Goal: Information Seeking & Learning: Learn about a topic

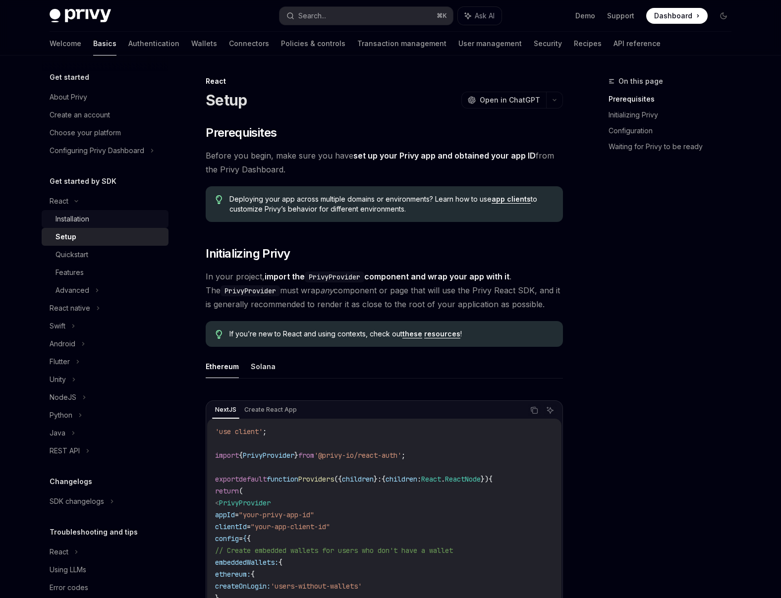
click at [76, 221] on div "Installation" at bounding box center [72, 219] width 34 height 12
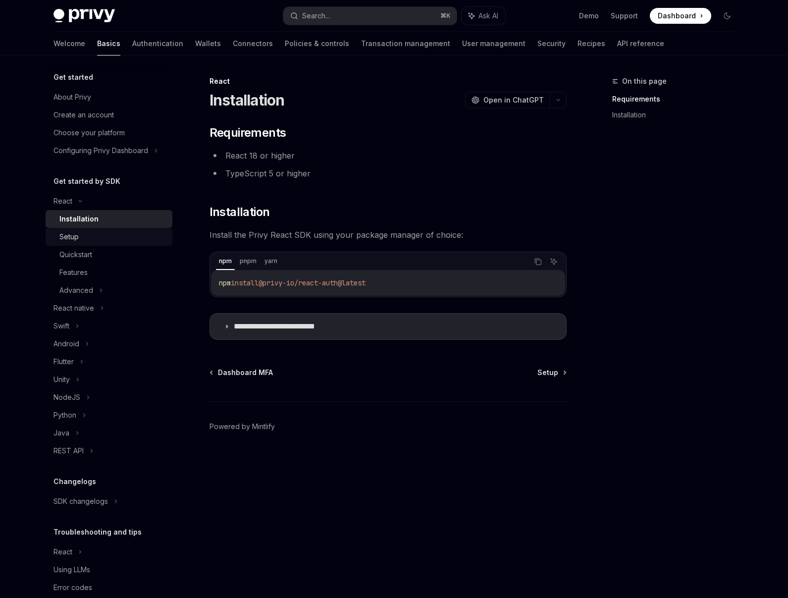
click at [74, 237] on div "Setup" at bounding box center [68, 237] width 19 height 12
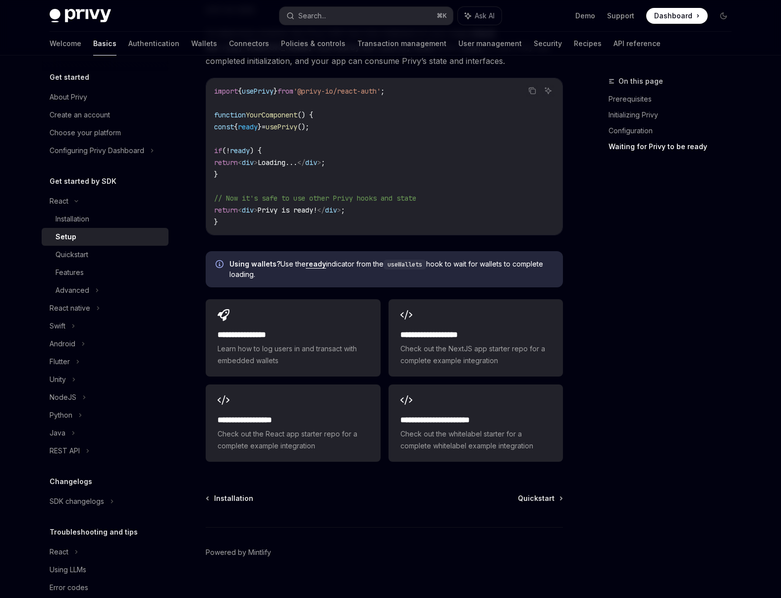
scroll to position [1103, 0]
click at [102, 257] on div "Quickstart" at bounding box center [108, 255] width 107 height 12
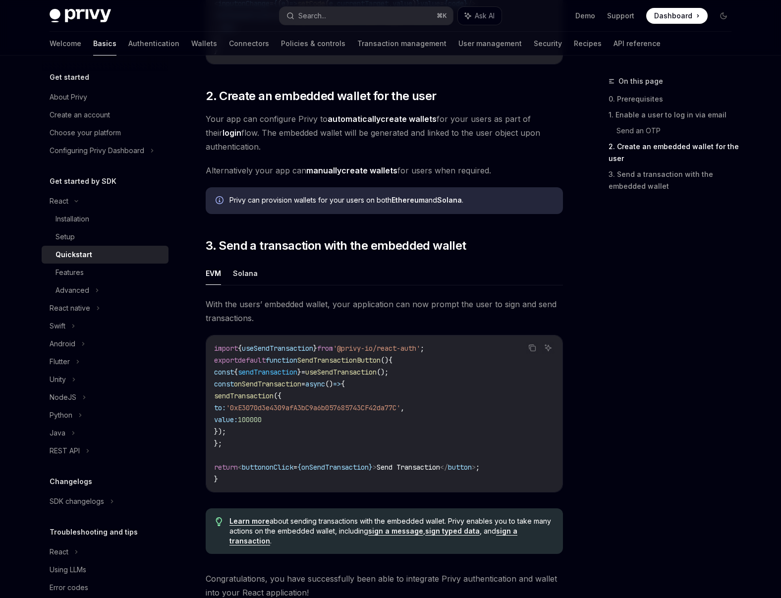
scroll to position [826, 0]
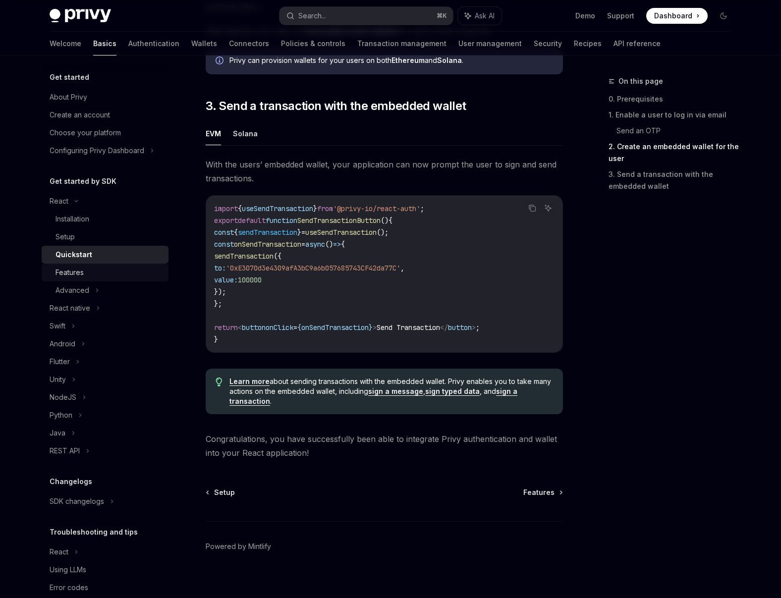
click at [108, 276] on div "Features" at bounding box center [108, 273] width 107 height 12
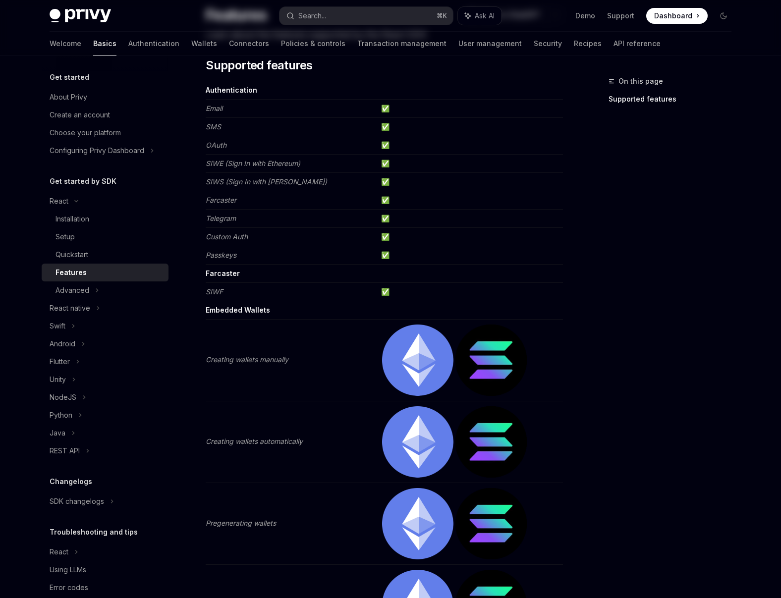
scroll to position [95, 0]
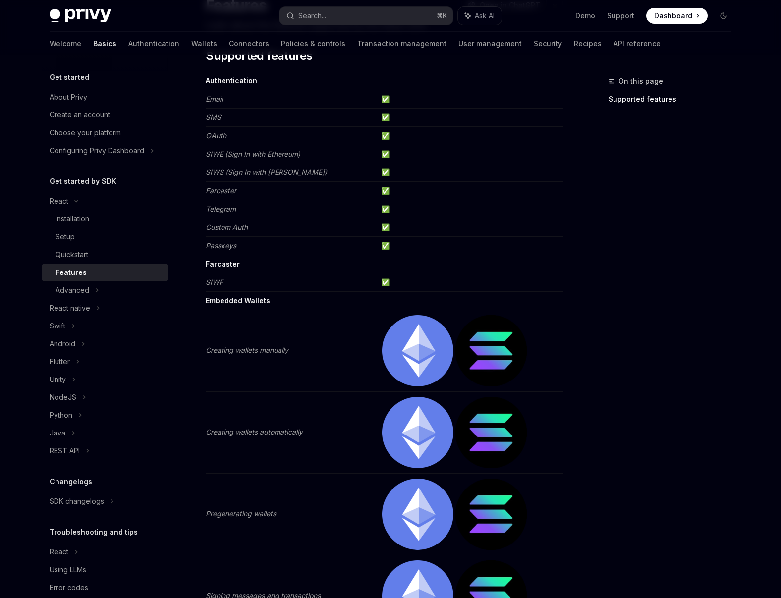
click at [420, 343] on img at bounding box center [417, 350] width 71 height 71
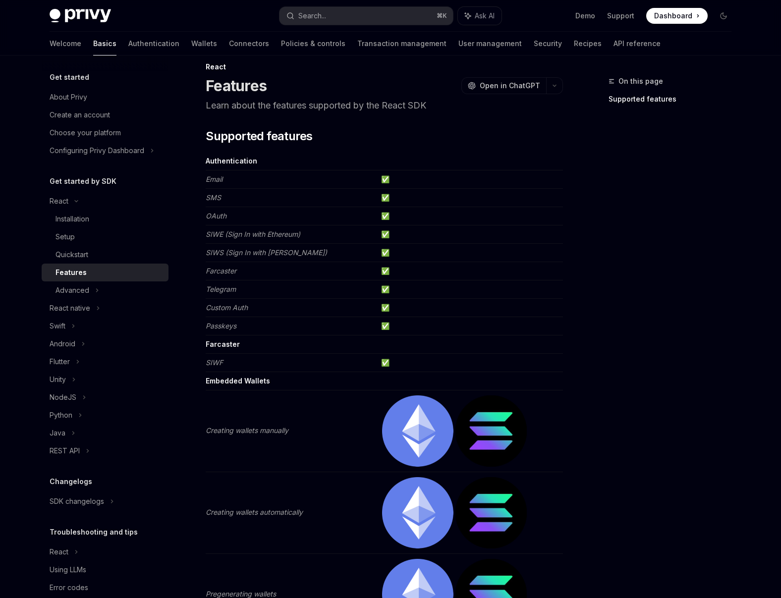
scroll to position [0, 0]
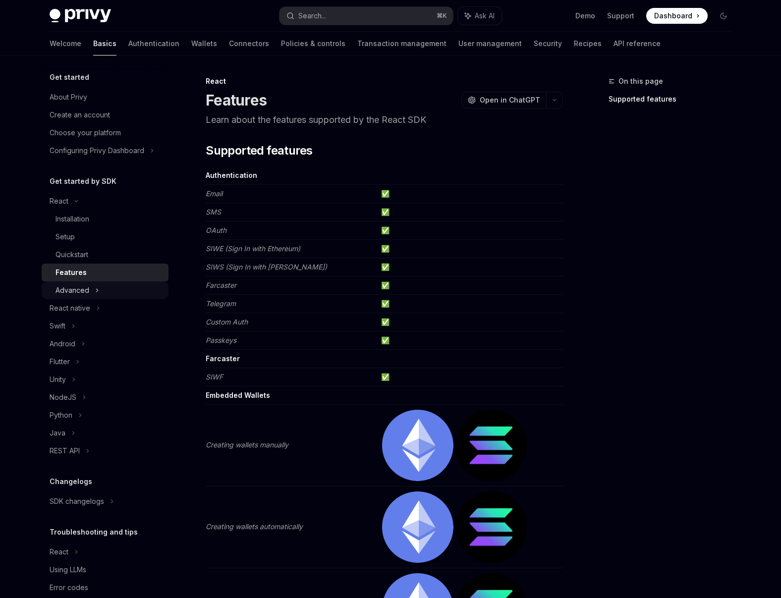
click at [87, 293] on div "Advanced" at bounding box center [72, 290] width 34 height 12
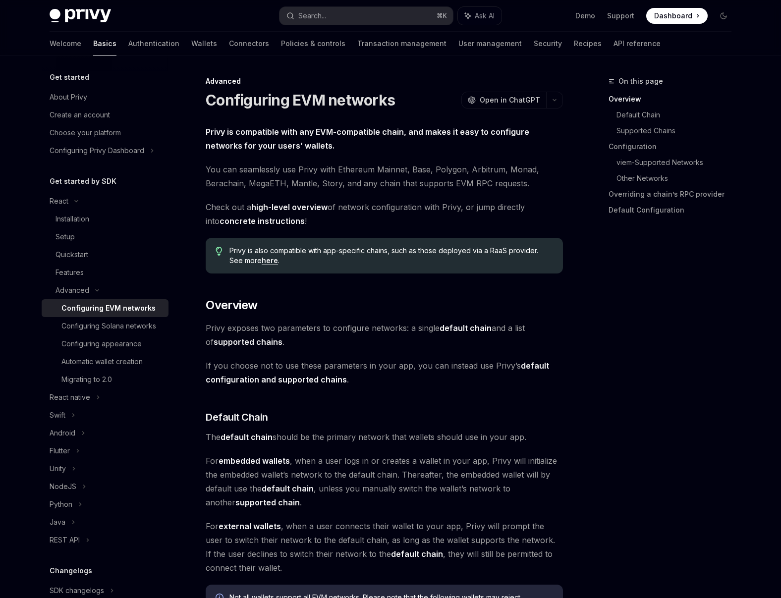
scroll to position [214, 0]
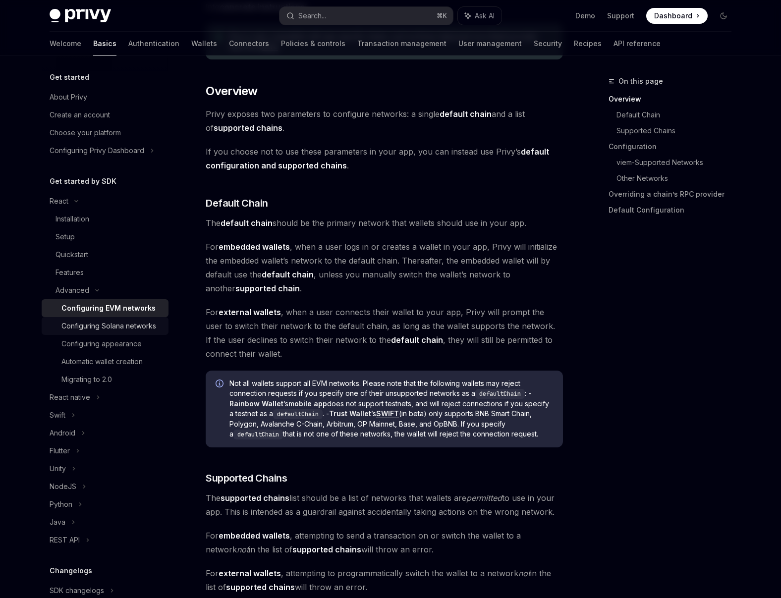
click at [120, 321] on div "Configuring Solana networks" at bounding box center [108, 326] width 95 height 12
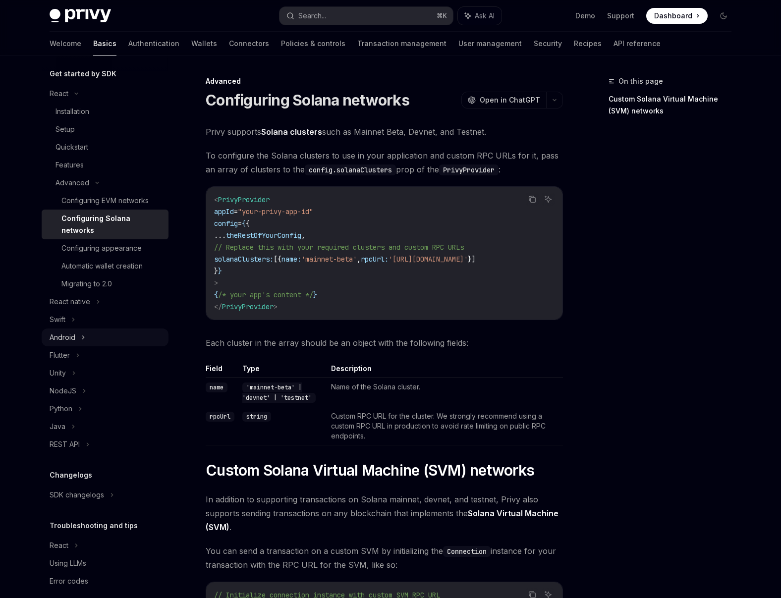
scroll to position [119, 0]
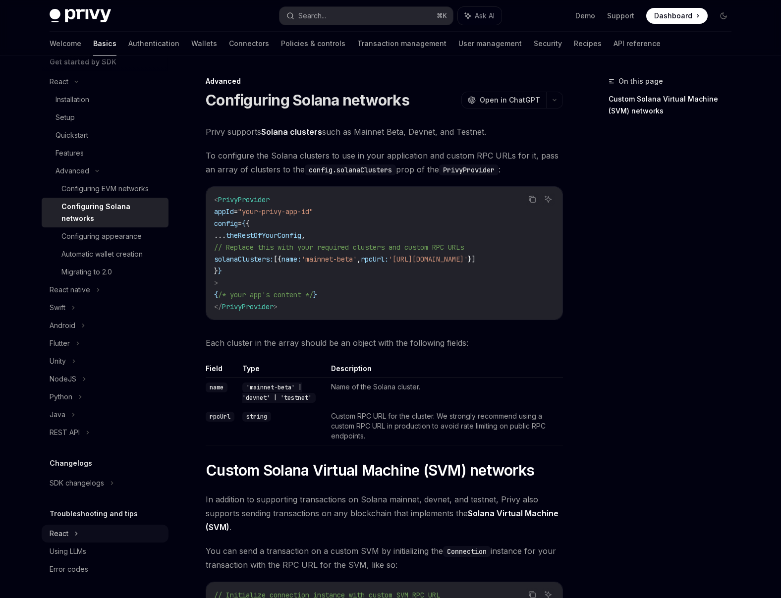
drag, startPoint x: 54, startPoint y: 534, endPoint x: 72, endPoint y: 522, distance: 21.2
click at [54, 88] on div "React" at bounding box center [59, 82] width 19 height 12
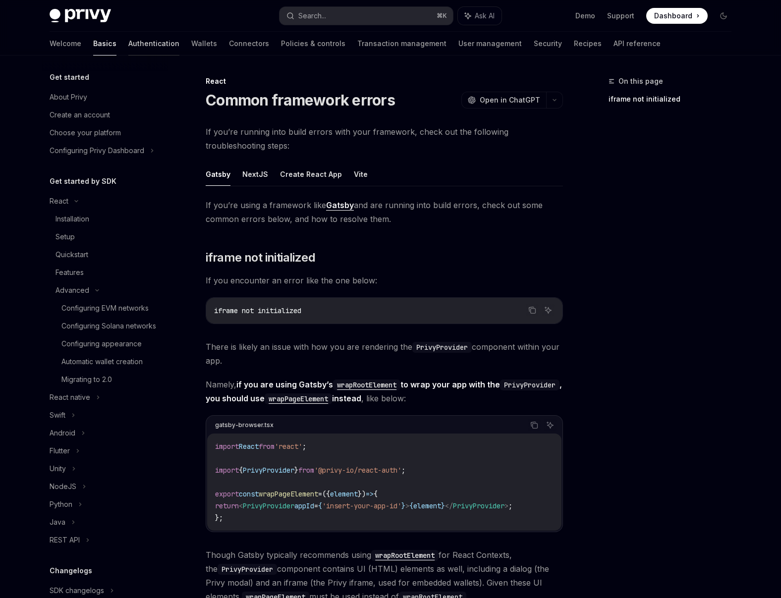
click at [128, 49] on link "Authentication" at bounding box center [153, 44] width 51 height 24
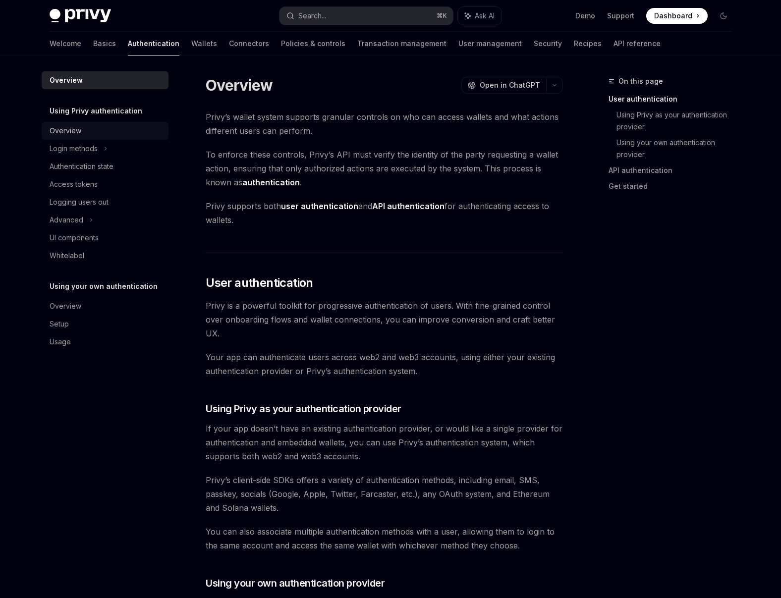
click at [85, 134] on div "Overview" at bounding box center [106, 131] width 113 height 12
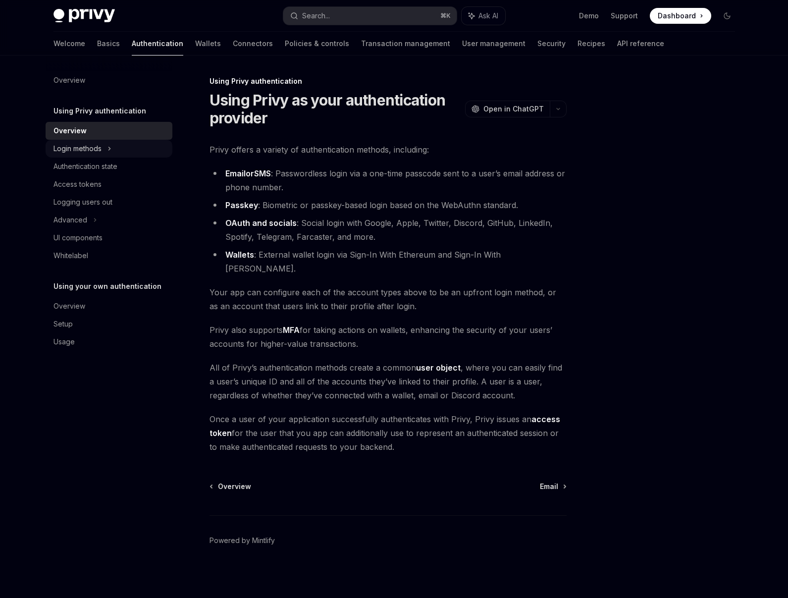
click at [101, 147] on div "Login methods" at bounding box center [78, 149] width 48 height 12
type textarea "*"
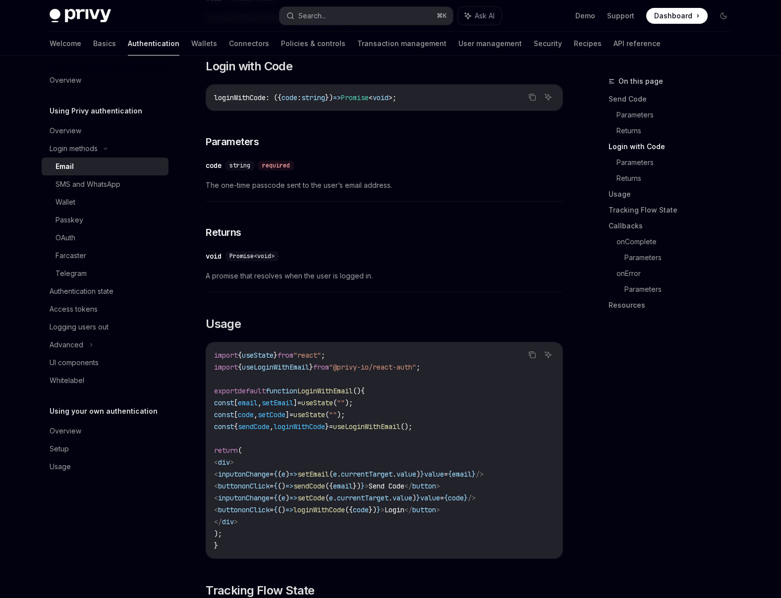
scroll to position [601, 0]
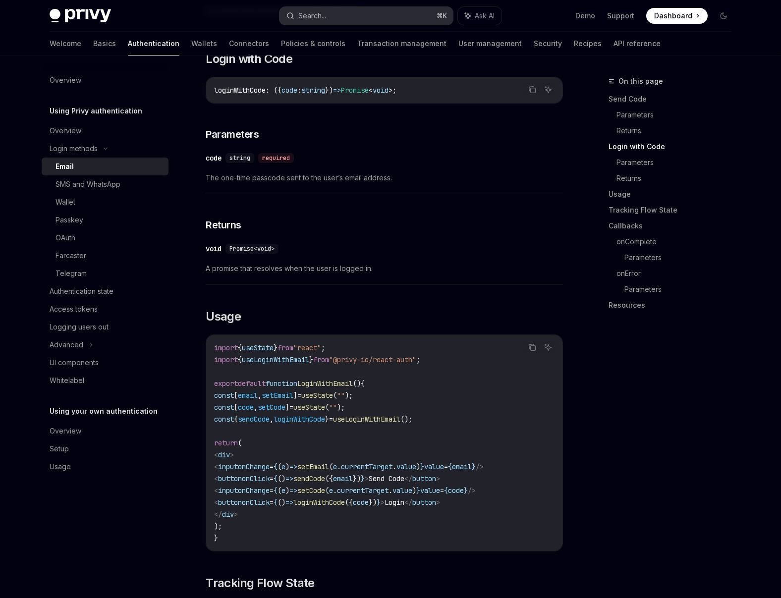
click at [338, 13] on button "Search... ⌘ K" at bounding box center [365, 16] width 173 height 18
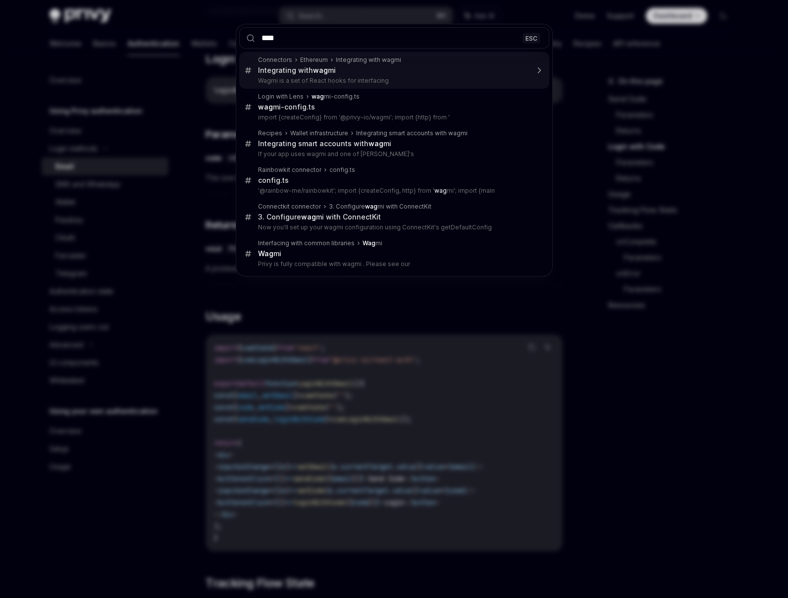
type input "*****"
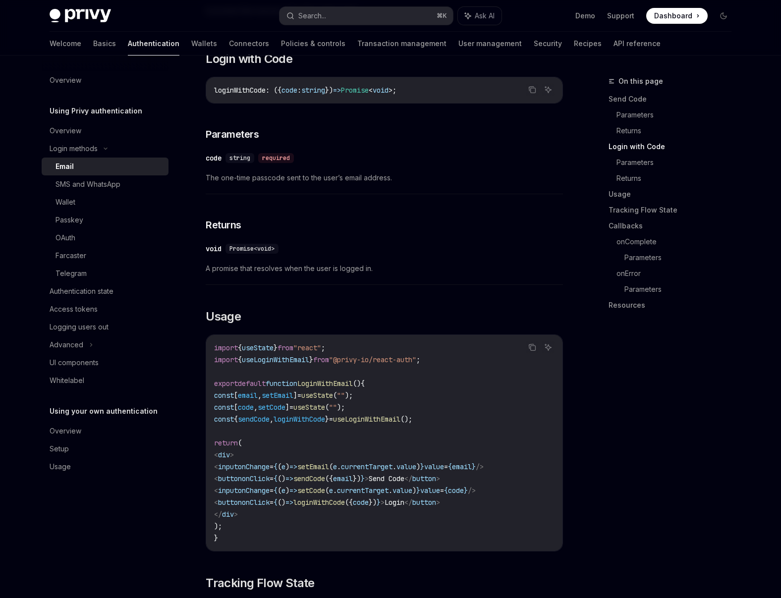
drag, startPoint x: 321, startPoint y: 73, endPoint x: 529, endPoint y: 226, distance: 258.2
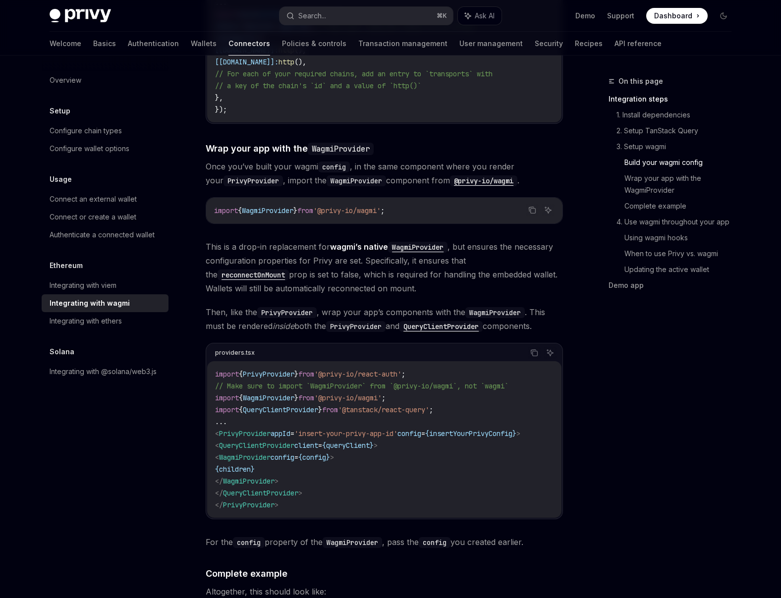
scroll to position [765, 0]
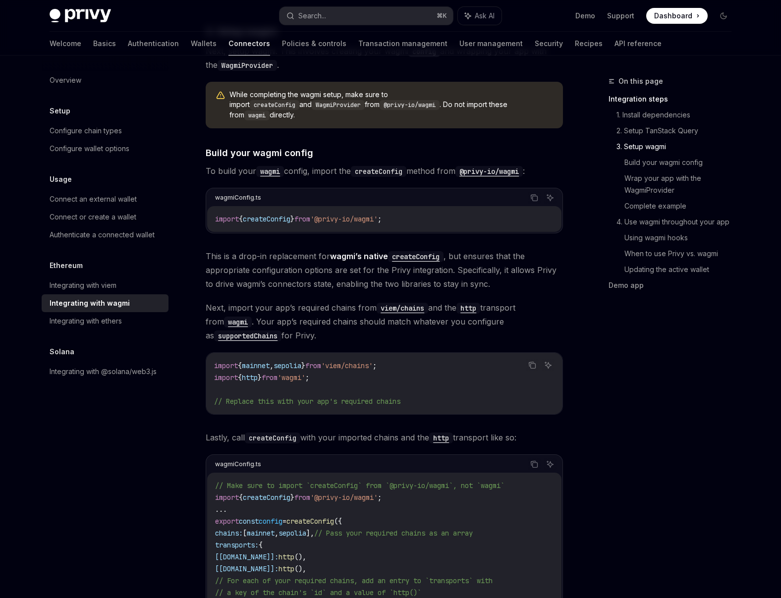
click at [170, 52] on div "Welcome Basics Authentication Wallets Connectors Policies & controls Transactio…" at bounding box center [356, 44] width 612 height 24
click at [191, 46] on link "Wallets" at bounding box center [204, 44] width 26 height 24
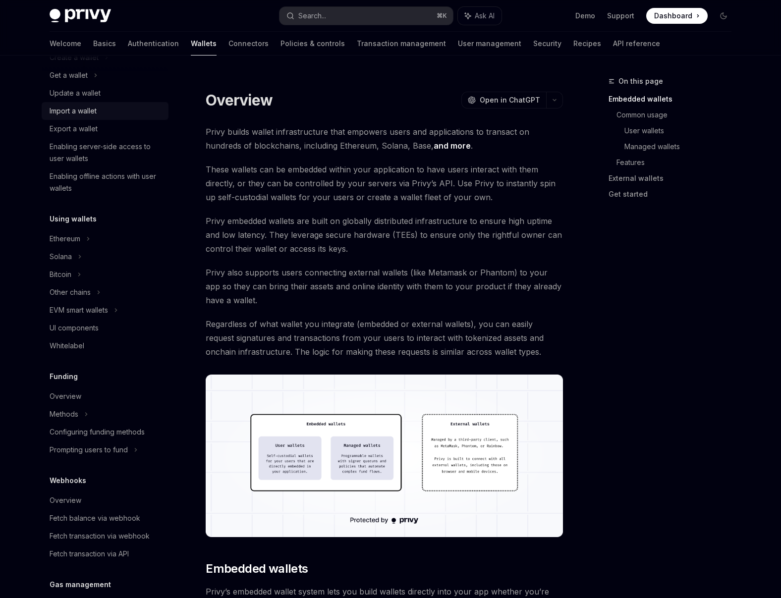
scroll to position [99, 0]
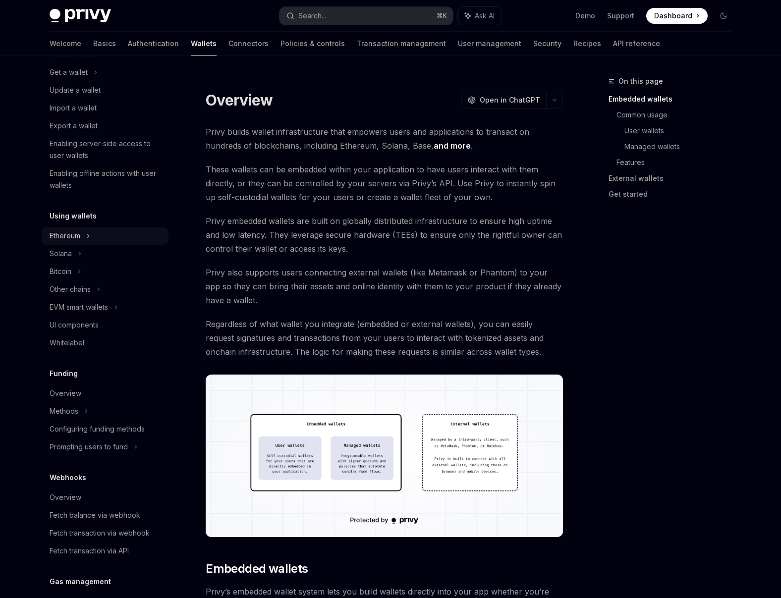
click at [100, 63] on div "Ethereum" at bounding box center [105, 55] width 127 height 18
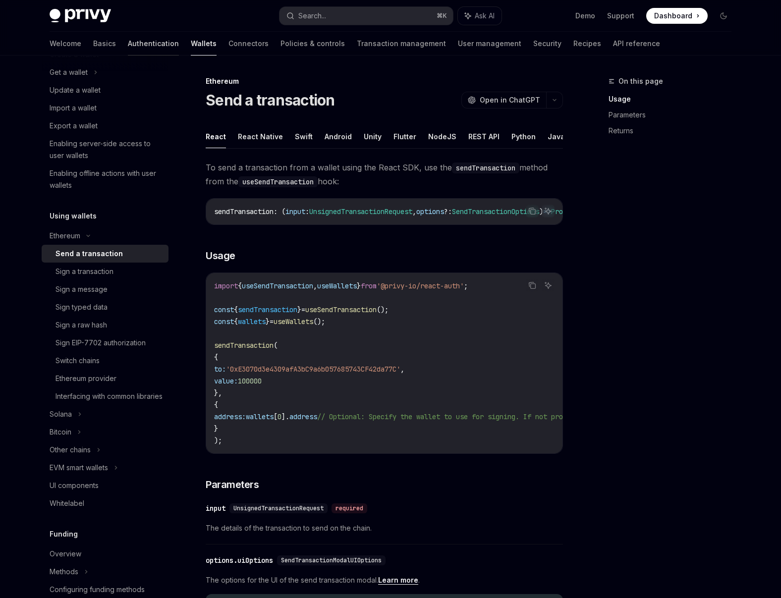
click at [128, 49] on link "Authentication" at bounding box center [153, 44] width 51 height 24
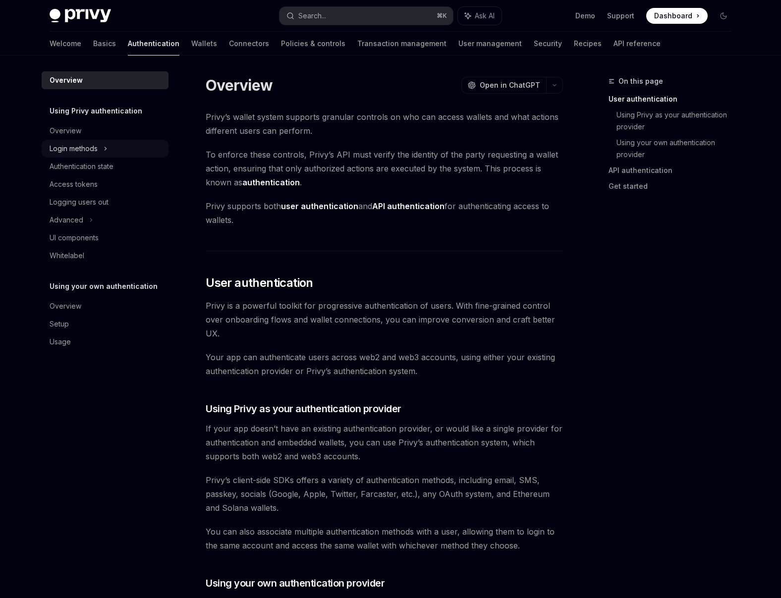
click at [81, 150] on div "Login methods" at bounding box center [74, 149] width 48 height 12
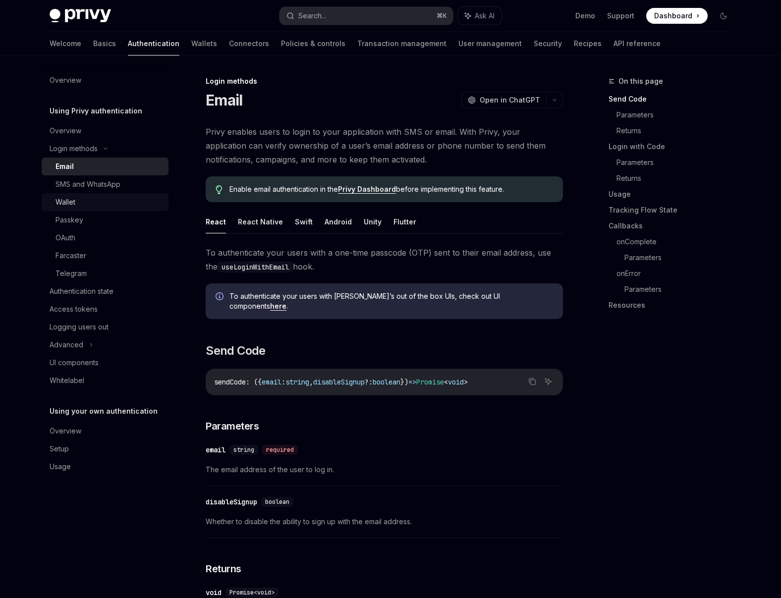
click at [89, 204] on div "Wallet" at bounding box center [108, 202] width 107 height 12
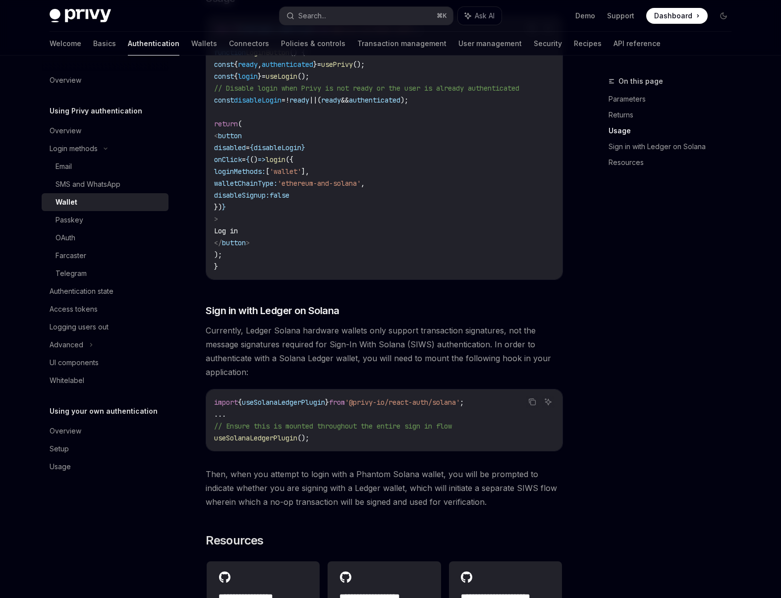
scroll to position [675, 0]
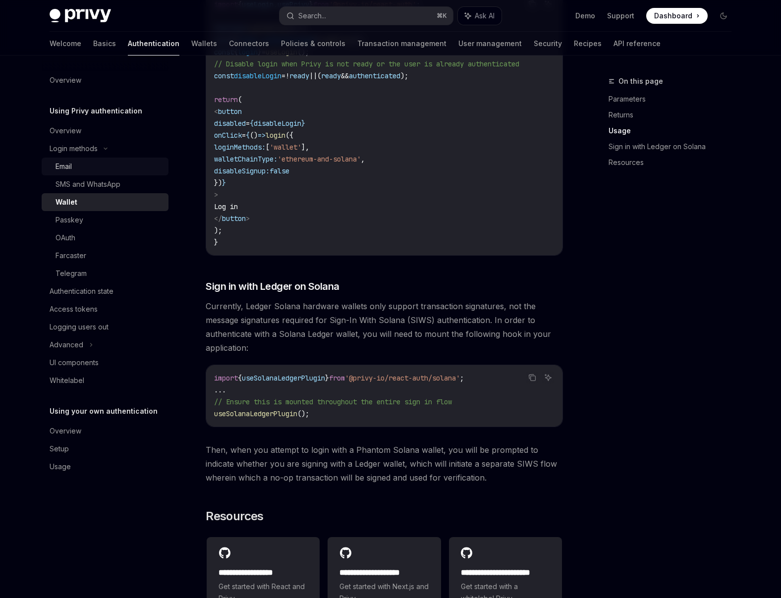
click at [91, 166] on div "Email" at bounding box center [108, 167] width 107 height 12
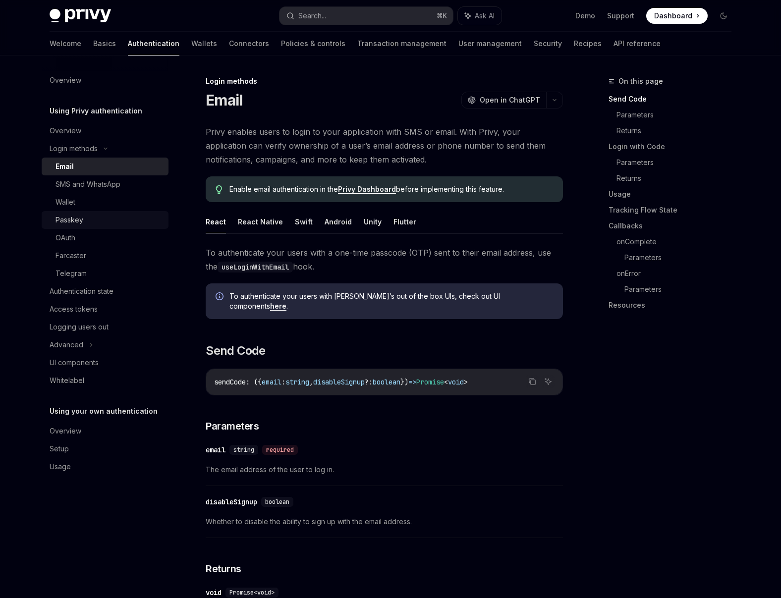
click at [91, 219] on div "Passkey" at bounding box center [108, 220] width 107 height 12
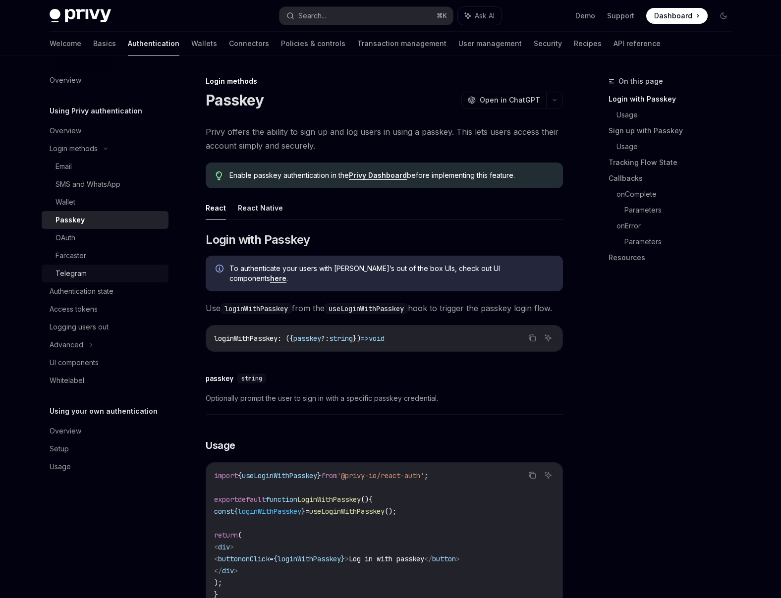
click at [88, 268] on div "Telegram" at bounding box center [108, 274] width 107 height 12
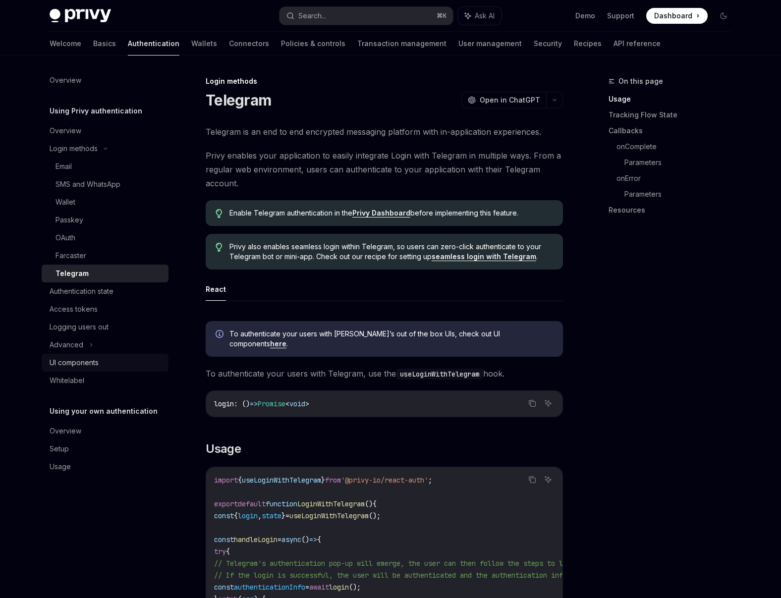
click at [102, 362] on div "UI components" at bounding box center [106, 363] width 113 height 12
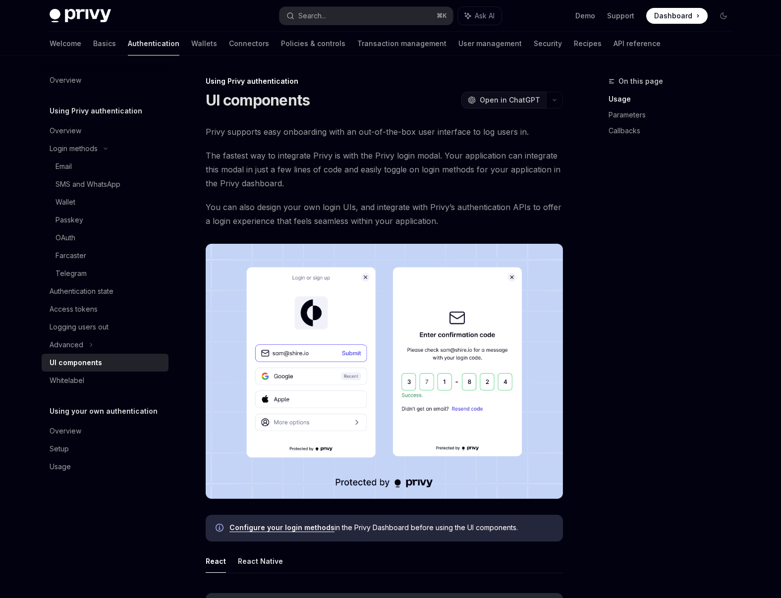
click at [504, 101] on span "Open in ChatGPT" at bounding box center [510, 100] width 60 height 10
click at [74, 382] on div "Whitelabel" at bounding box center [67, 381] width 35 height 12
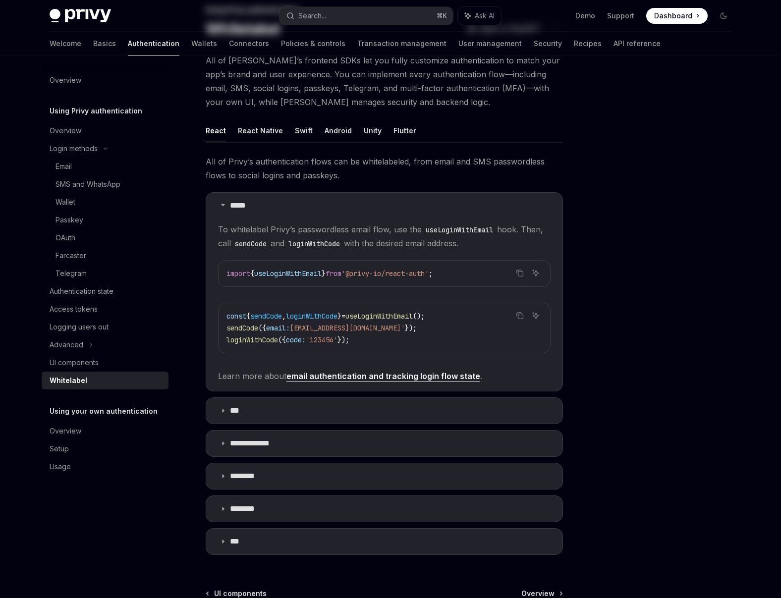
scroll to position [85, 0]
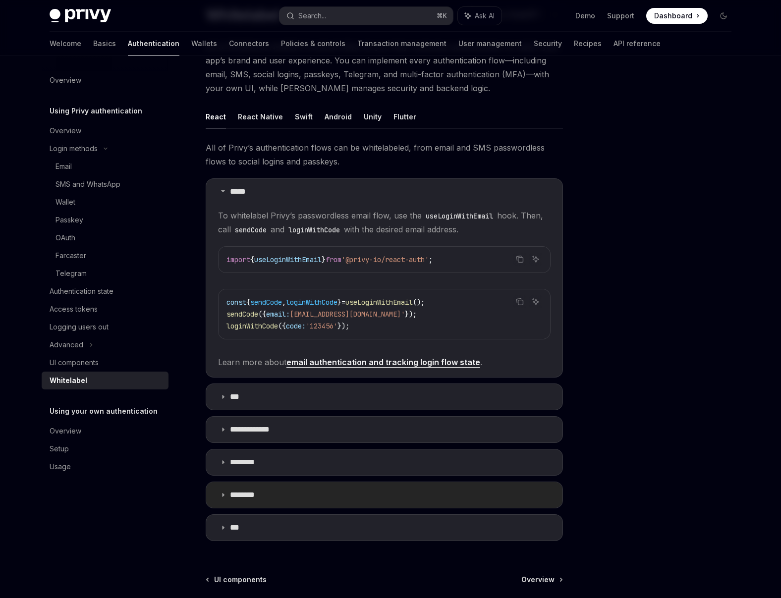
click at [266, 491] on summary "********" at bounding box center [384, 495] width 356 height 26
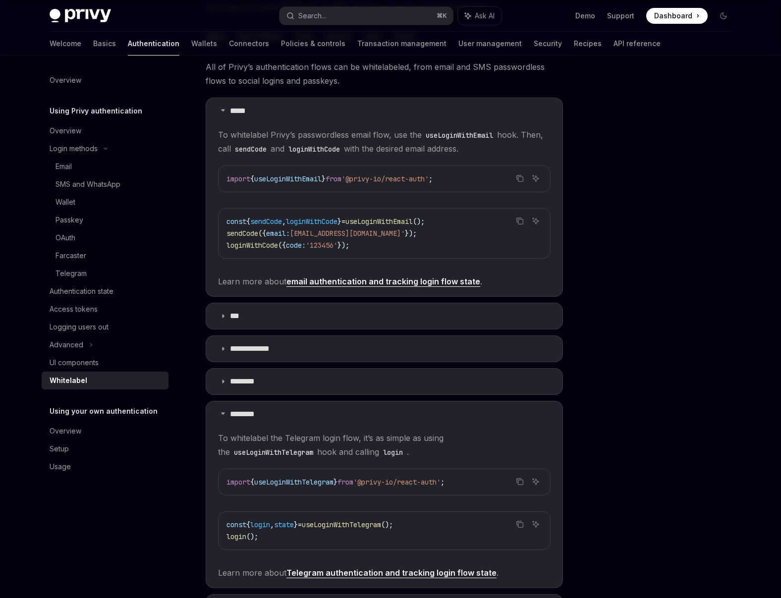
scroll to position [177, 0]
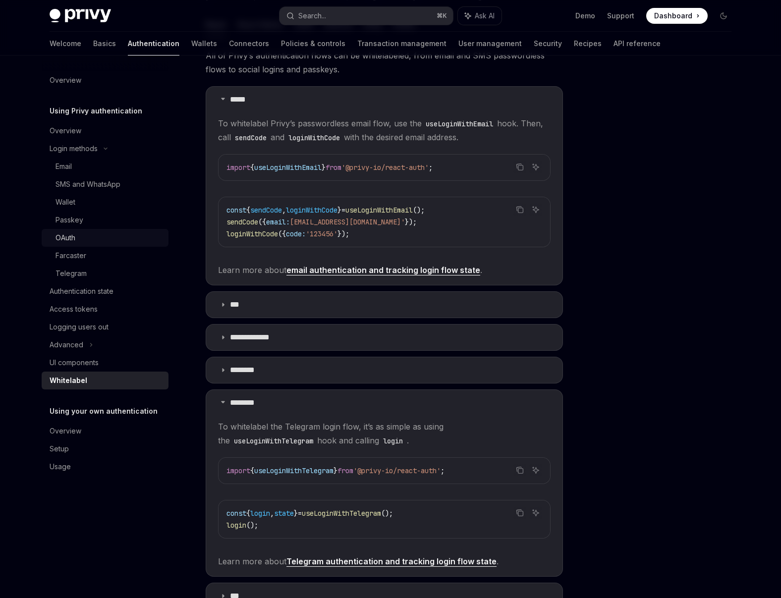
click at [85, 239] on div "OAuth" at bounding box center [108, 238] width 107 height 12
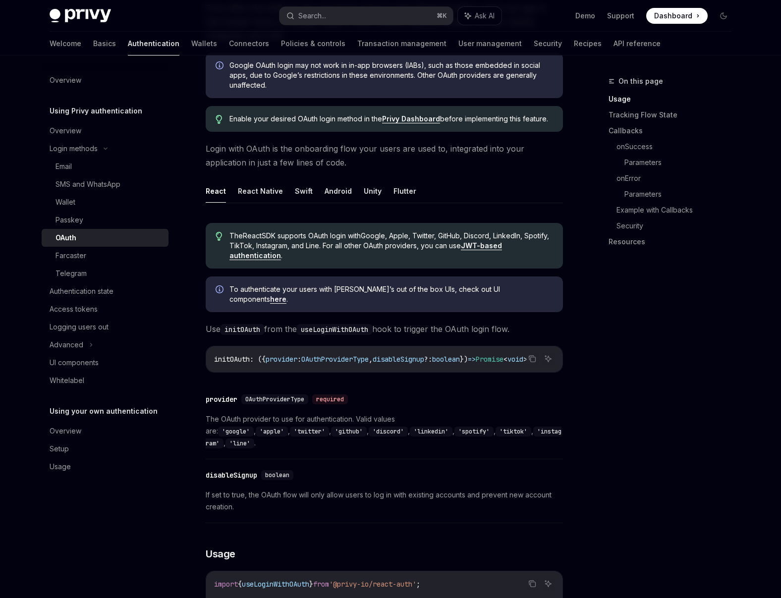
scroll to position [116, 0]
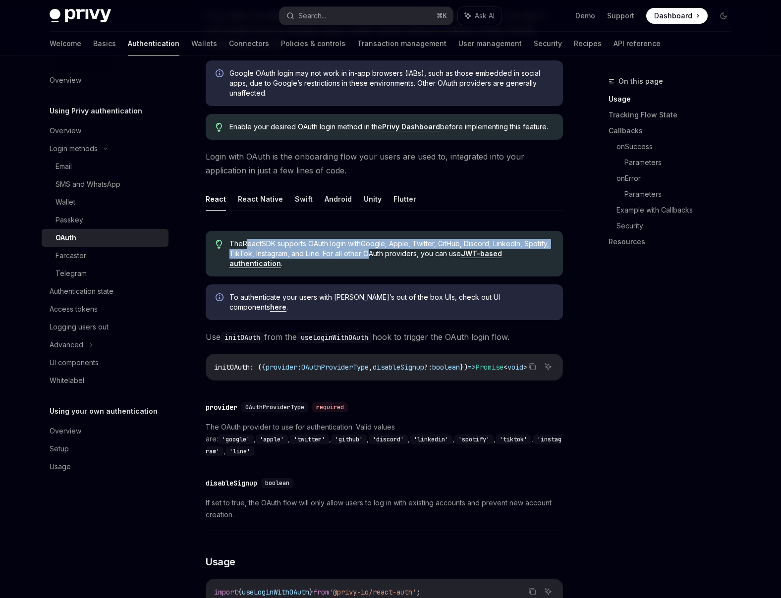
drag, startPoint x: 247, startPoint y: 245, endPoint x: 397, endPoint y: 252, distance: 149.8
click at [397, 252] on span "The React SDK supports OAuth login with Google, Apple, Twitter, GitHub, Discord…" at bounding box center [391, 254] width 324 height 30
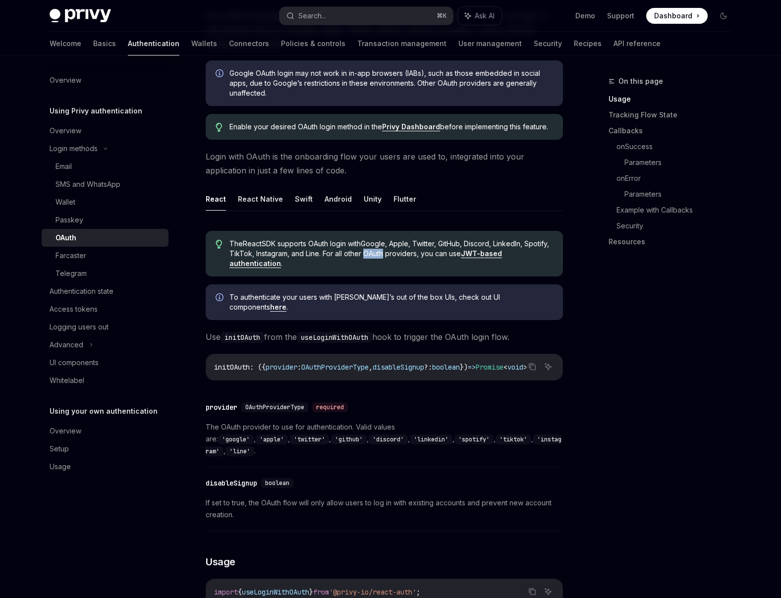
click at [397, 252] on span "The React SDK supports OAuth login with Google, Apple, Twitter, GitHub, Discord…" at bounding box center [391, 254] width 324 height 30
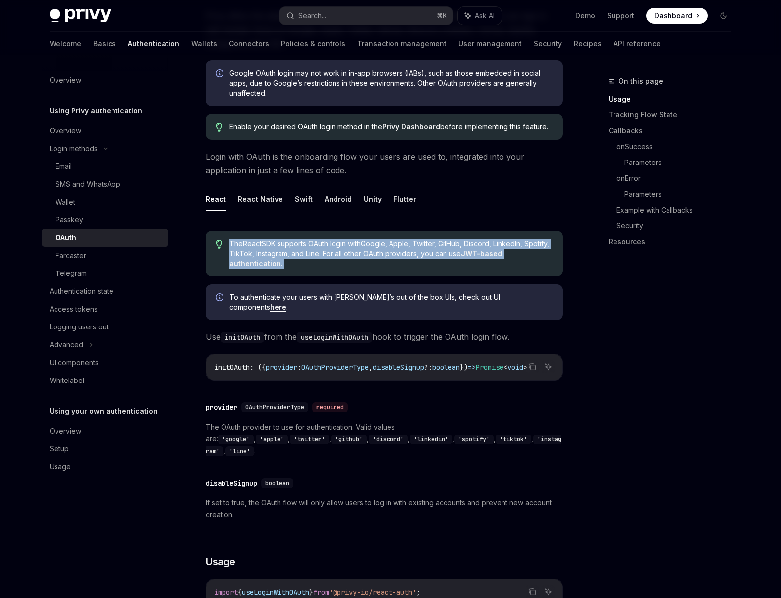
click at [397, 252] on span "The React SDK supports OAuth login with Google, Apple, Twitter, GitHub, Discord…" at bounding box center [391, 254] width 324 height 30
click at [397, 243] on span "The React SDK supports OAuth login with Google, Apple, Twitter, GitHub, Discord…" at bounding box center [391, 254] width 324 height 30
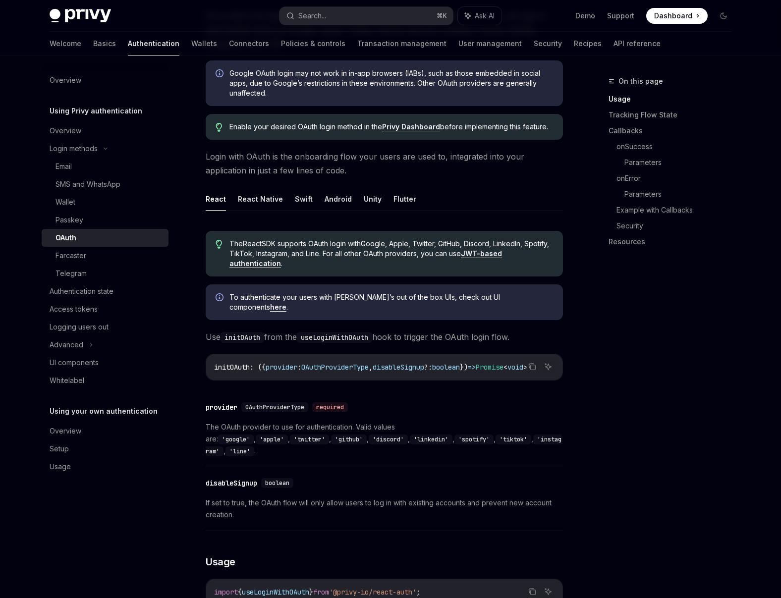
click at [258, 298] on span "To authenticate your users with Privy’s out of the box UIs, check out UI compon…" at bounding box center [391, 302] width 324 height 20
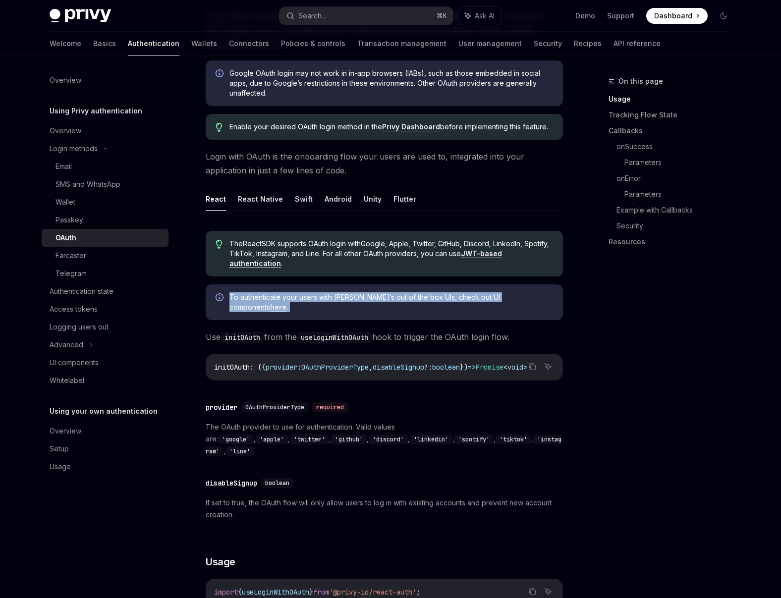
click at [258, 298] on span "To authenticate your users with Privy’s out of the box UIs, check out UI compon…" at bounding box center [391, 302] width 324 height 20
click at [285, 302] on div "To authenticate your users with Privy’s out of the box UIs, check out UI compon…" at bounding box center [391, 302] width 324 height 20
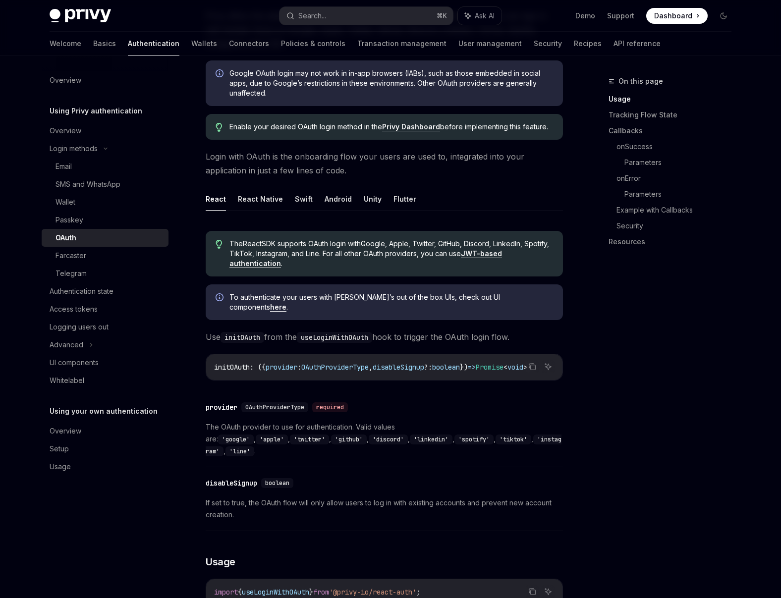
click at [286, 303] on link "here" at bounding box center [278, 307] width 16 height 9
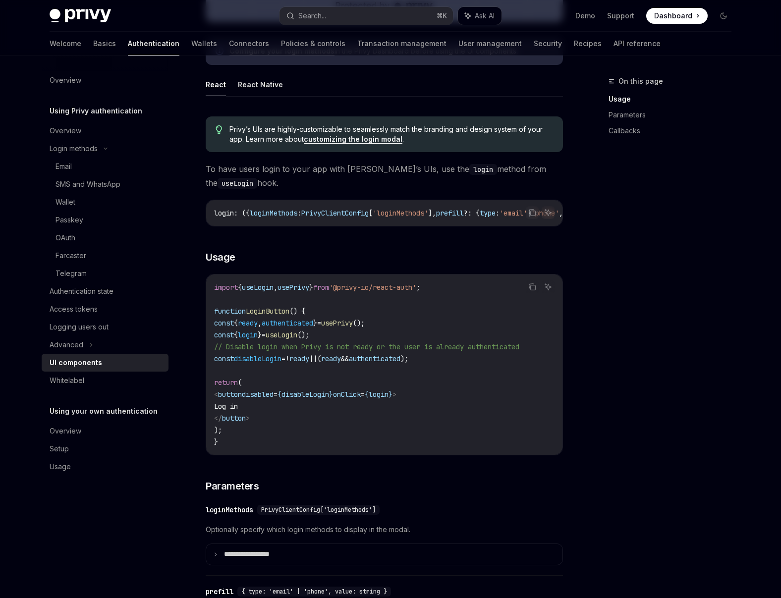
click at [357, 141] on link "customizing the login modal" at bounding box center [353, 139] width 99 height 9
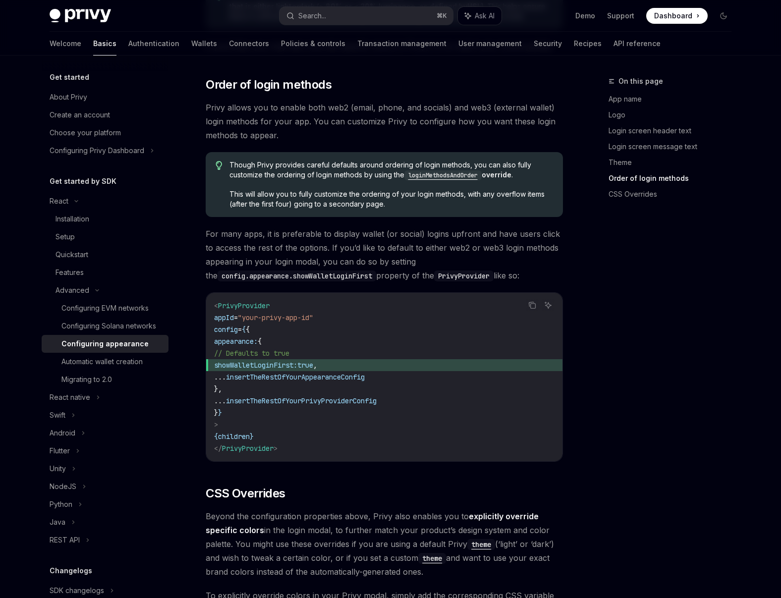
scroll to position [1880, 0]
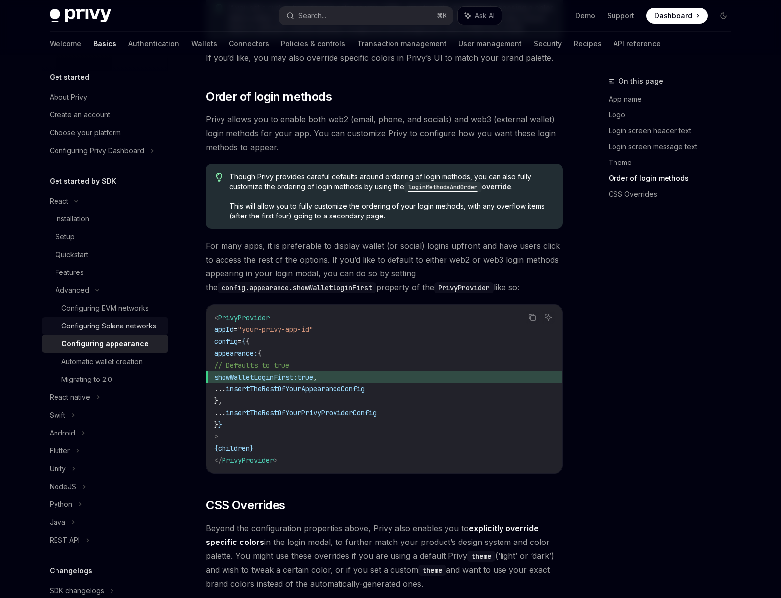
click at [124, 332] on div "Configuring Solana networks" at bounding box center [108, 326] width 95 height 12
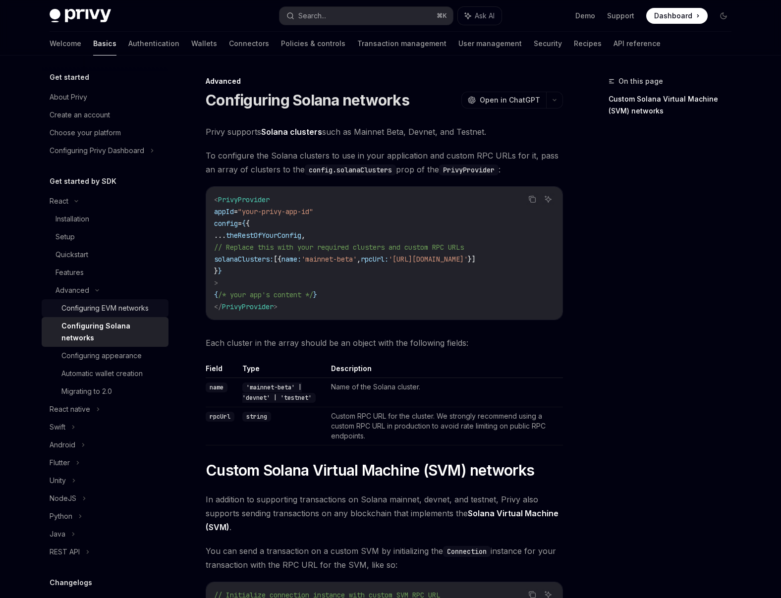
click at [126, 315] on link "Configuring EVM networks" at bounding box center [105, 308] width 127 height 18
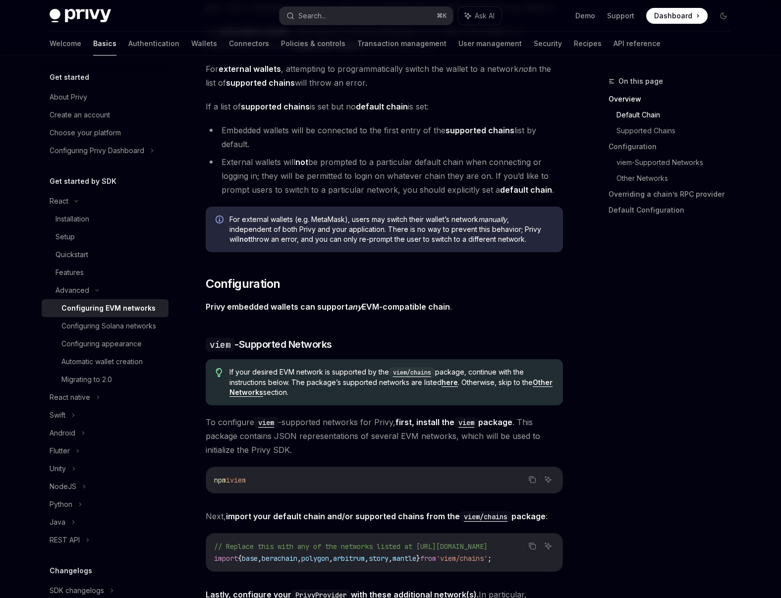
scroll to position [451, 0]
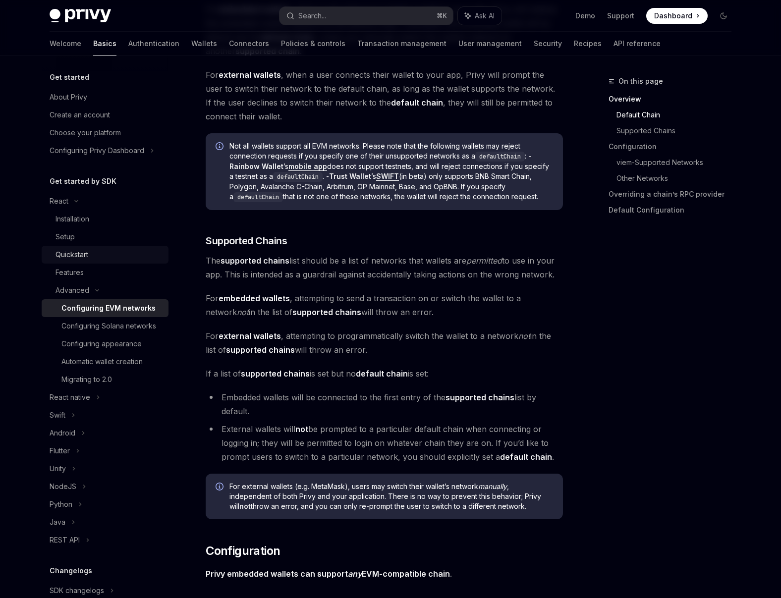
click at [88, 254] on div "Quickstart" at bounding box center [71, 255] width 33 height 12
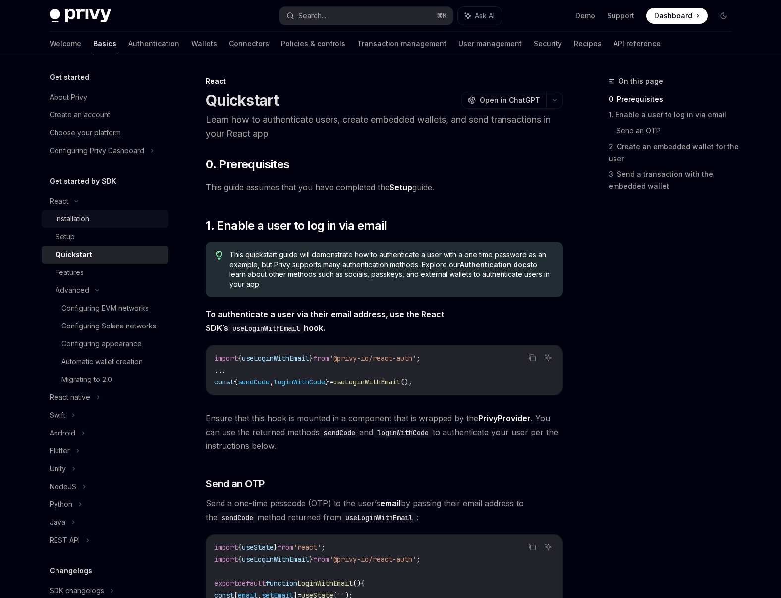
click at [89, 223] on div "Installation" at bounding box center [72, 219] width 34 height 12
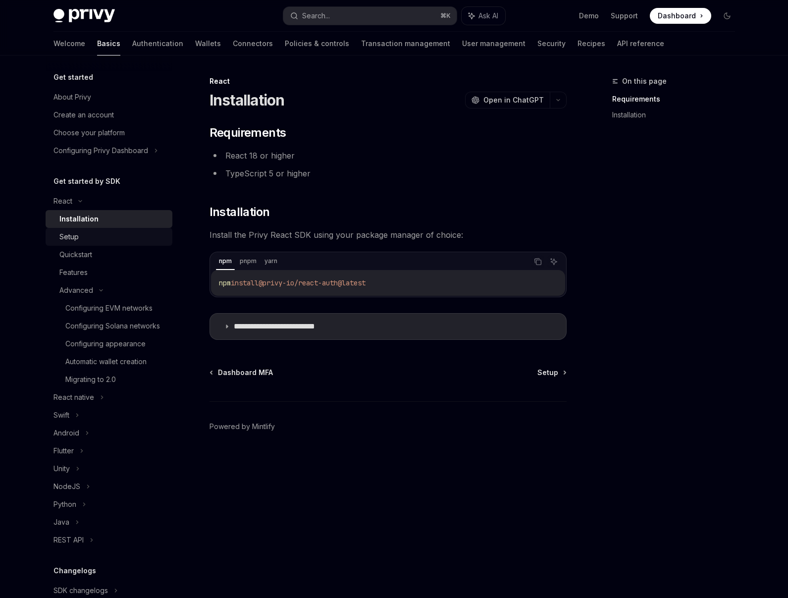
click at [85, 240] on div "Setup" at bounding box center [112, 237] width 107 height 12
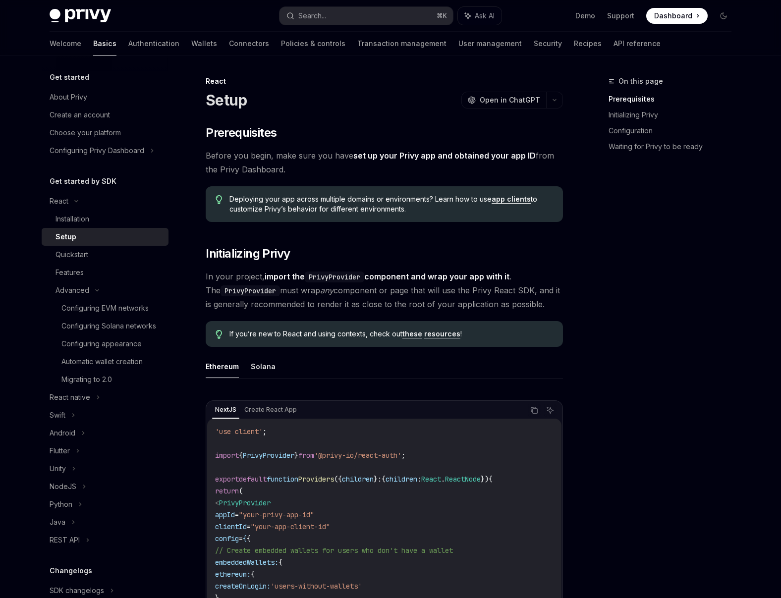
scroll to position [333, 0]
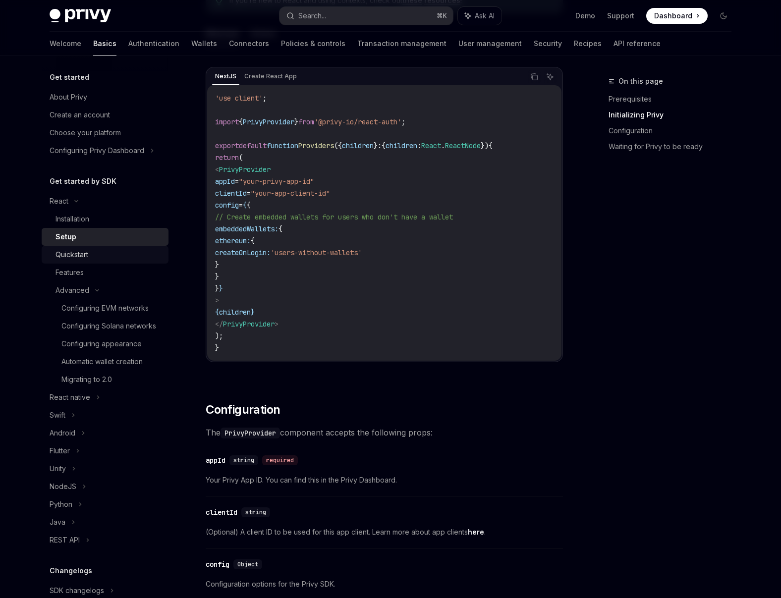
click at [96, 256] on div "Quickstart" at bounding box center [108, 255] width 107 height 12
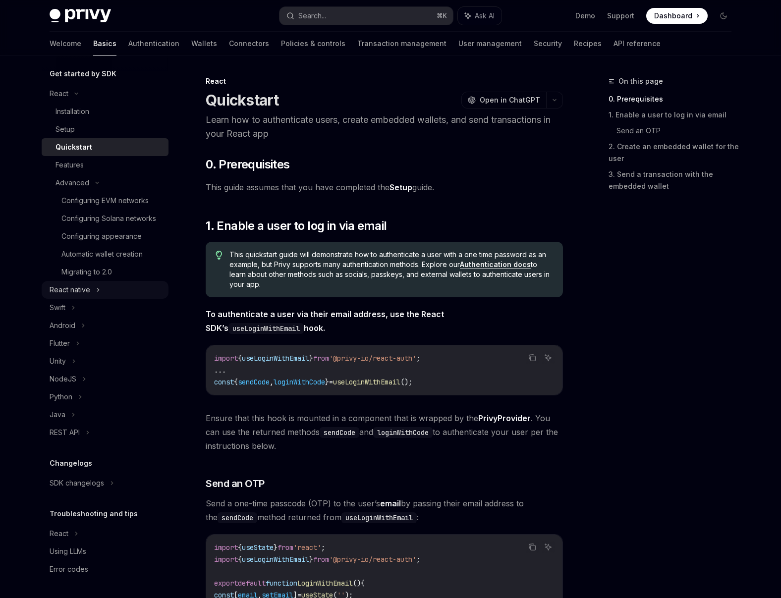
scroll to position [119, 0]
click at [191, 45] on link "Wallets" at bounding box center [204, 44] width 26 height 24
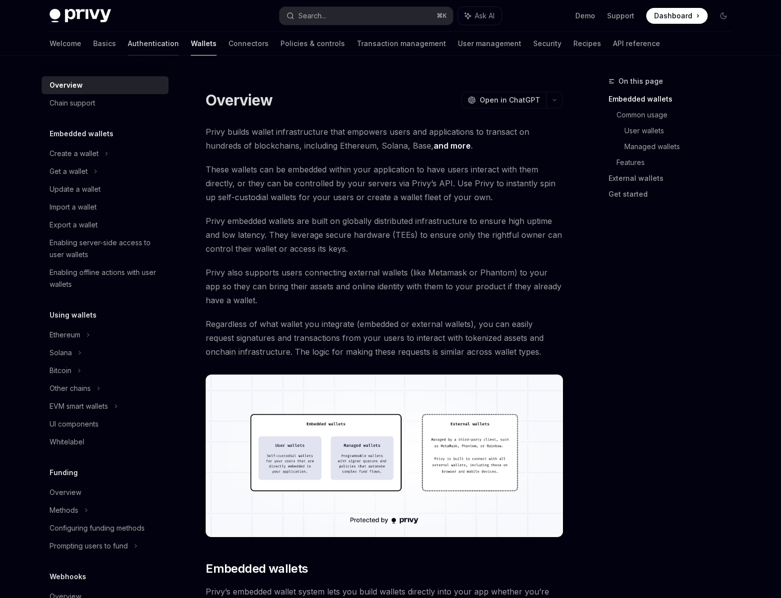
click at [128, 48] on link "Authentication" at bounding box center [153, 44] width 51 height 24
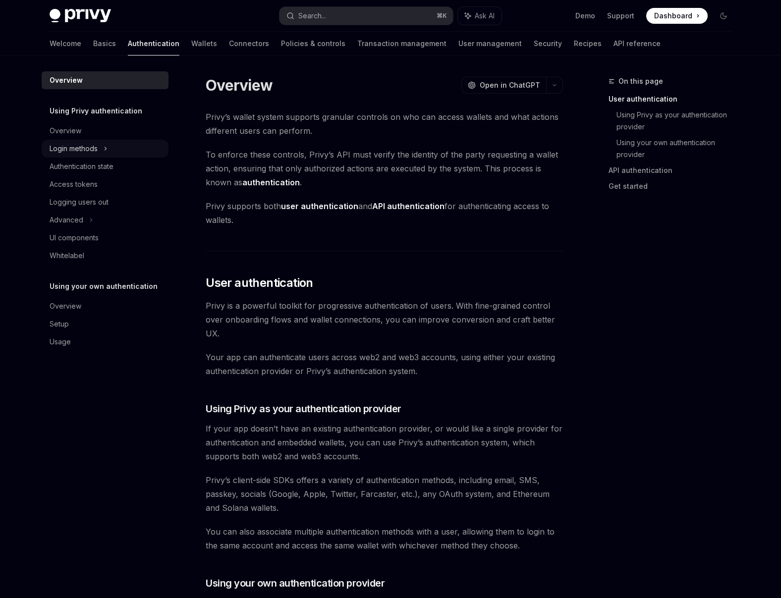
click at [90, 150] on div "Login methods" at bounding box center [74, 149] width 48 height 12
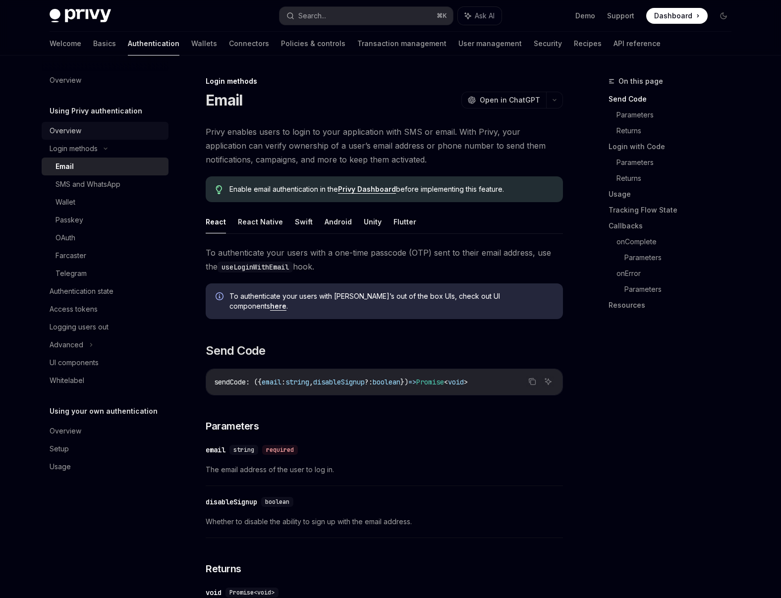
click at [95, 132] on div "Overview" at bounding box center [106, 131] width 113 height 12
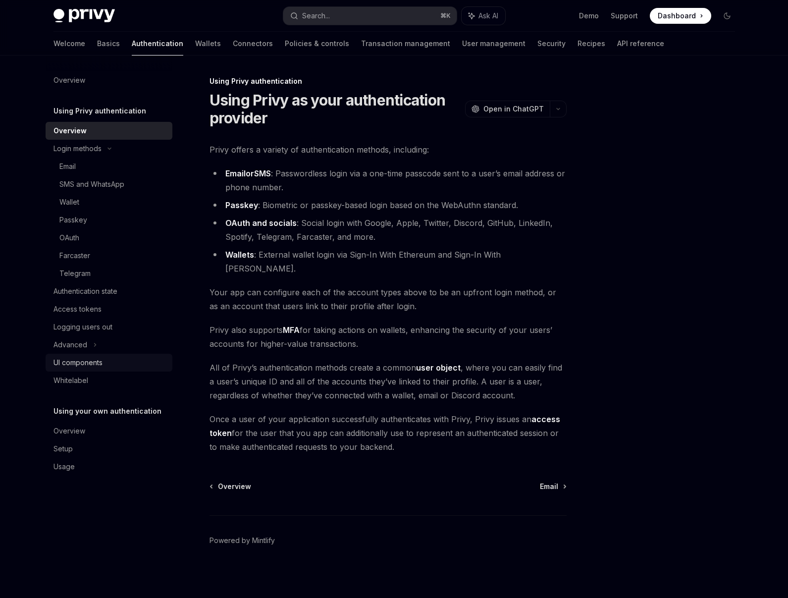
click at [92, 358] on div "UI components" at bounding box center [78, 363] width 49 height 12
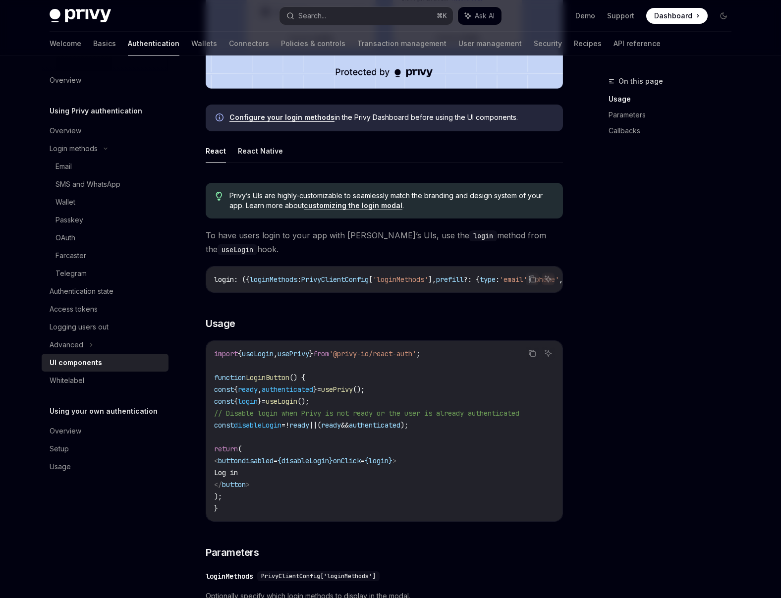
scroll to position [415, 0]
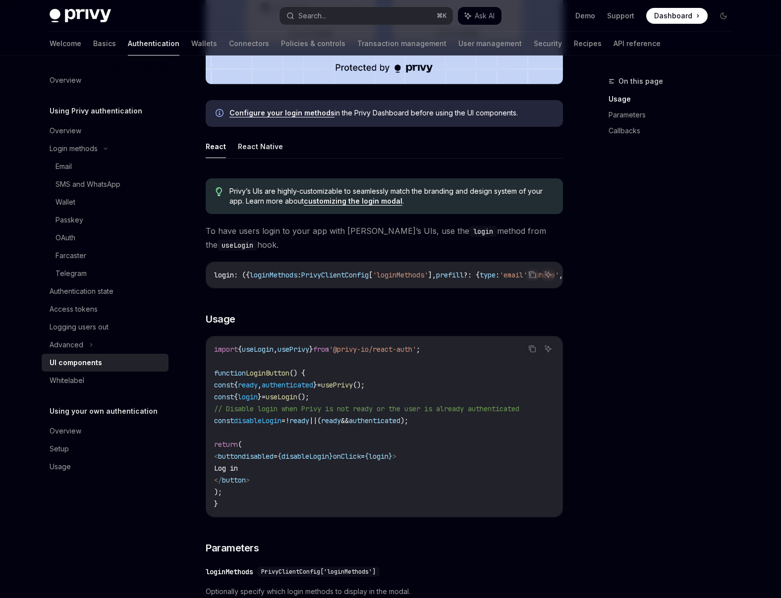
click at [297, 400] on span "useLogin" at bounding box center [282, 396] width 32 height 9
copy code "const { login } = useLogin ();"
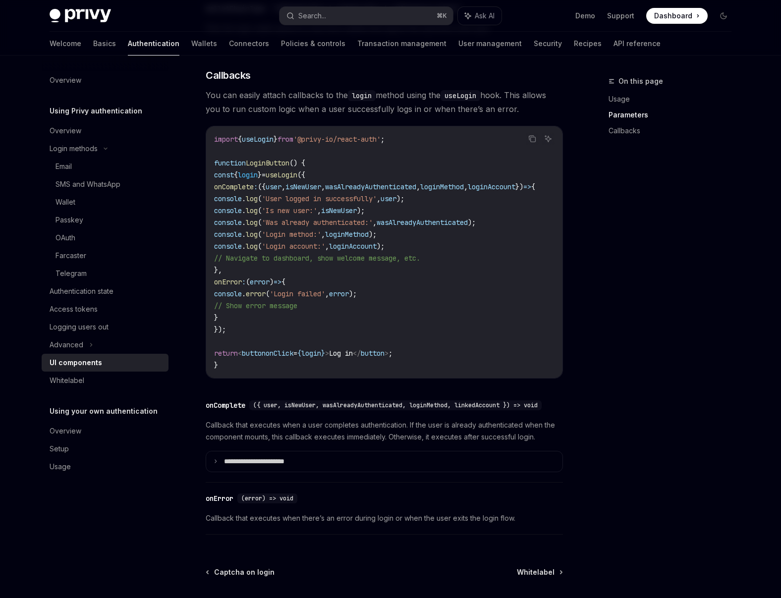
scroll to position [1222, 0]
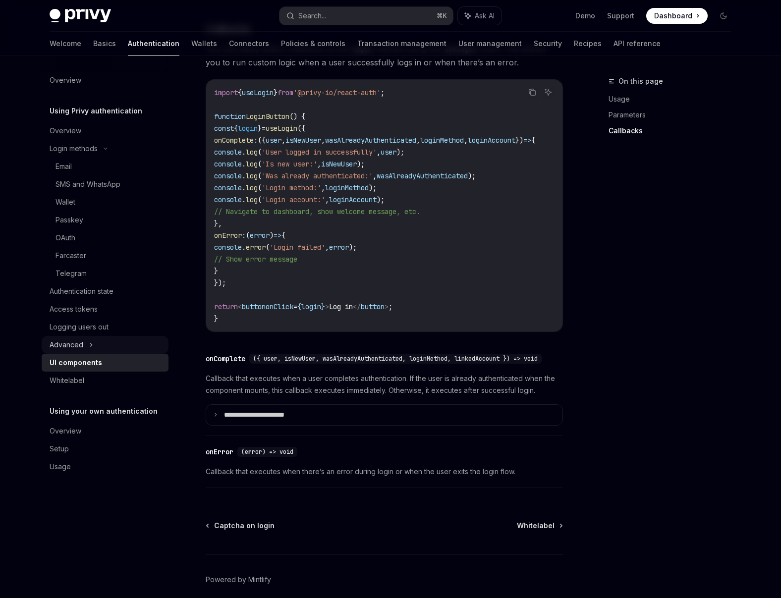
click at [106, 343] on div "Advanced" at bounding box center [105, 345] width 127 height 18
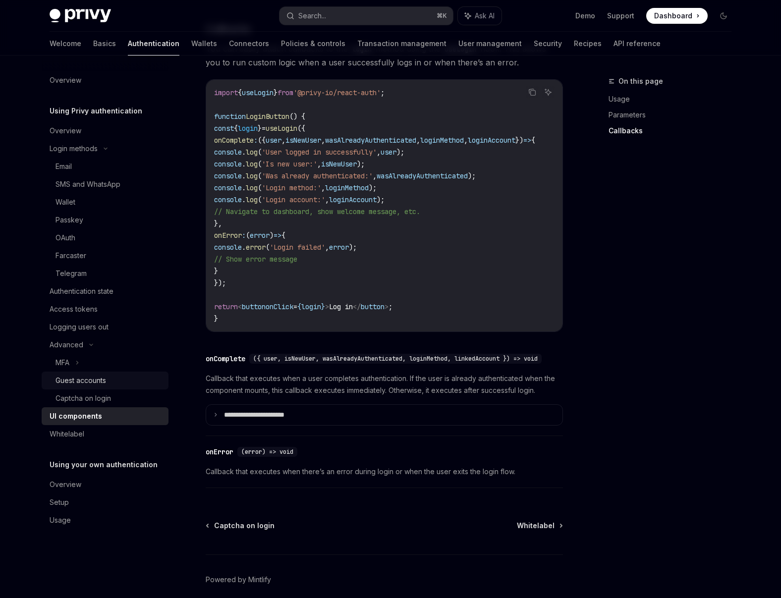
click at [113, 384] on div "Guest accounts" at bounding box center [108, 381] width 107 height 12
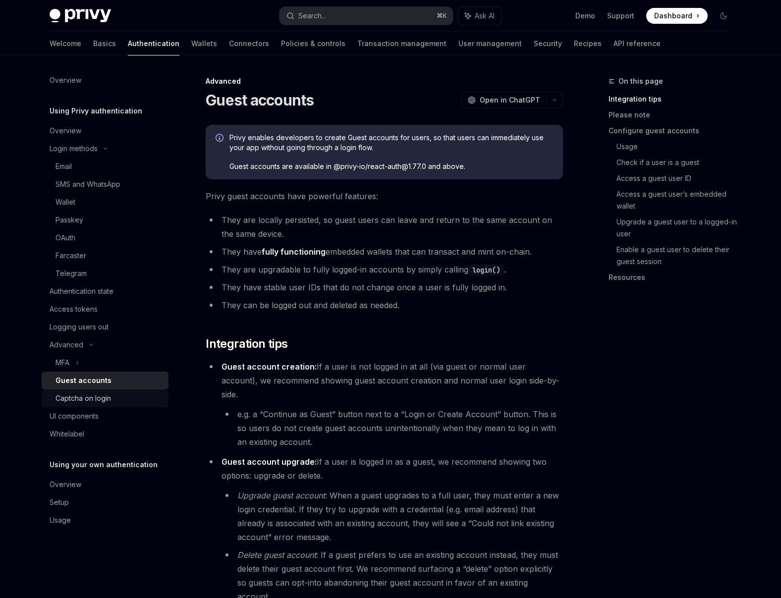
click at [105, 399] on div "Captcha on login" at bounding box center [82, 398] width 55 height 12
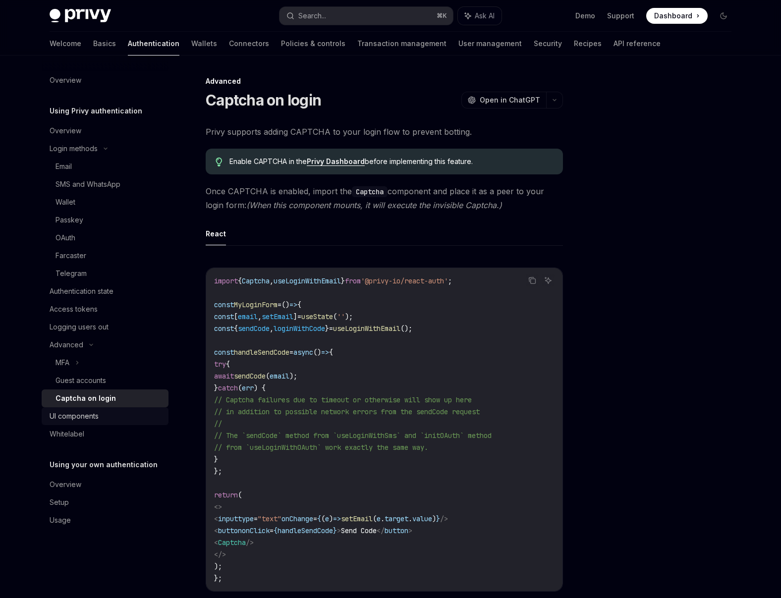
click at [105, 409] on link "UI components" at bounding box center [105, 416] width 127 height 18
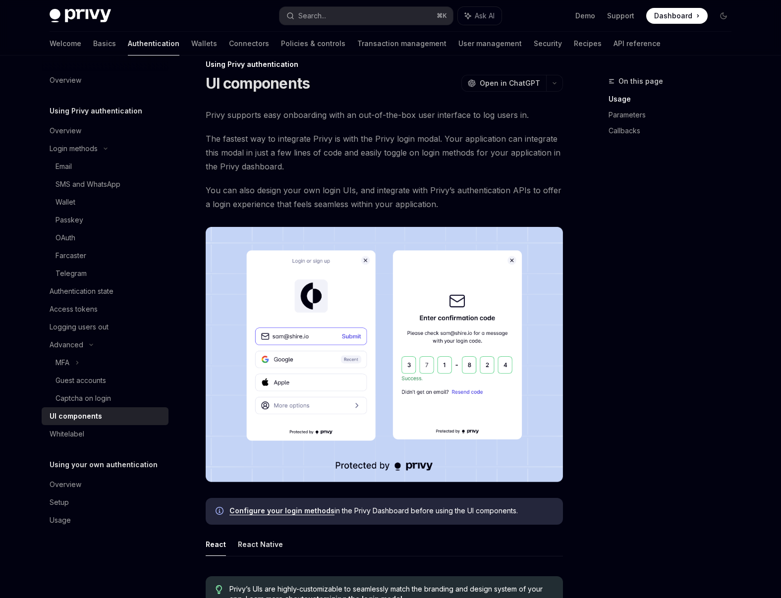
scroll to position [17, 0]
click at [305, 512] on link "Configure your login methods" at bounding box center [281, 510] width 105 height 9
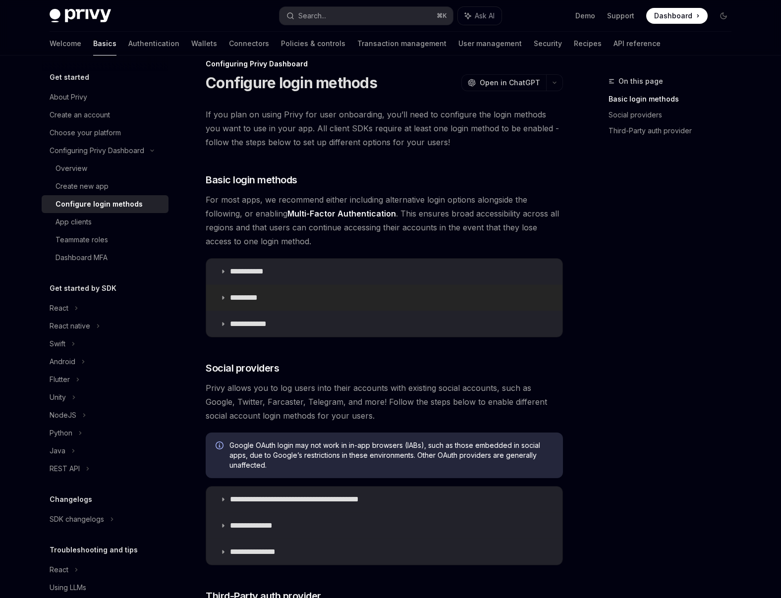
click at [269, 299] on summary "*********" at bounding box center [384, 298] width 356 height 26
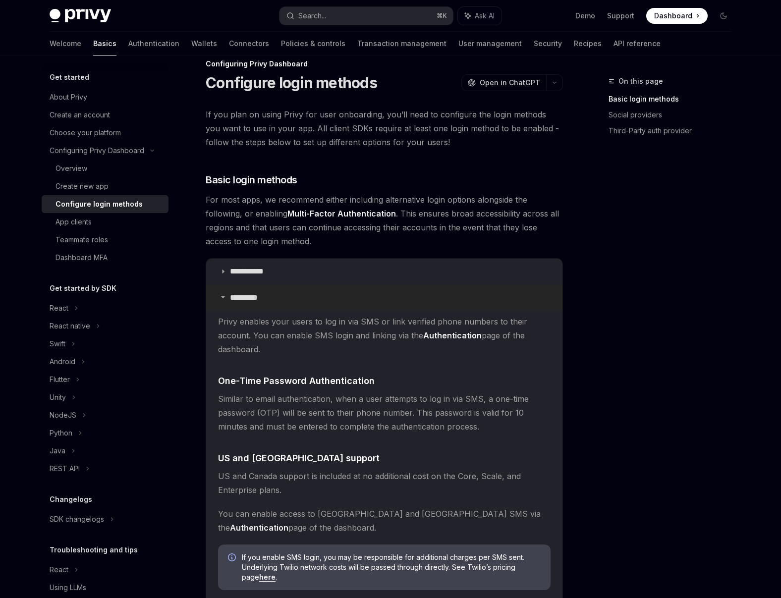
click at [270, 299] on summary "*********" at bounding box center [384, 298] width 356 height 26
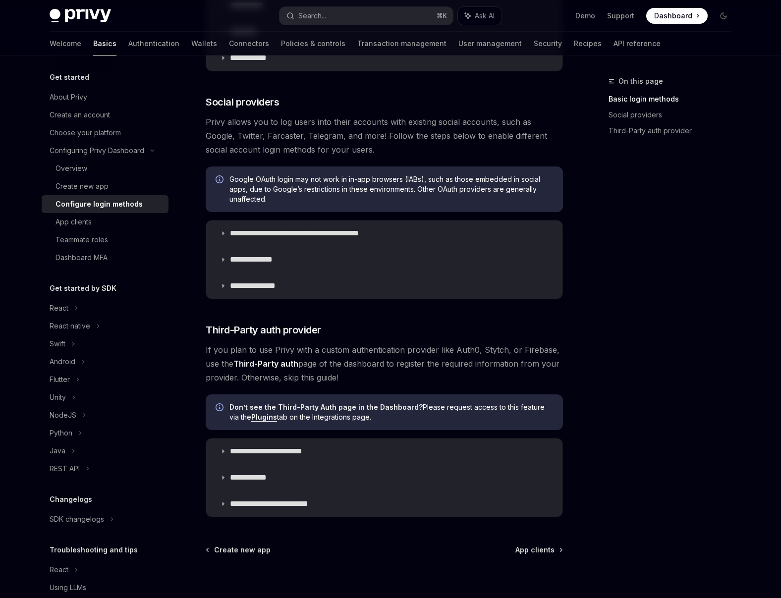
scroll to position [281, 0]
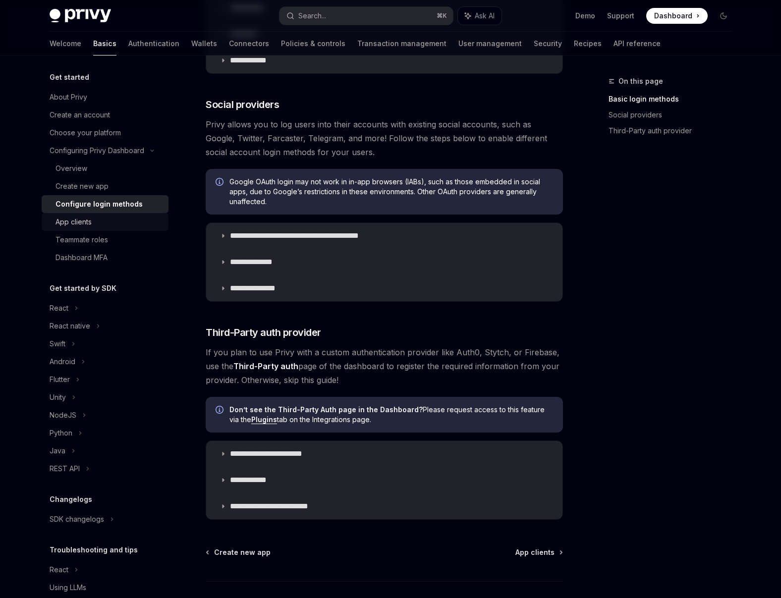
click at [117, 227] on div "App clients" at bounding box center [108, 222] width 107 height 12
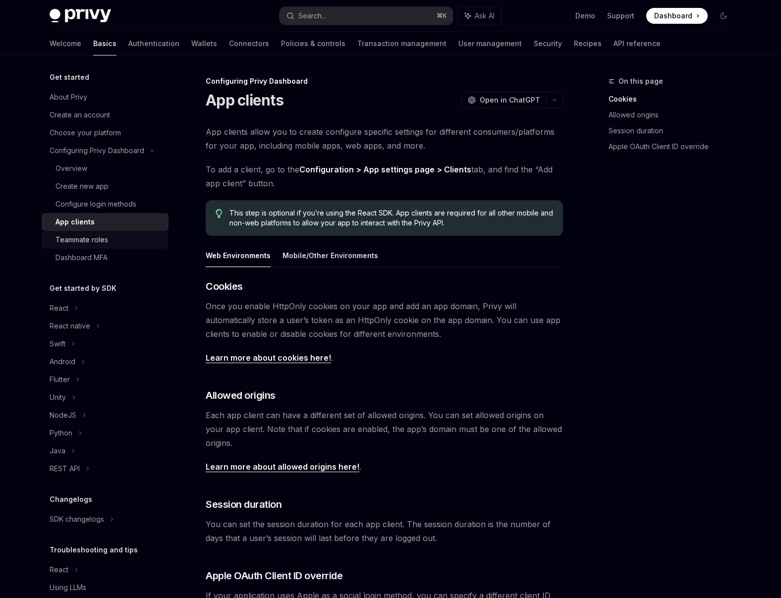
click at [124, 242] on div "Teammate roles" at bounding box center [108, 240] width 107 height 12
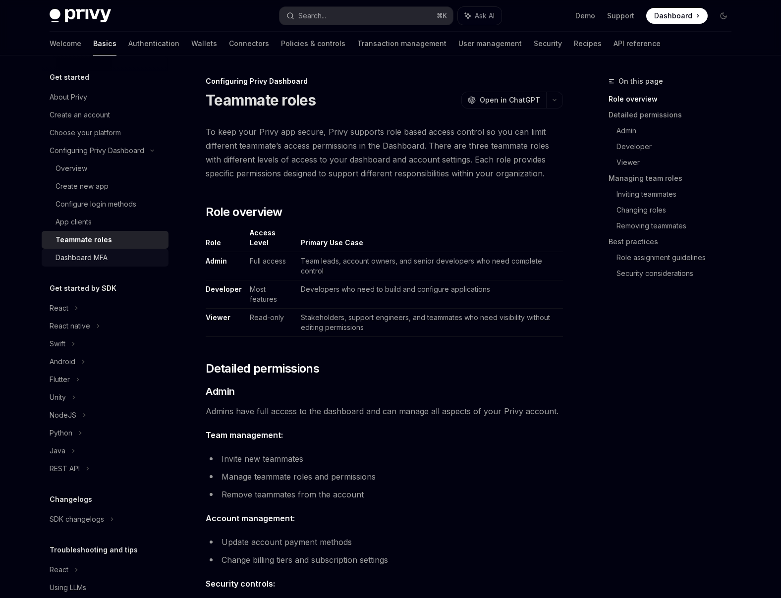
click at [119, 251] on link "Dashboard MFA" at bounding box center [105, 258] width 127 height 18
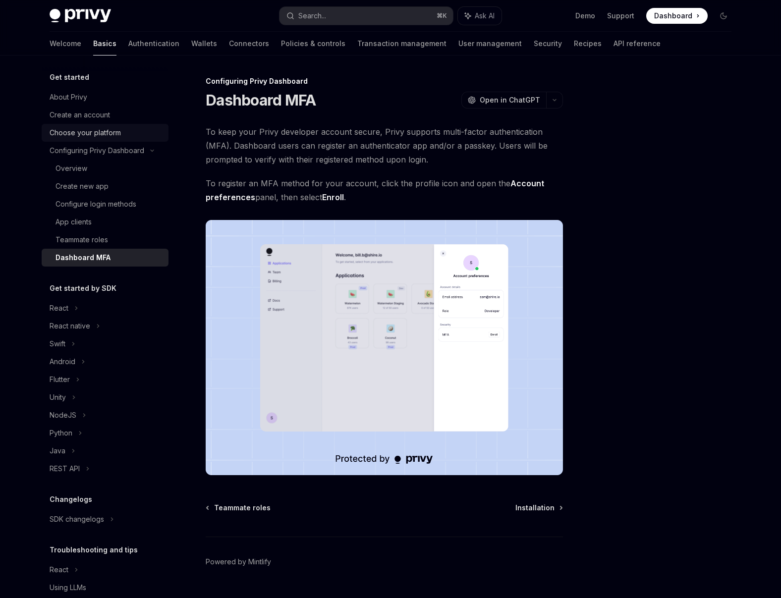
click at [104, 135] on div "Choose your platform" at bounding box center [85, 133] width 71 height 12
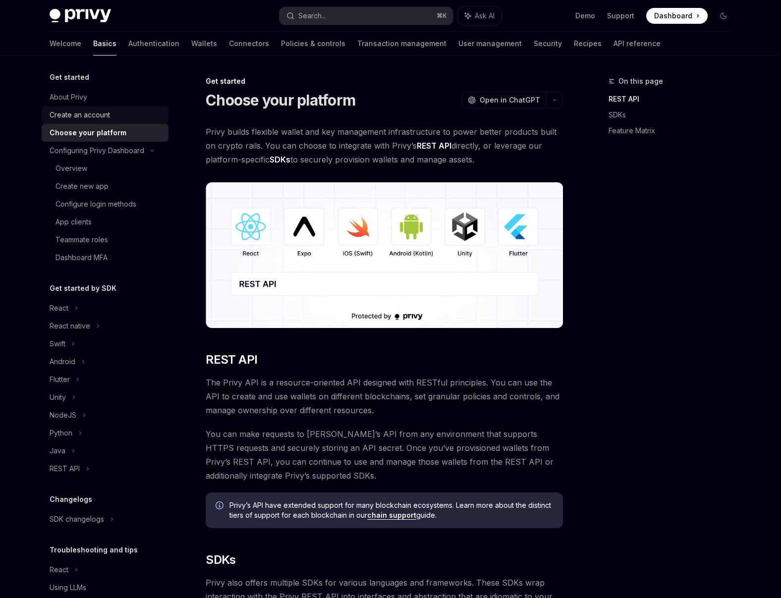
click at [100, 120] on div "Create an account" at bounding box center [80, 115] width 60 height 12
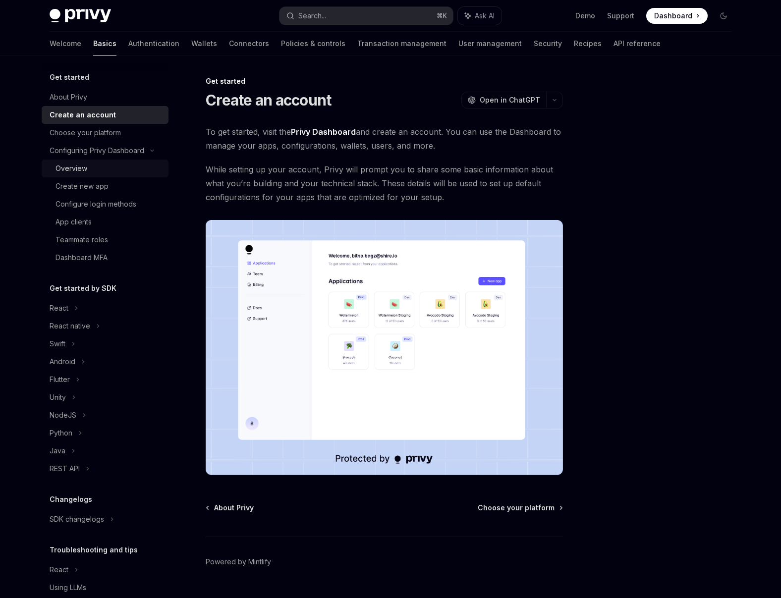
click at [94, 172] on div "Overview" at bounding box center [108, 168] width 107 height 12
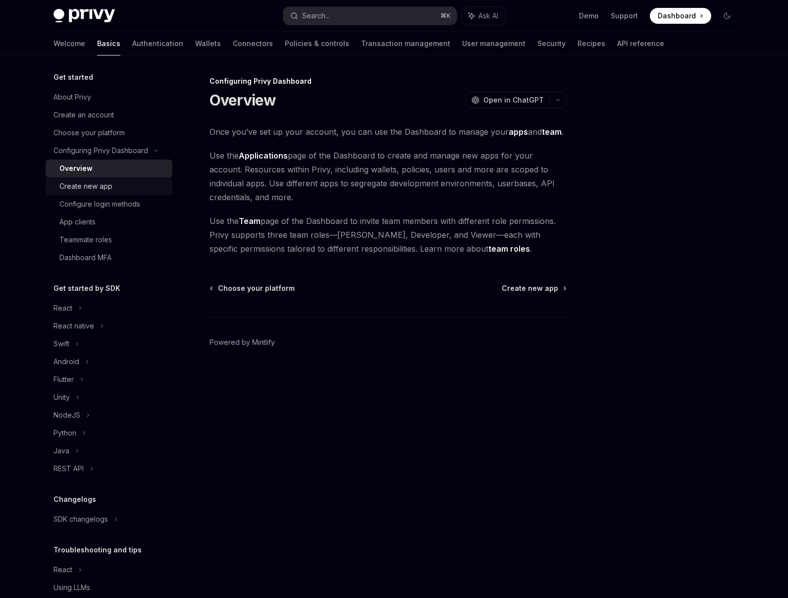
click at [93, 189] on div "Create new app" at bounding box center [85, 186] width 53 height 12
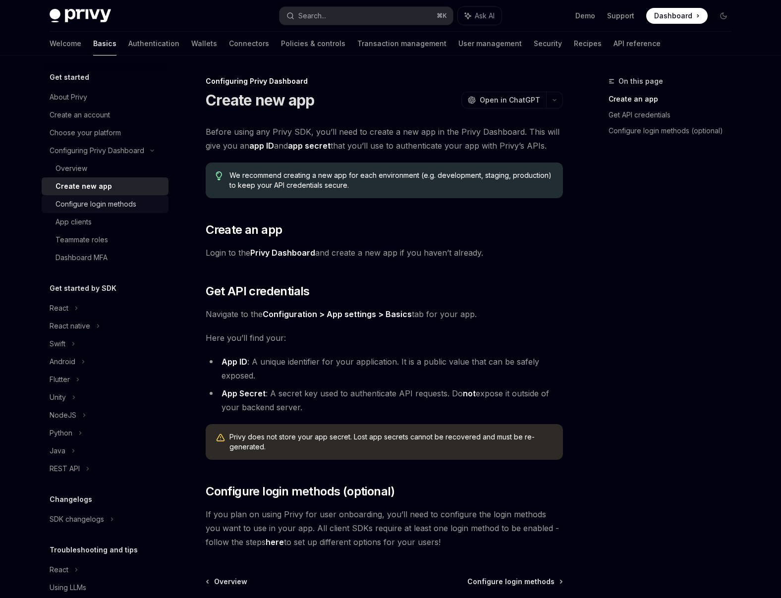
click at [98, 200] on div "Configure login methods" at bounding box center [95, 204] width 81 height 12
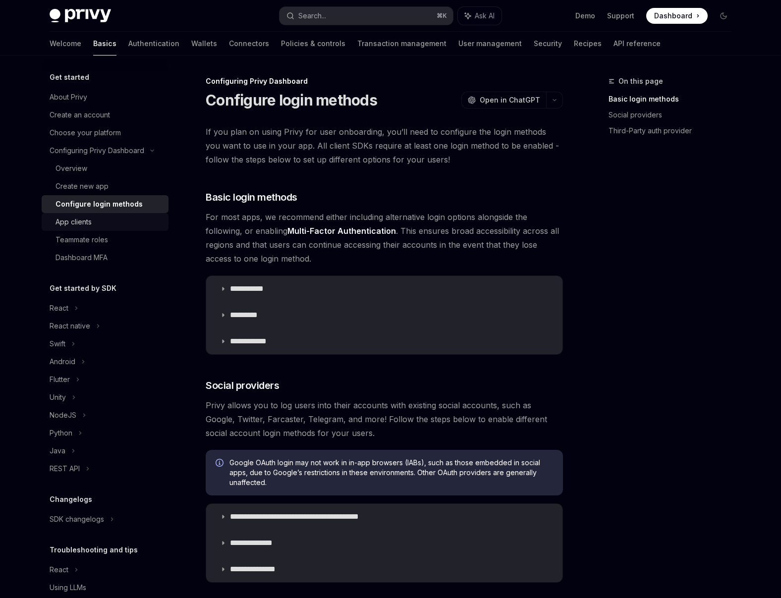
click at [100, 220] on div "App clients" at bounding box center [108, 222] width 107 height 12
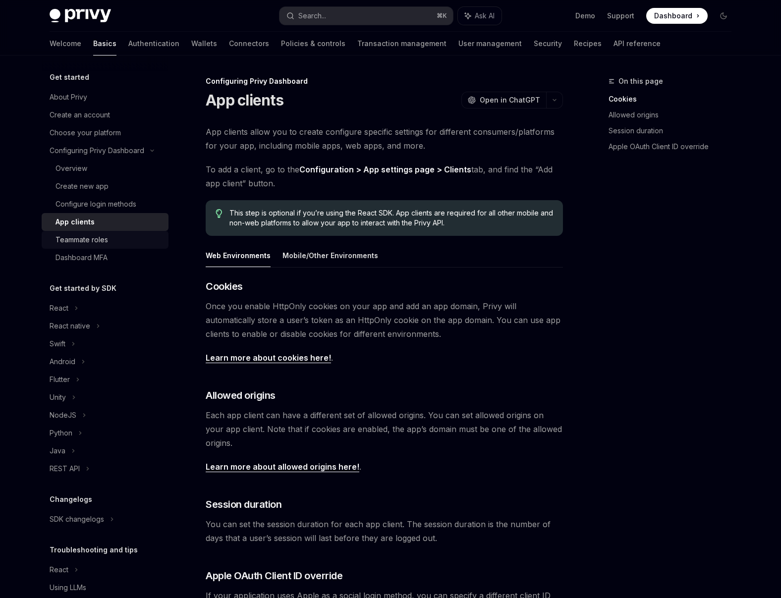
click at [94, 239] on div "Teammate roles" at bounding box center [81, 240] width 53 height 12
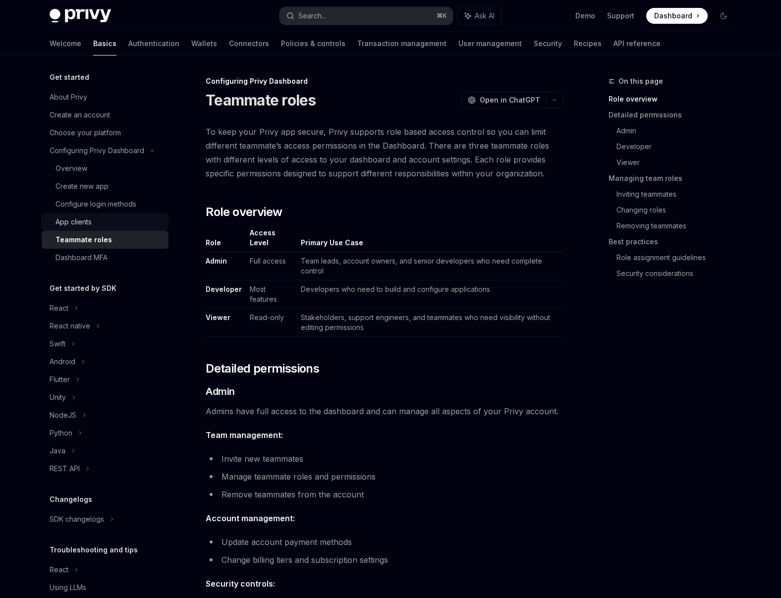
click at [99, 224] on div "App clients" at bounding box center [108, 222] width 107 height 12
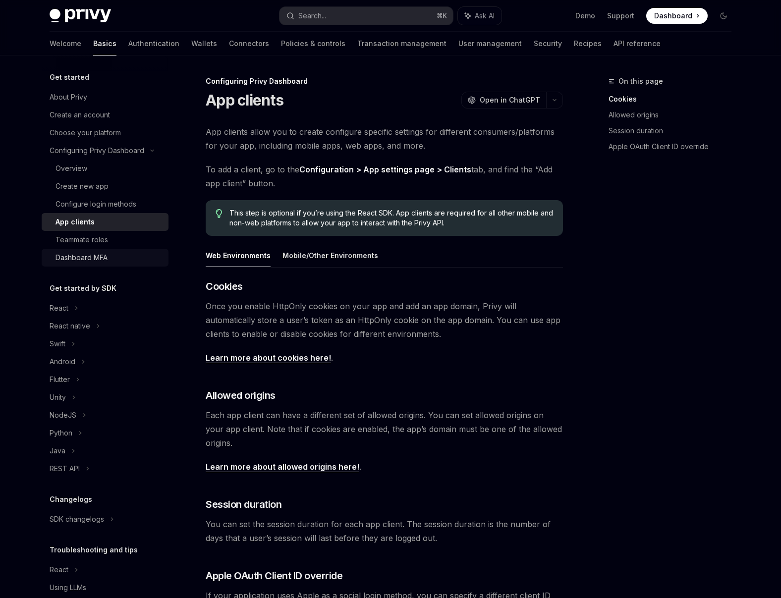
click at [104, 257] on div "Dashboard MFA" at bounding box center [81, 258] width 52 height 12
type textarea "*"
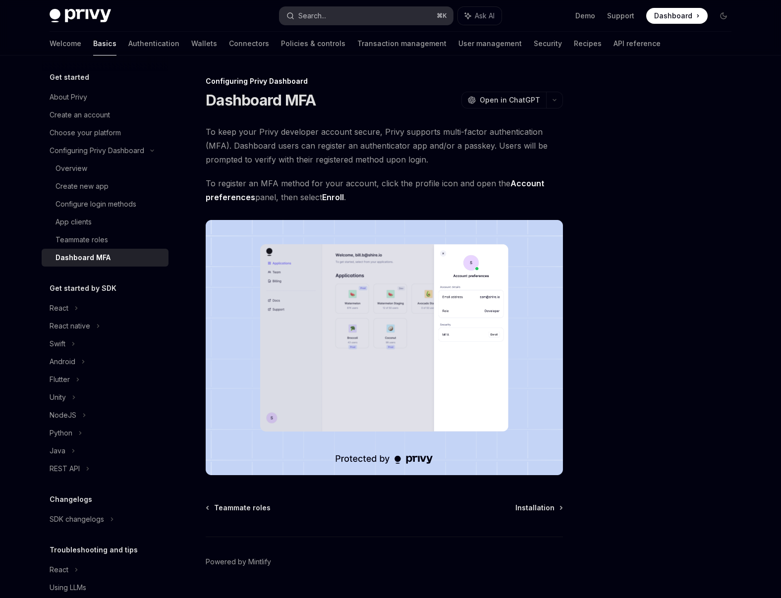
click at [352, 17] on button "Search... ⌘ K" at bounding box center [365, 16] width 173 height 18
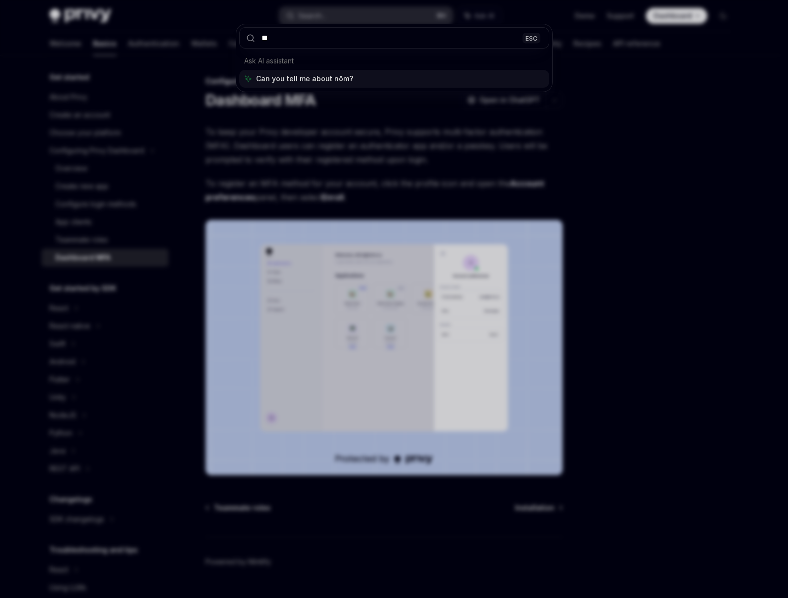
type input "*"
type input "*****"
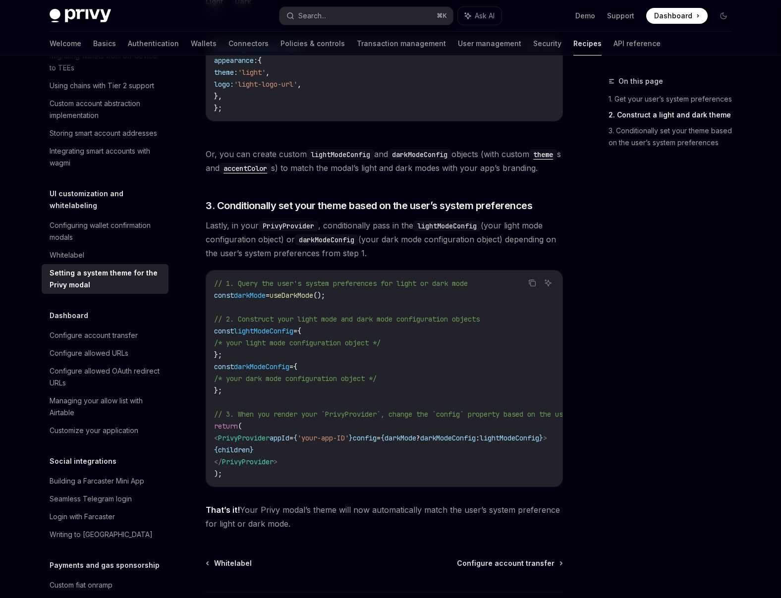
scroll to position [709, 0]
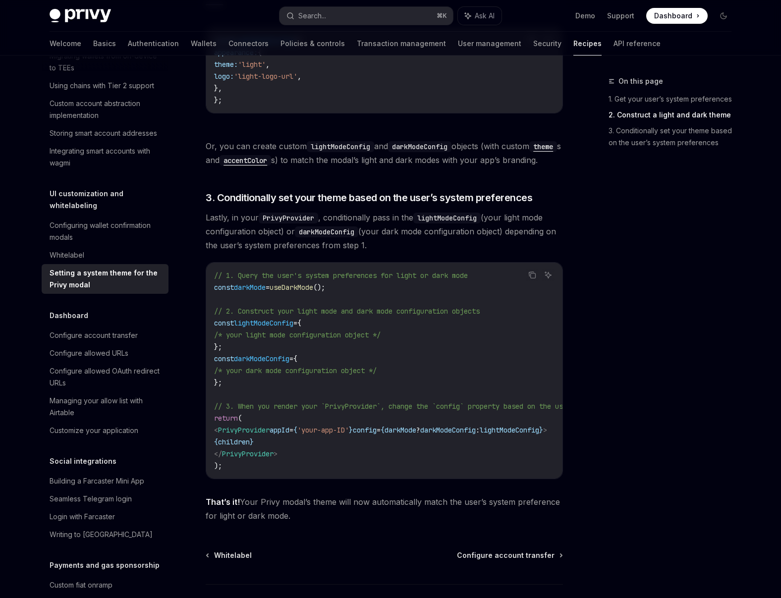
drag, startPoint x: 452, startPoint y: 491, endPoint x: 443, endPoint y: 457, distance: 35.3
click at [459, 479] on div "// 1. Query the user's system preferences for light or dark mode const darkMode…" at bounding box center [384, 371] width 356 height 216
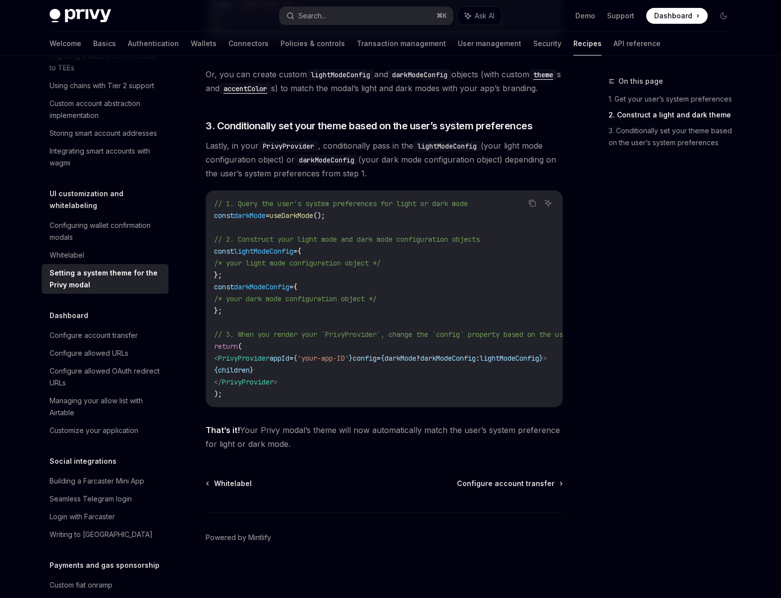
scroll to position [799, 0]
click at [122, 243] on div "Configuring wallet confirmation modals" at bounding box center [106, 231] width 113 height 24
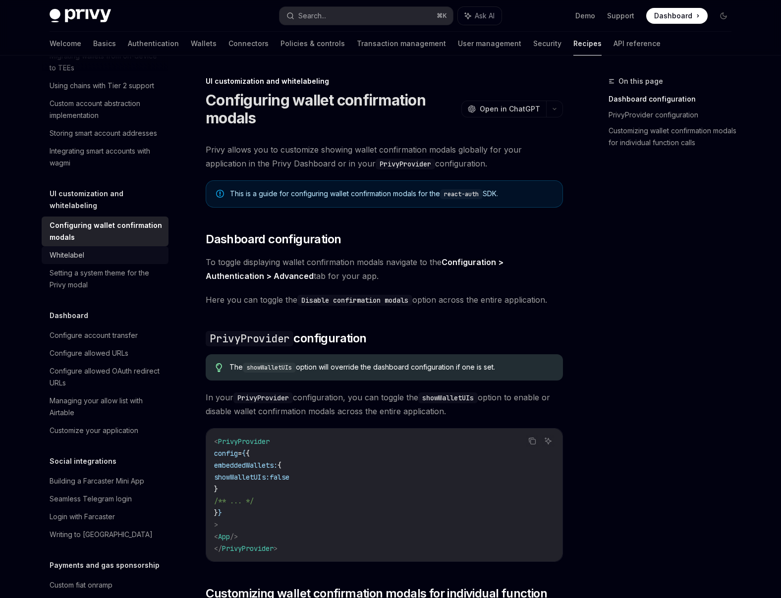
click at [98, 261] on div "Whitelabel" at bounding box center [106, 255] width 113 height 12
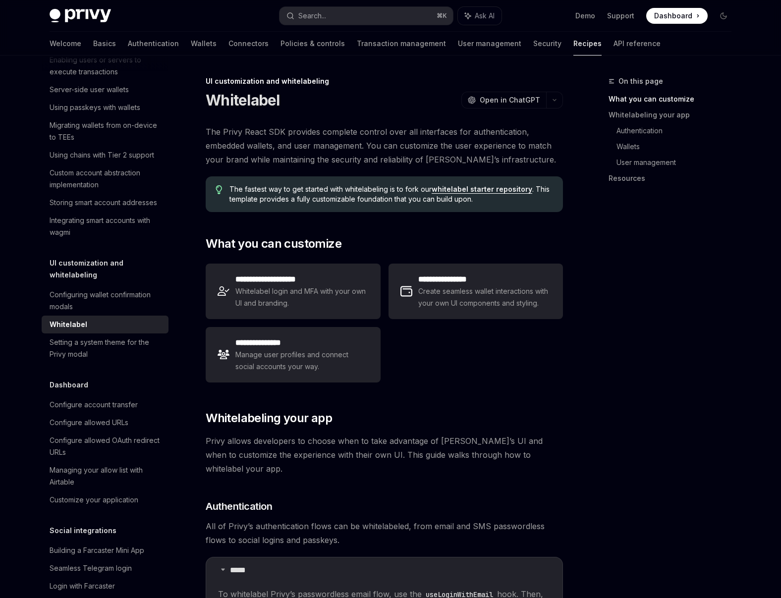
scroll to position [299, 0]
click at [128, 47] on link "Authentication" at bounding box center [153, 44] width 51 height 24
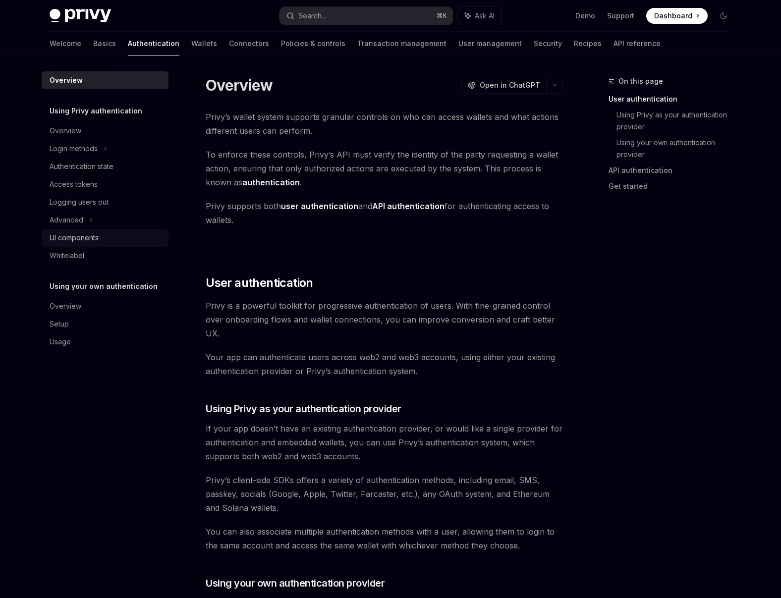
click at [101, 241] on div "UI components" at bounding box center [106, 238] width 113 height 12
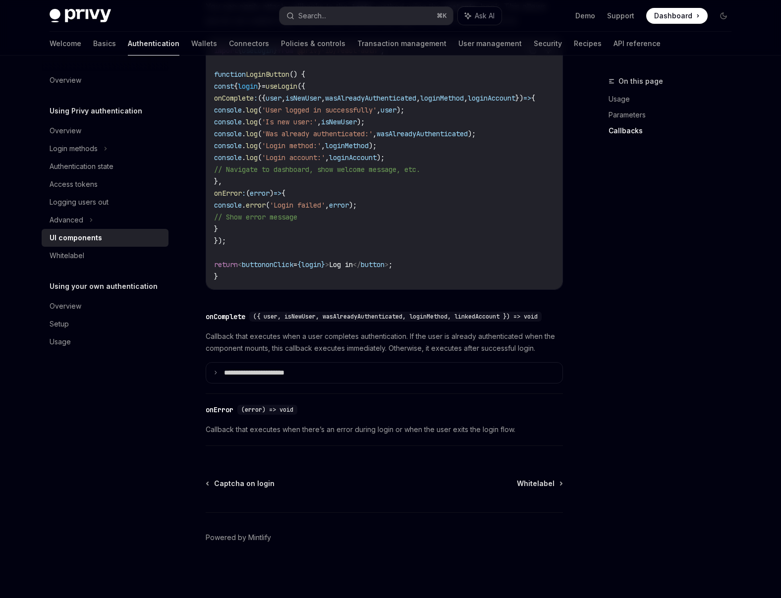
scroll to position [1275, 0]
click at [74, 260] on div "Whitelabel" at bounding box center [67, 256] width 35 height 12
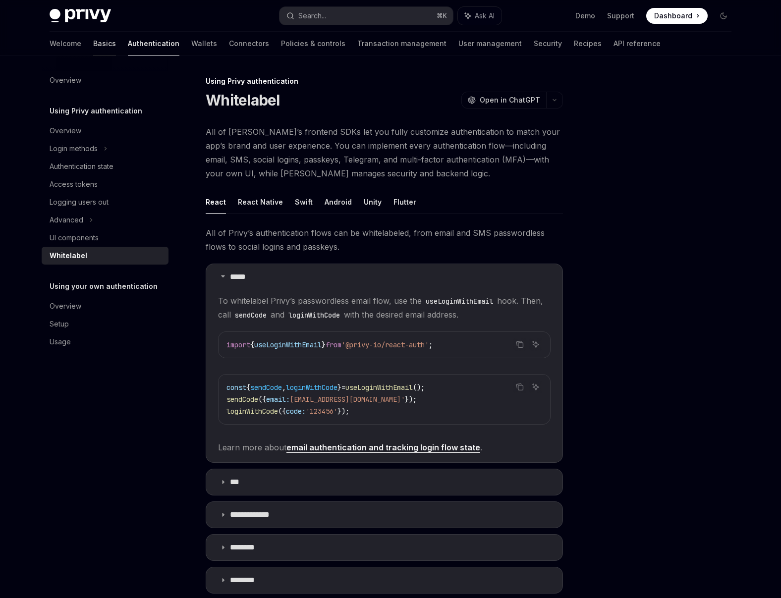
click at [93, 49] on link "Basics" at bounding box center [104, 44] width 23 height 24
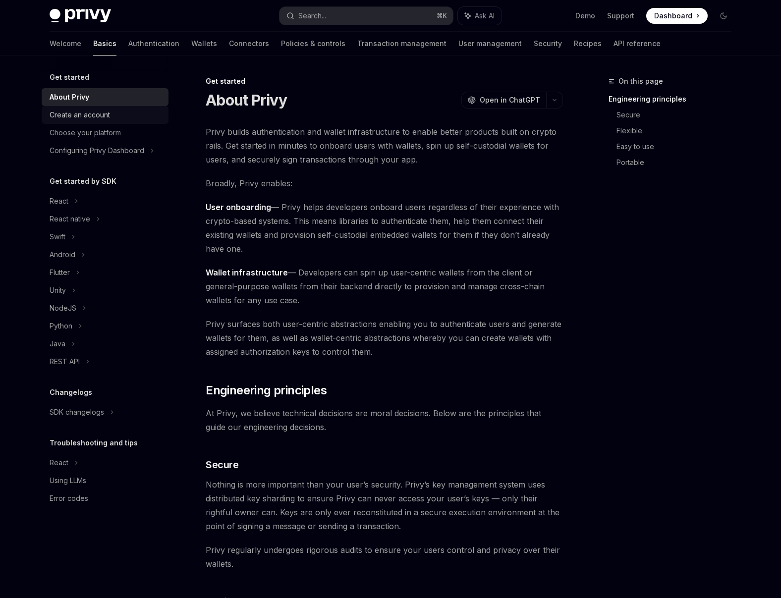
click at [58, 118] on div "Create an account" at bounding box center [80, 115] width 60 height 12
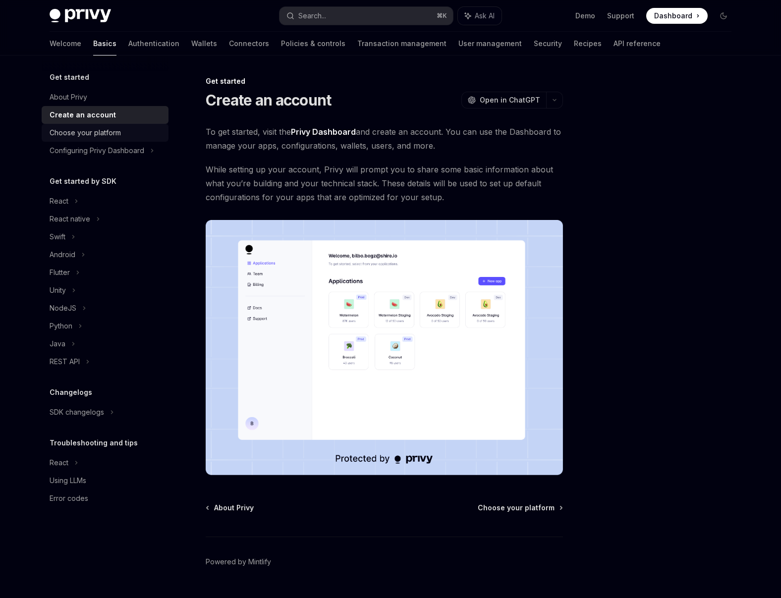
click at [69, 138] on div "Choose your platform" at bounding box center [85, 133] width 71 height 12
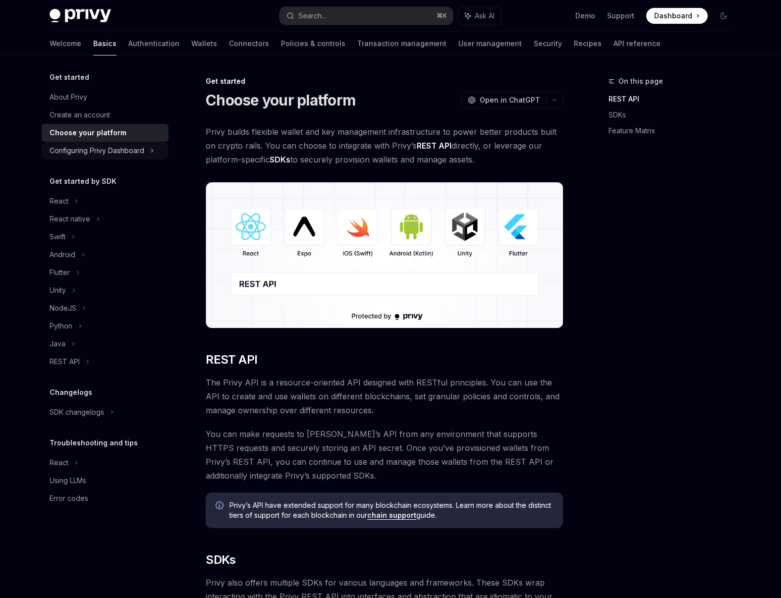
click at [81, 157] on div "Configuring Privy Dashboard" at bounding box center [105, 151] width 127 height 18
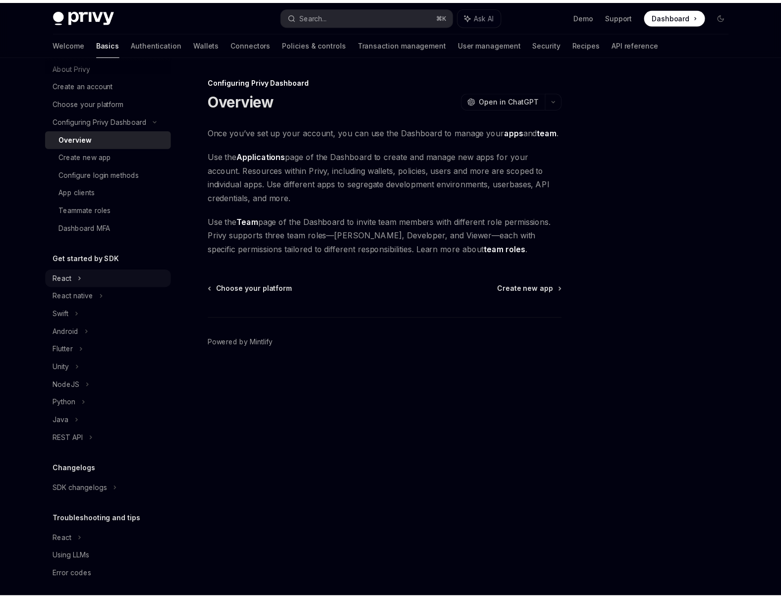
scroll to position [36, 0]
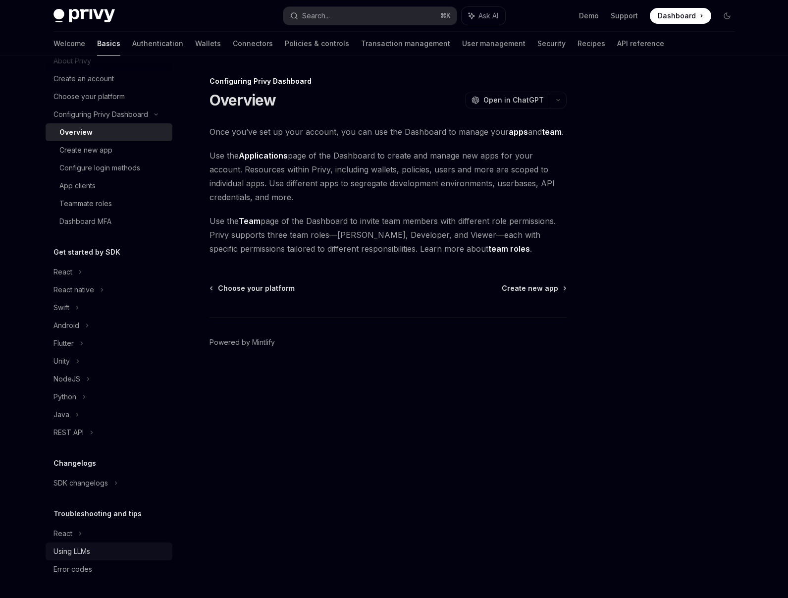
click at [86, 557] on div "Using LLMs" at bounding box center [72, 551] width 37 height 12
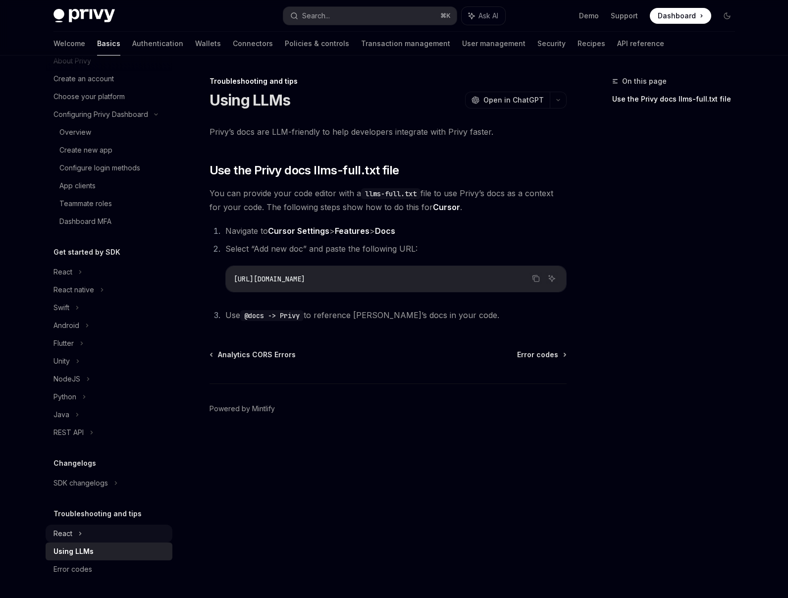
click at [84, 281] on div "React" at bounding box center [109, 272] width 127 height 18
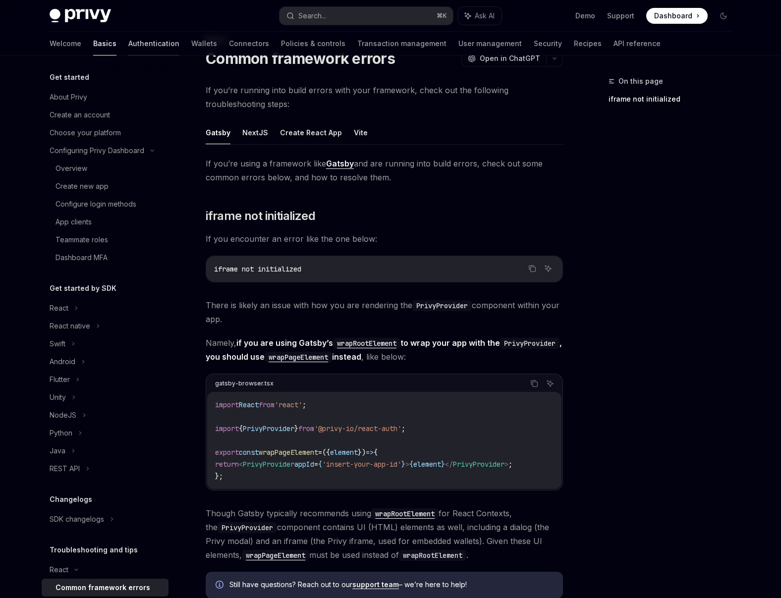
click at [129, 40] on link "Authentication" at bounding box center [153, 44] width 51 height 24
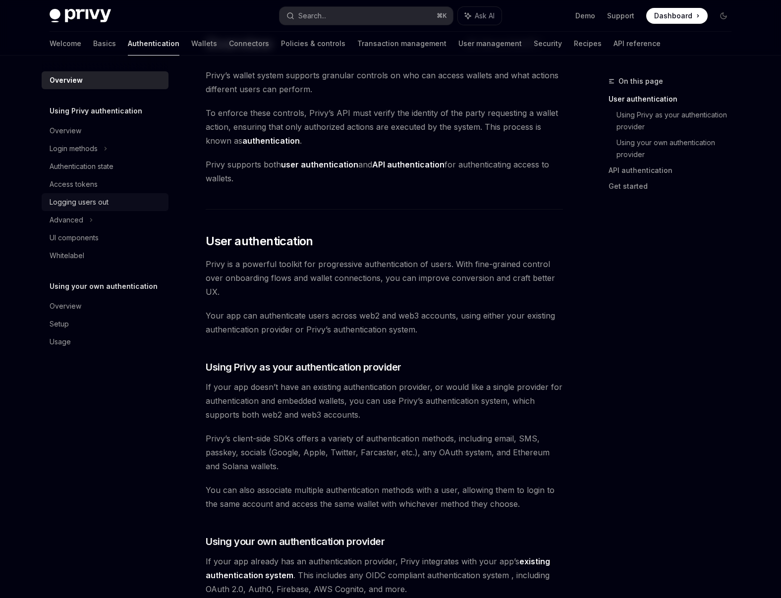
click at [95, 205] on div "Logging users out" at bounding box center [79, 202] width 59 height 12
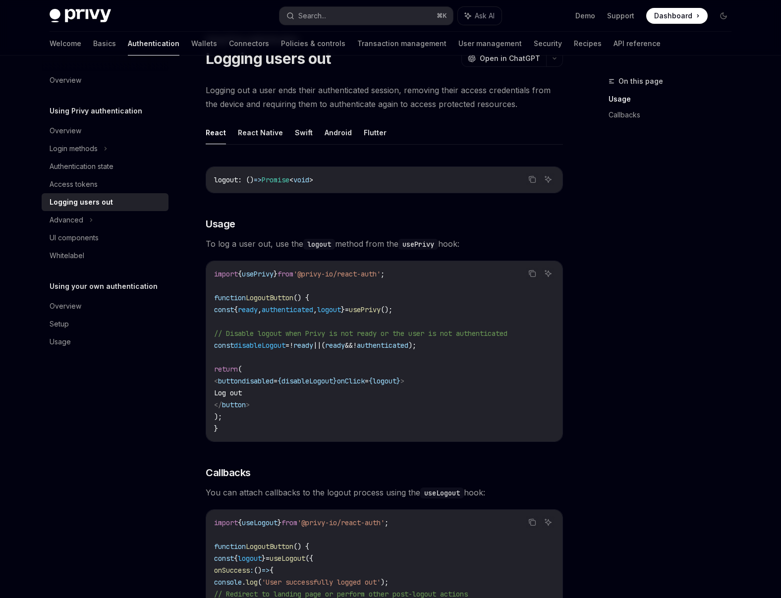
click at [345, 310] on span "}" at bounding box center [343, 309] width 4 height 9
click at [341, 311] on span "logout" at bounding box center [329, 309] width 24 height 9
copy span "logout"
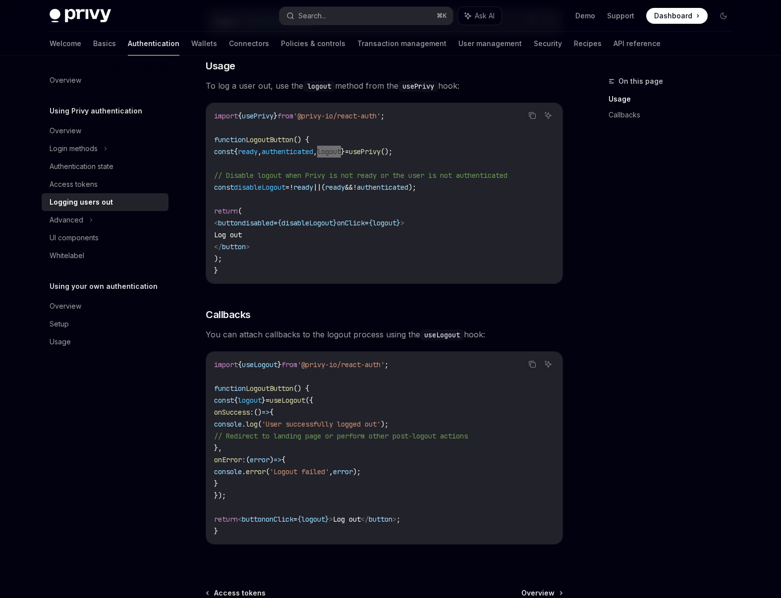
scroll to position [135, 0]
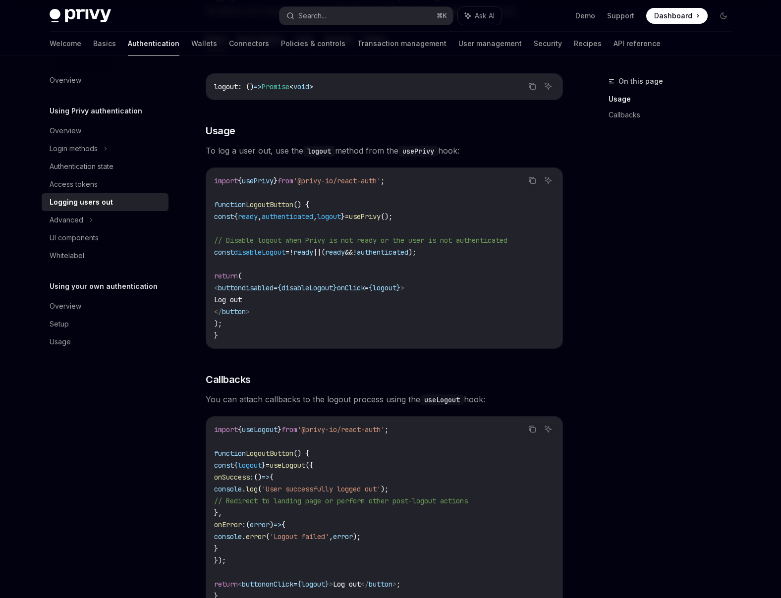
click at [395, 272] on code "import { usePrivy } from '@privy-io/react-auth' ; function LogoutButton () { co…" at bounding box center [384, 258] width 340 height 166
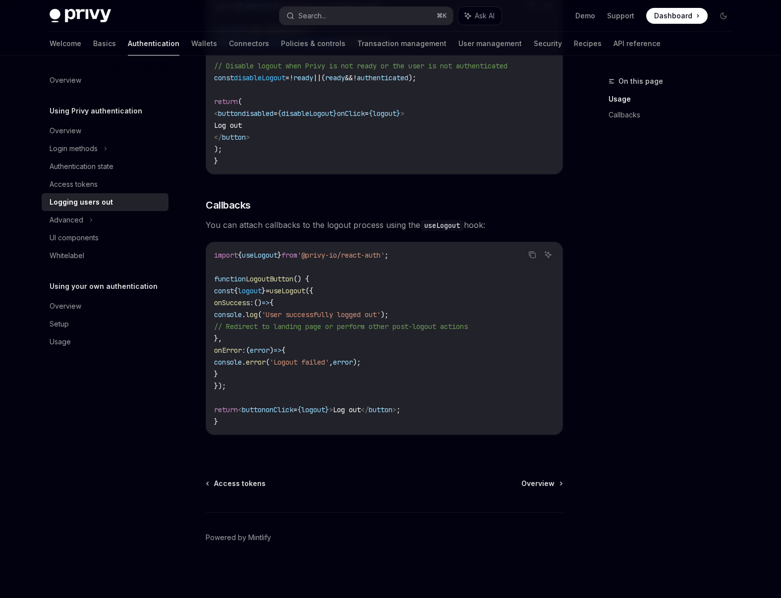
scroll to position [0, 0]
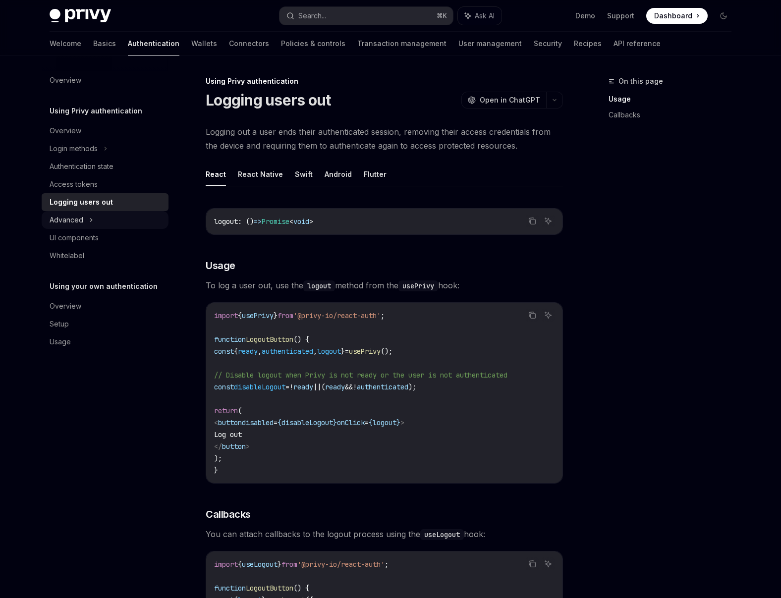
click at [103, 217] on div "Advanced" at bounding box center [105, 220] width 127 height 18
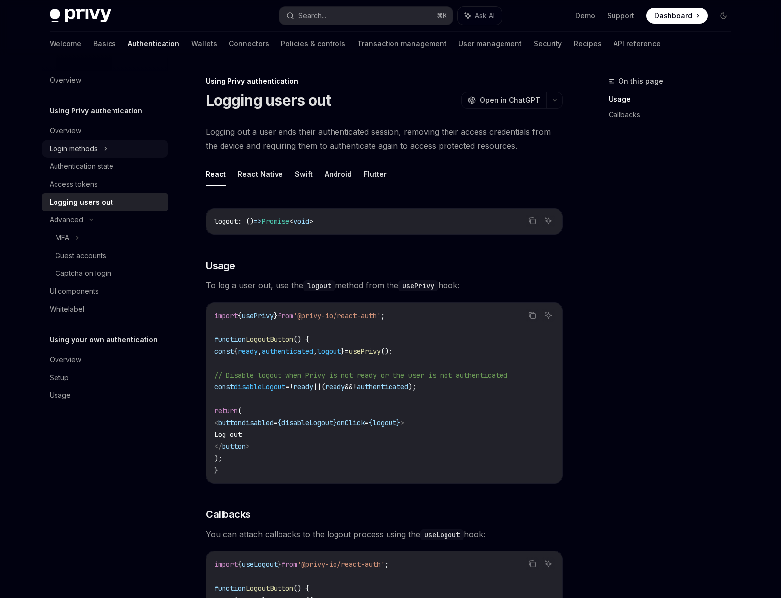
click at [121, 146] on div "Login methods" at bounding box center [105, 149] width 127 height 18
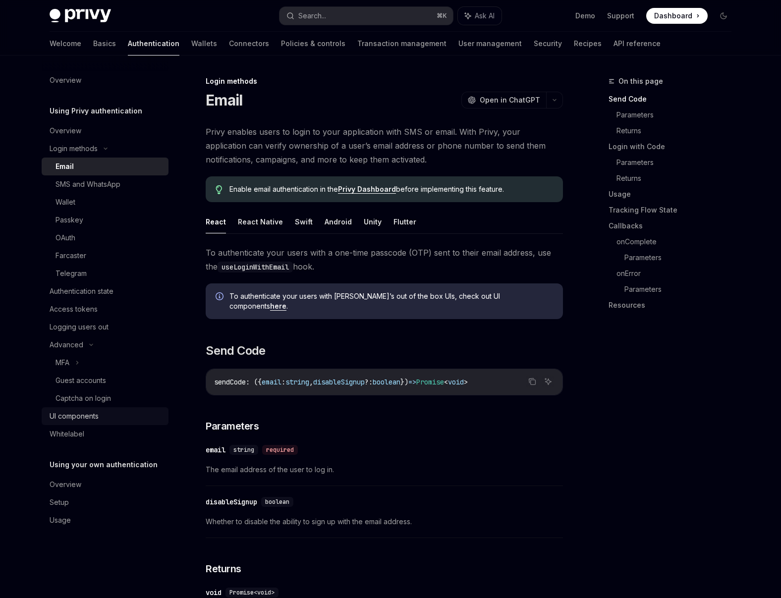
click at [84, 411] on div "UI components" at bounding box center [74, 416] width 49 height 12
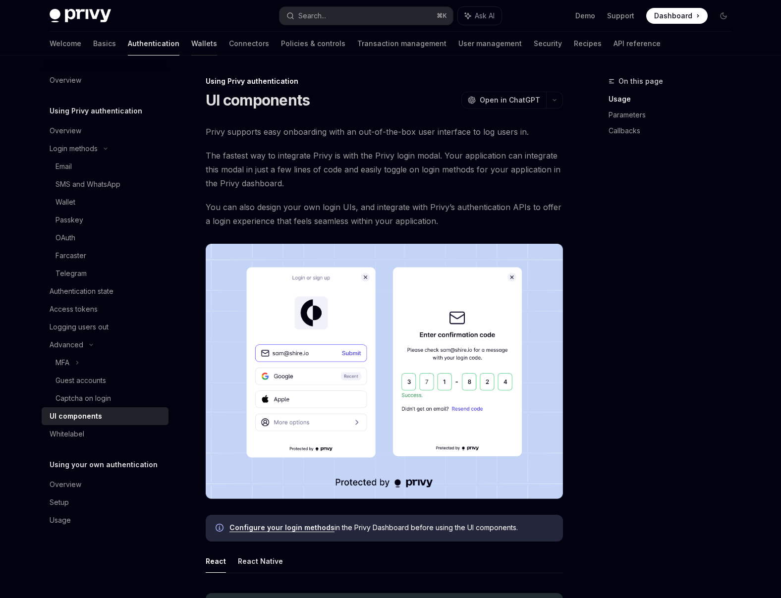
click at [191, 48] on link "Wallets" at bounding box center [204, 44] width 26 height 24
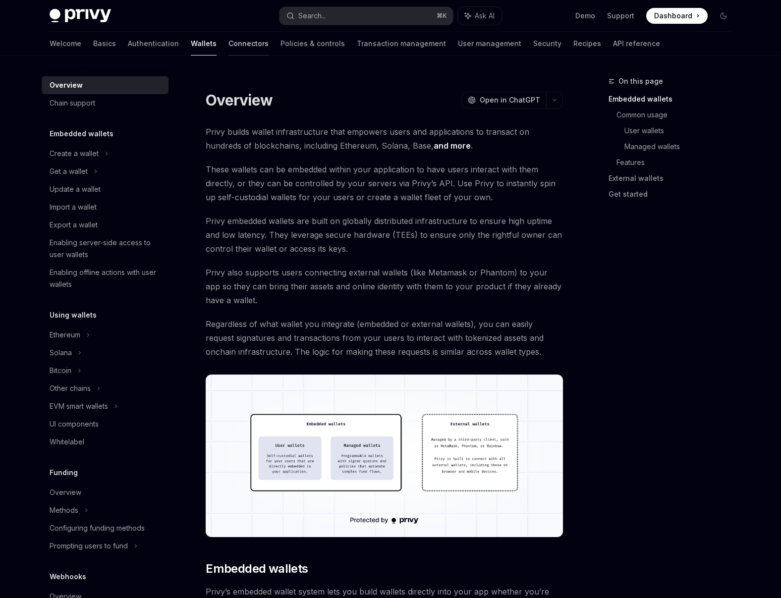
click at [228, 41] on link "Connectors" at bounding box center [248, 44] width 40 height 24
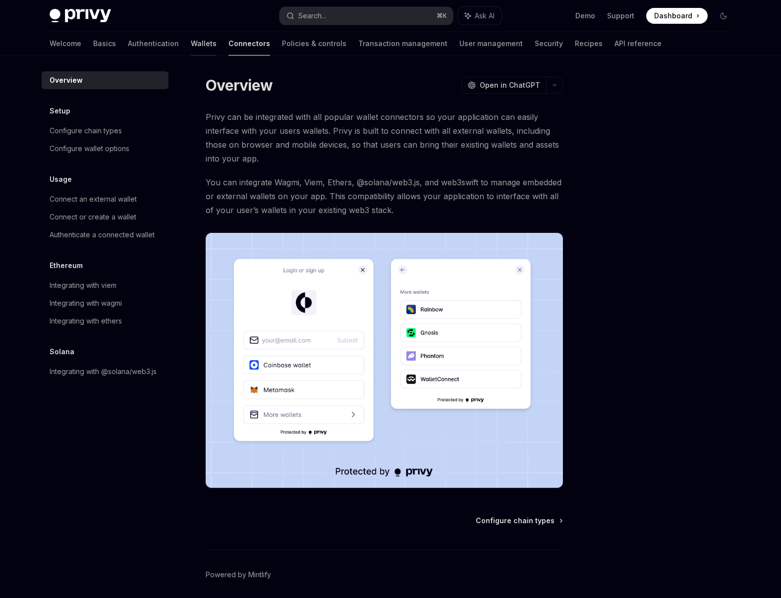
click at [191, 43] on link "Wallets" at bounding box center [204, 44] width 26 height 24
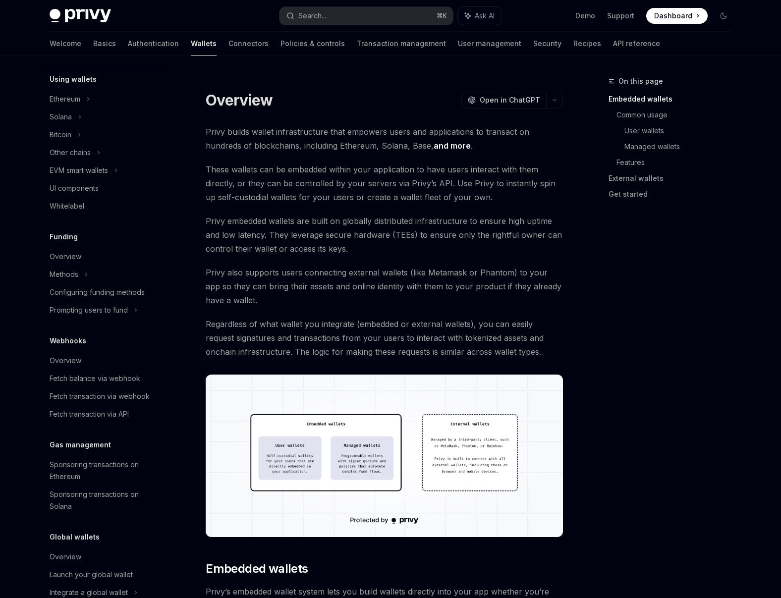
scroll to position [259, 0]
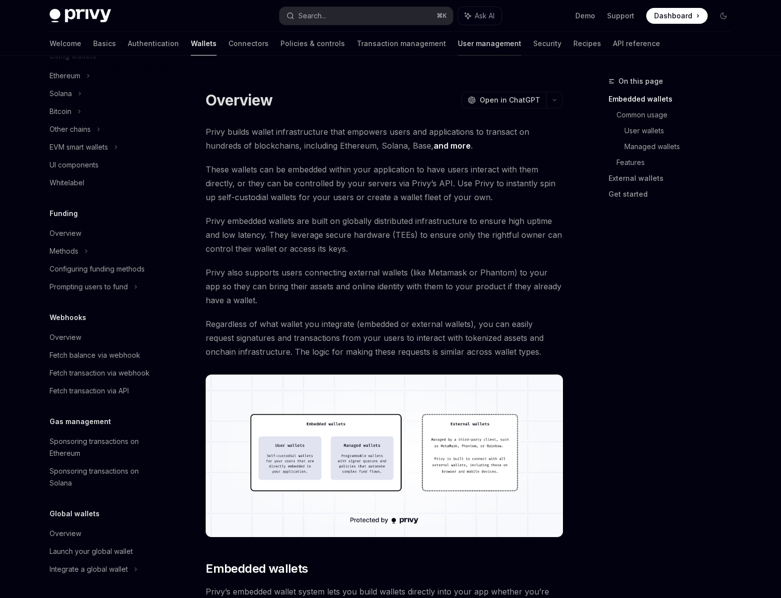
click at [458, 48] on link "User management" at bounding box center [489, 44] width 63 height 24
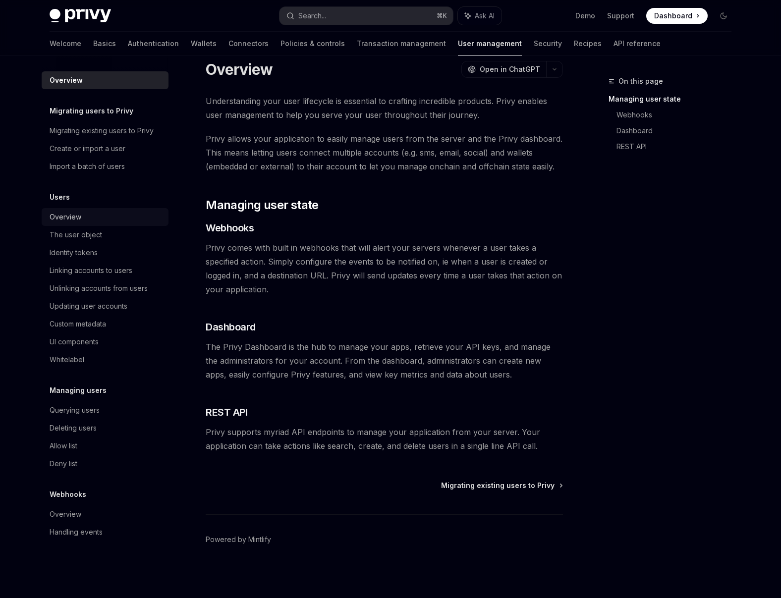
scroll to position [18, 0]
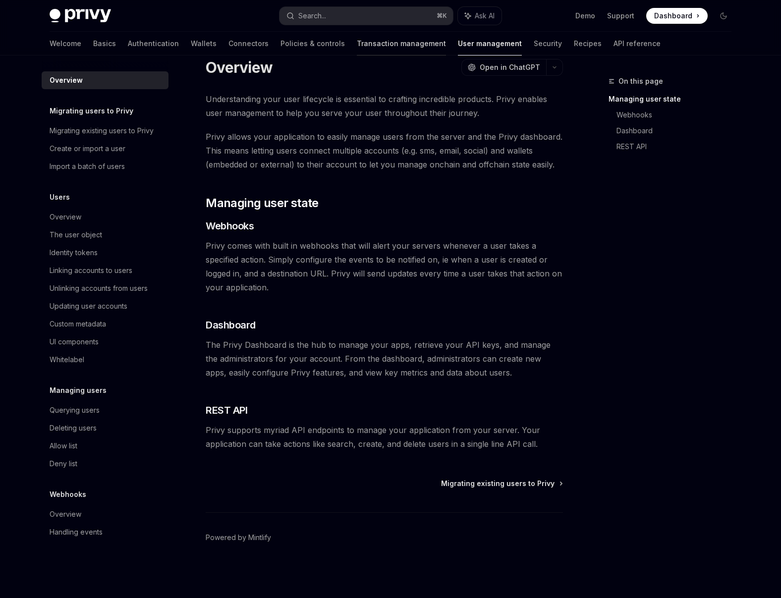
click at [376, 53] on link "Transaction management" at bounding box center [401, 44] width 89 height 24
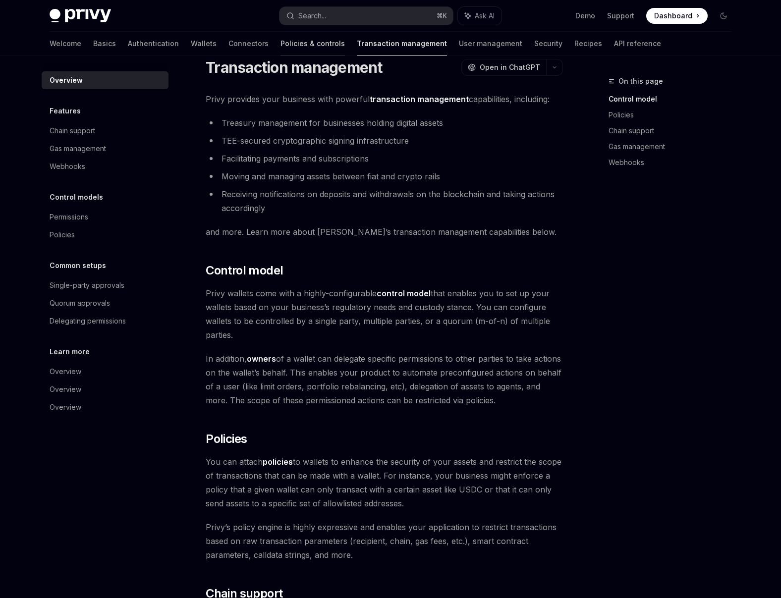
click at [280, 52] on link "Policies & controls" at bounding box center [312, 44] width 64 height 24
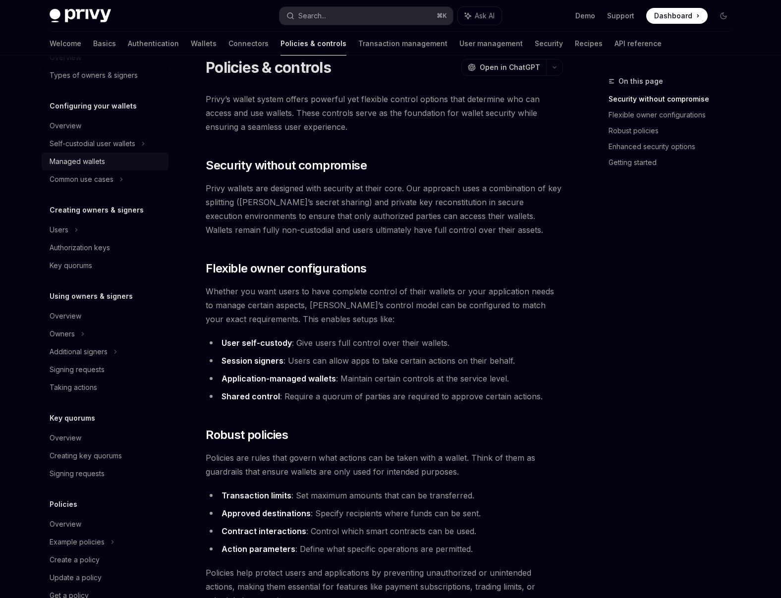
scroll to position [100, 0]
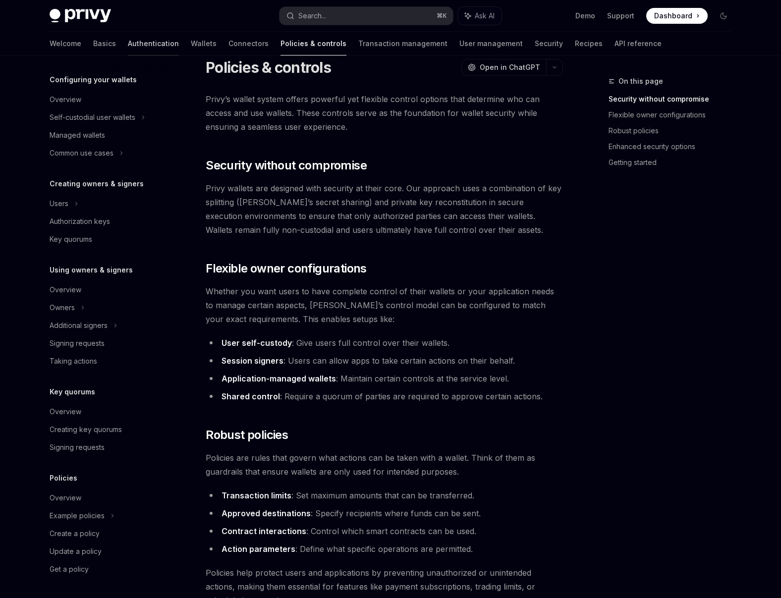
click at [128, 48] on link "Authentication" at bounding box center [153, 44] width 51 height 24
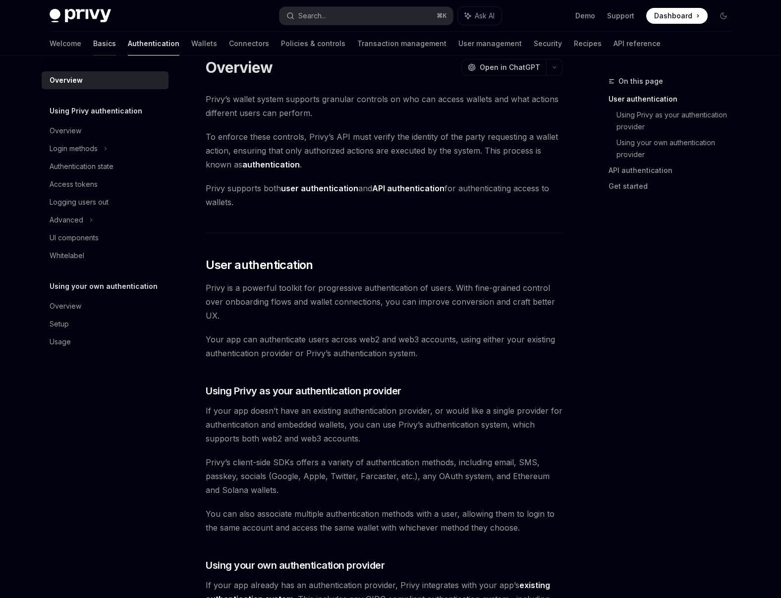
click at [93, 44] on link "Basics" at bounding box center [104, 44] width 23 height 24
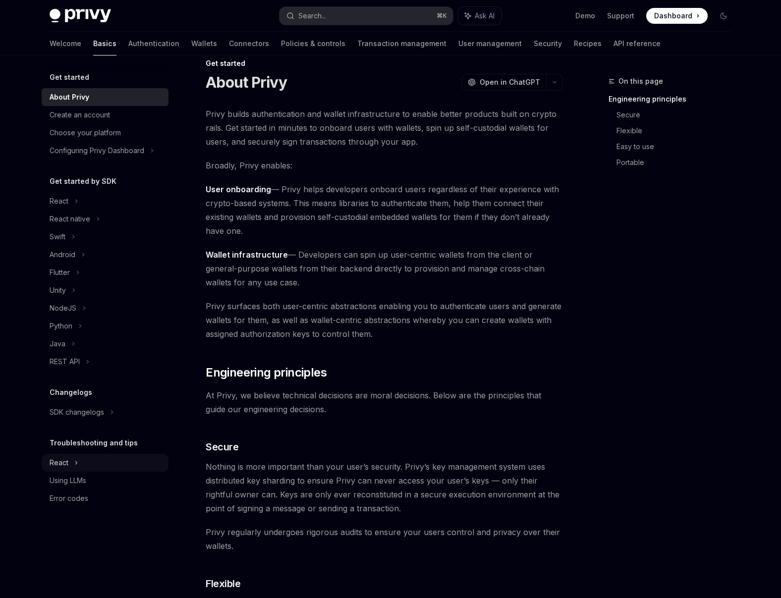
click at [75, 207] on icon at bounding box center [76, 201] width 4 height 12
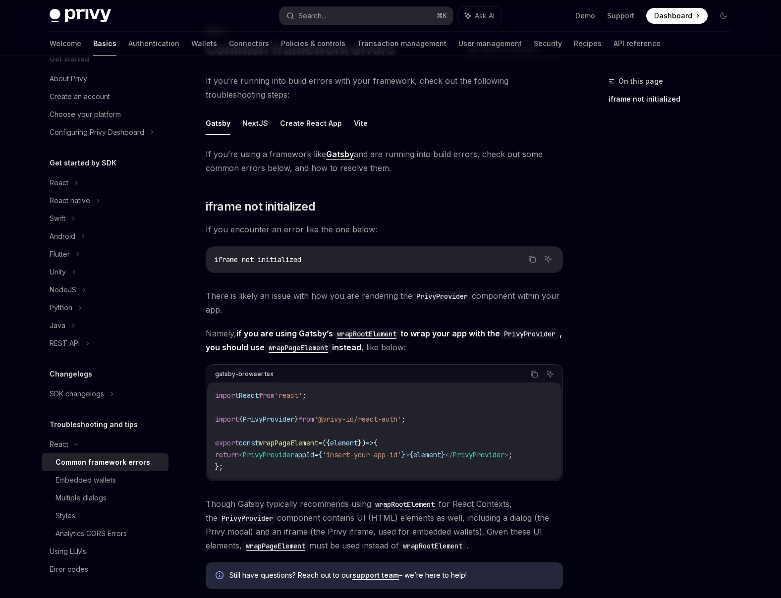
scroll to position [104, 0]
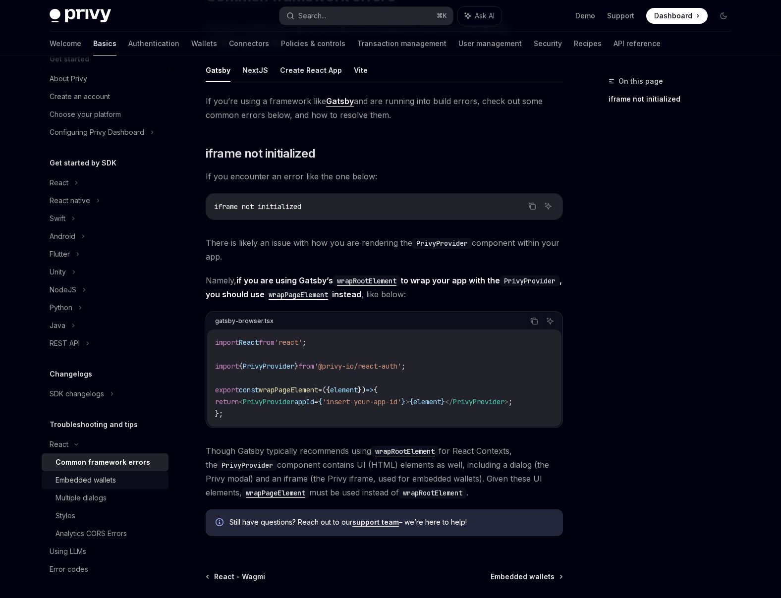
click at [127, 478] on div "Embedded wallets" at bounding box center [108, 480] width 107 height 12
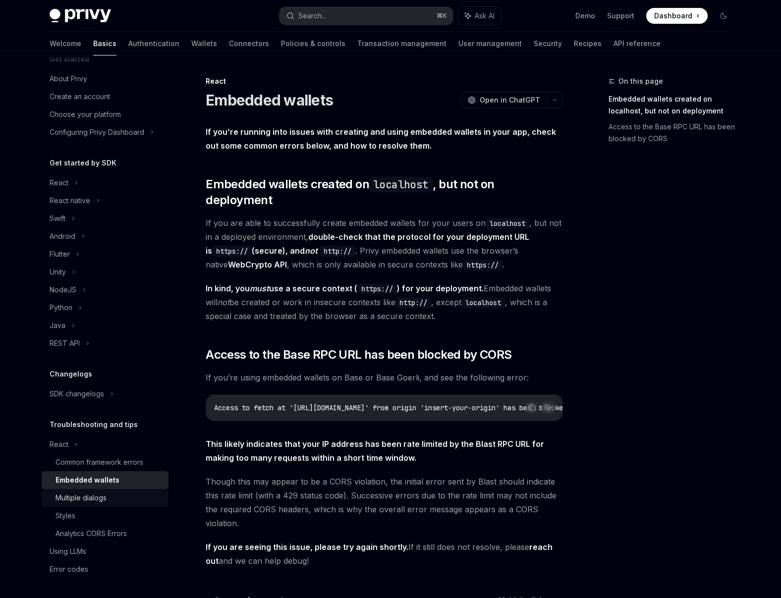
click at [110, 502] on div "Multiple dialogs" at bounding box center [108, 498] width 107 height 12
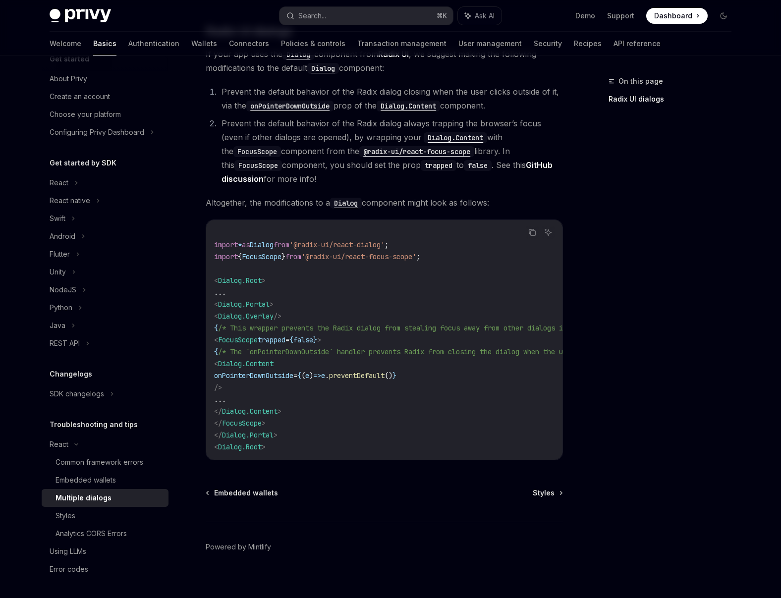
scroll to position [311, 0]
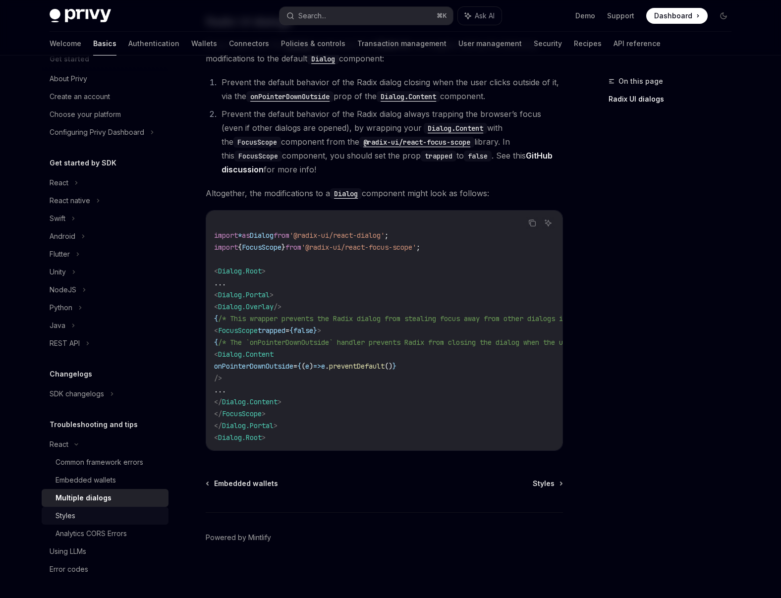
click at [93, 515] on div "Styles" at bounding box center [108, 516] width 107 height 12
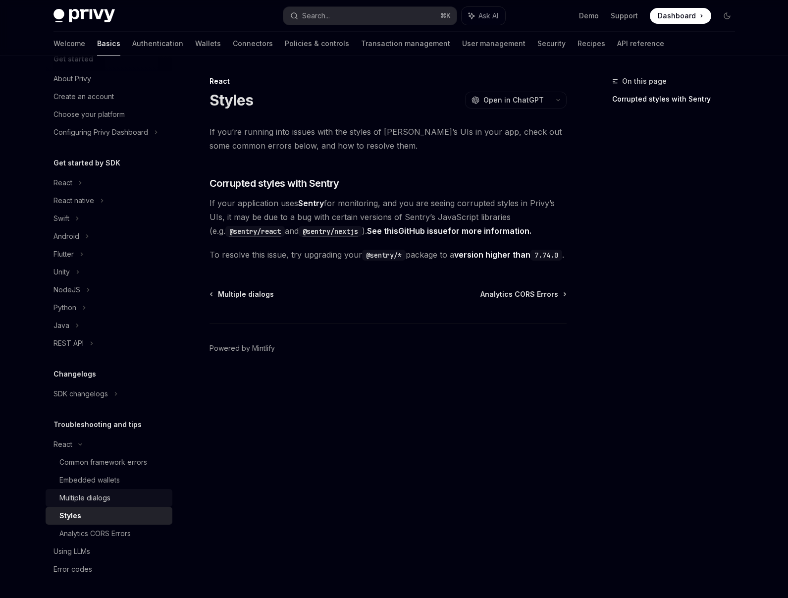
click at [111, 495] on div "Multiple dialogs" at bounding box center [112, 498] width 107 height 12
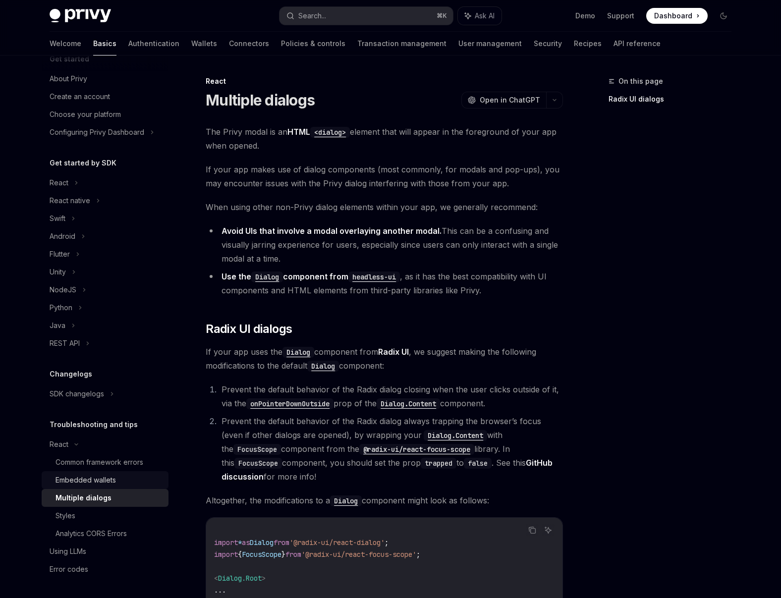
click at [80, 484] on div "Embedded wallets" at bounding box center [85, 480] width 60 height 12
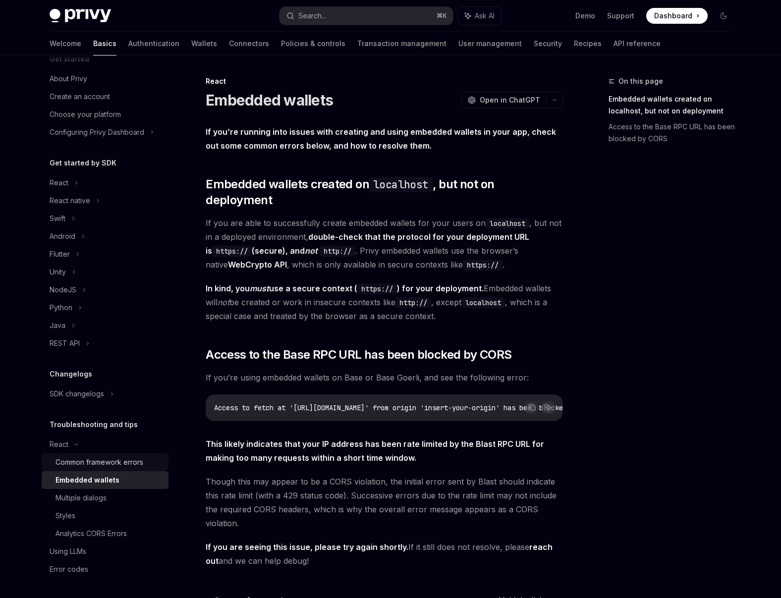
click at [105, 468] on div "Common framework errors" at bounding box center [99, 462] width 88 height 12
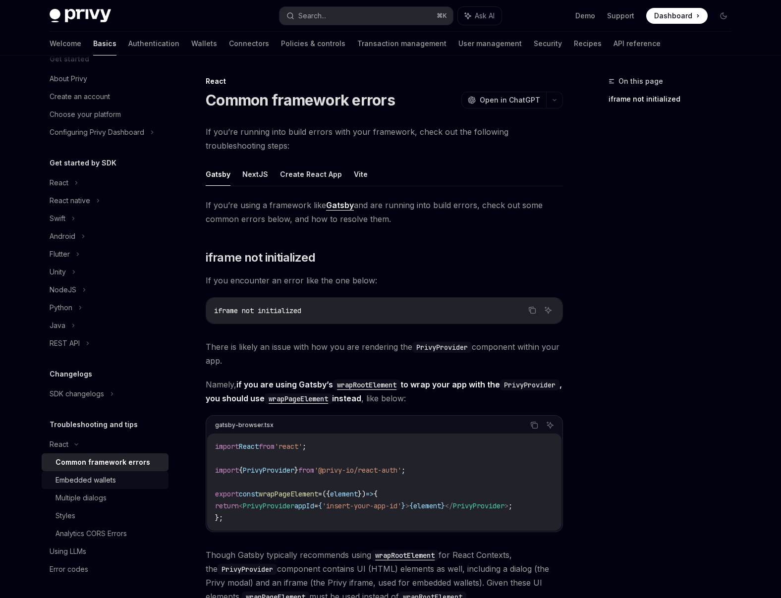
click at [101, 474] on div "Embedded wallets" at bounding box center [85, 480] width 60 height 12
type textarea "*"
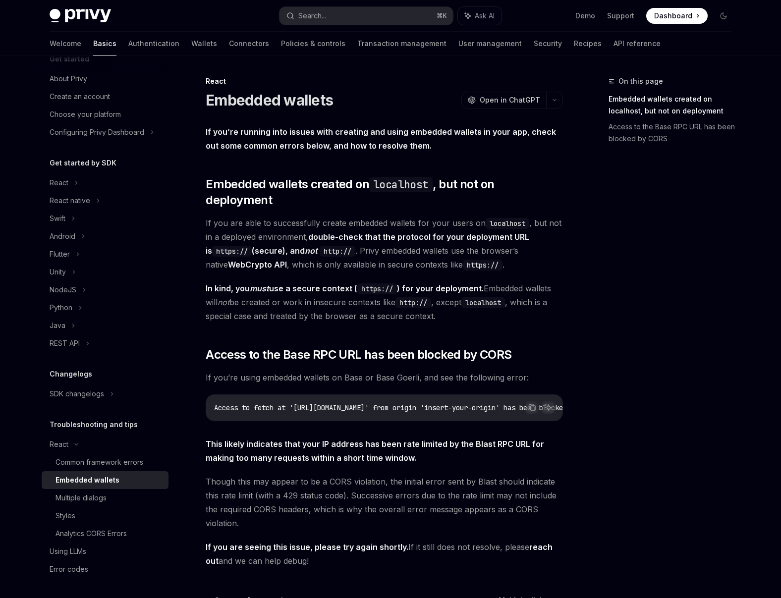
click at [566, 162] on div "On this page Embedded wallets created on localhost, but not on deployment Acces…" at bounding box center [391, 384] width 698 height 659
click at [402, 13] on button "Search... ⌘ K" at bounding box center [365, 16] width 173 height 18
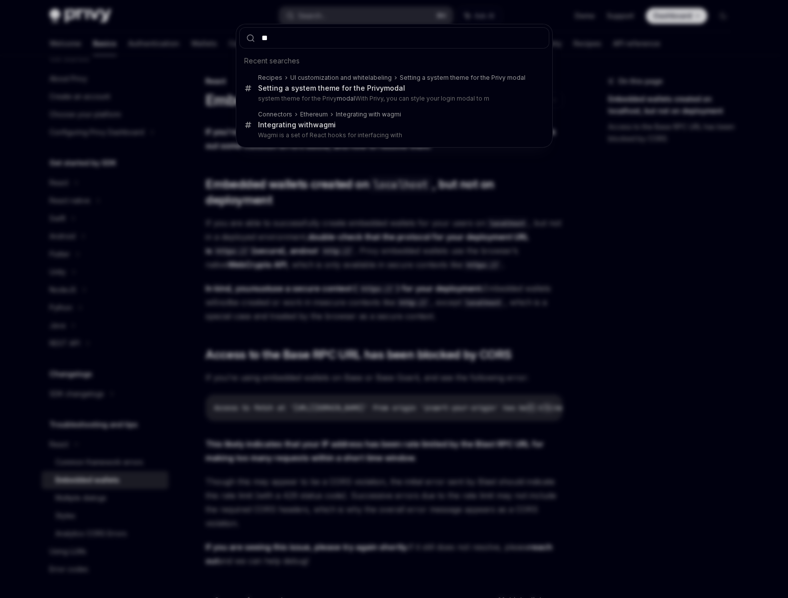
type input "*"
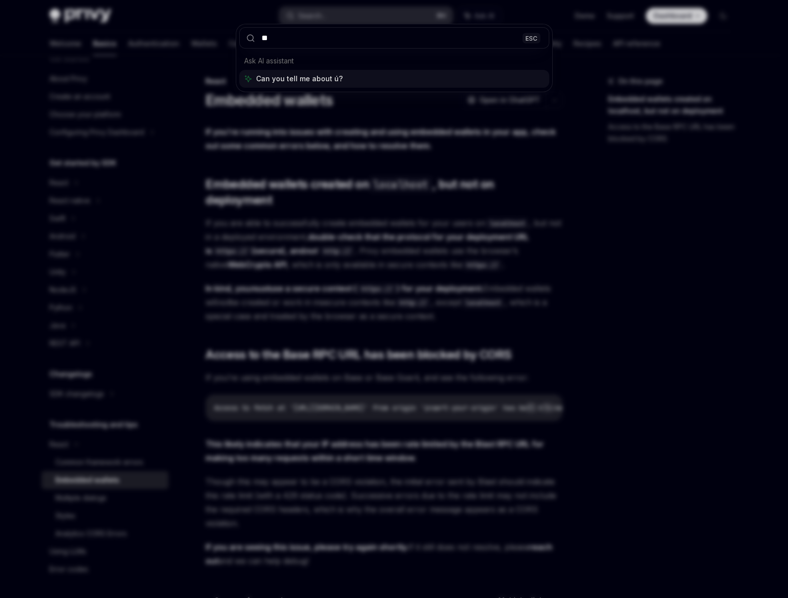
type input "*"
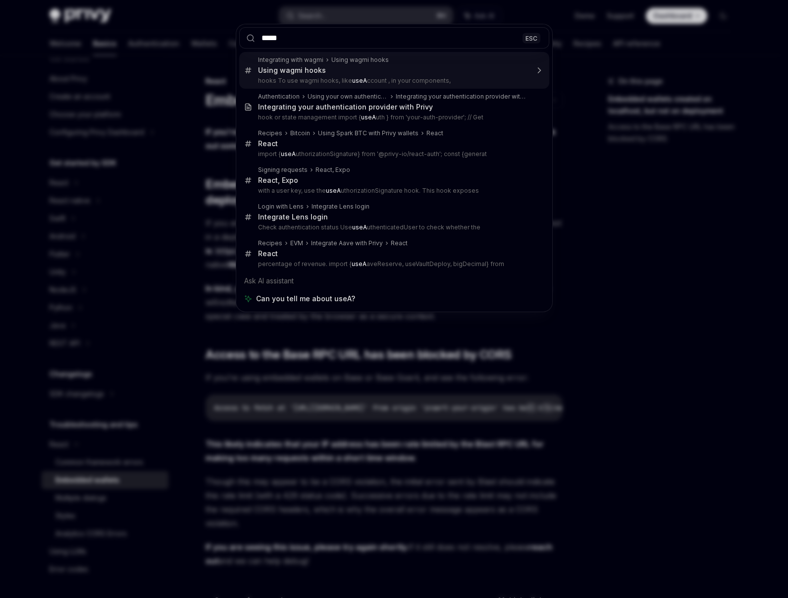
type input "******"
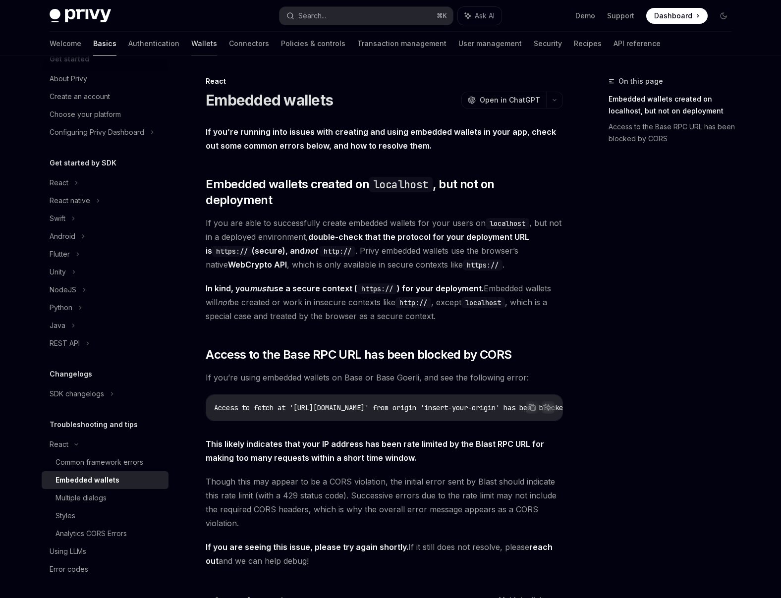
click at [191, 50] on link "Wallets" at bounding box center [204, 44] width 26 height 24
type textarea "*"
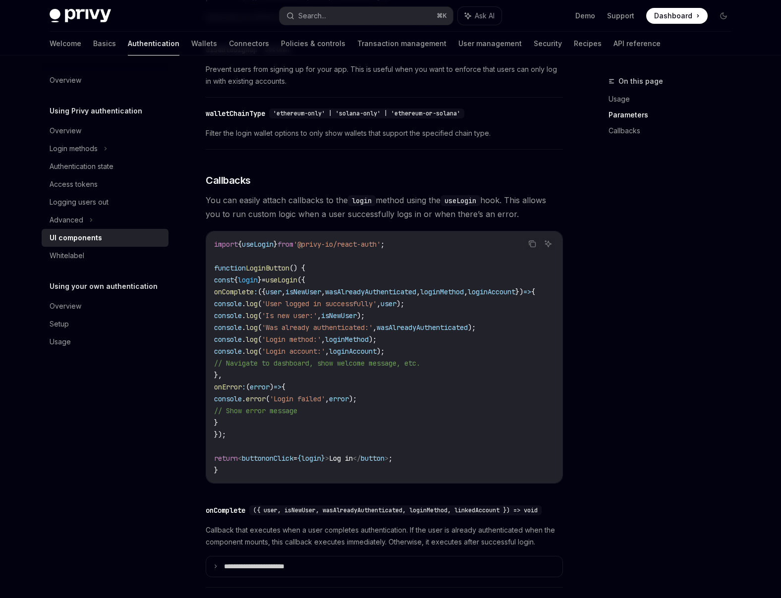
scroll to position [1224, 0]
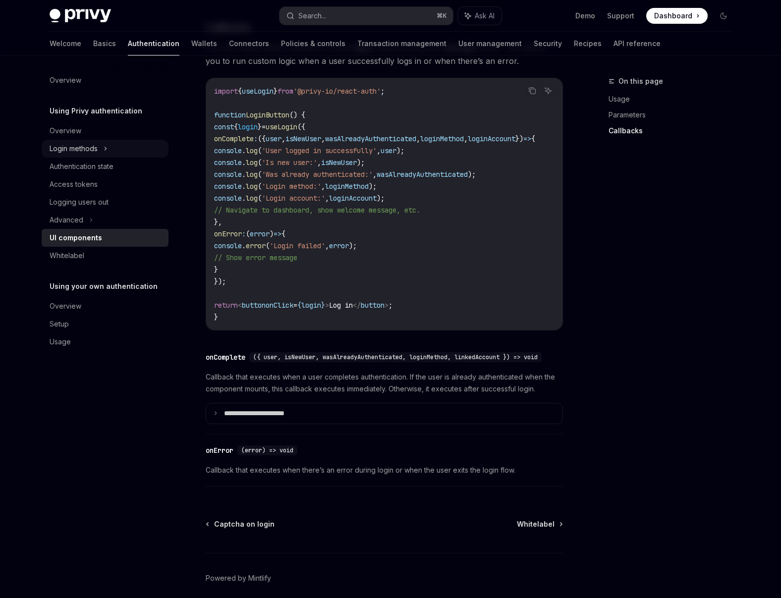
click at [99, 152] on div "Login methods" at bounding box center [105, 149] width 127 height 18
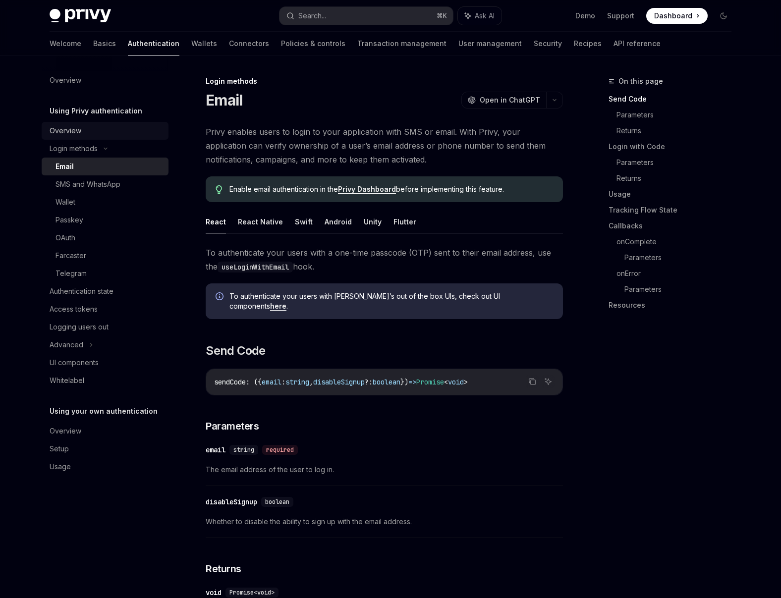
click at [91, 133] on div "Overview" at bounding box center [106, 131] width 113 height 12
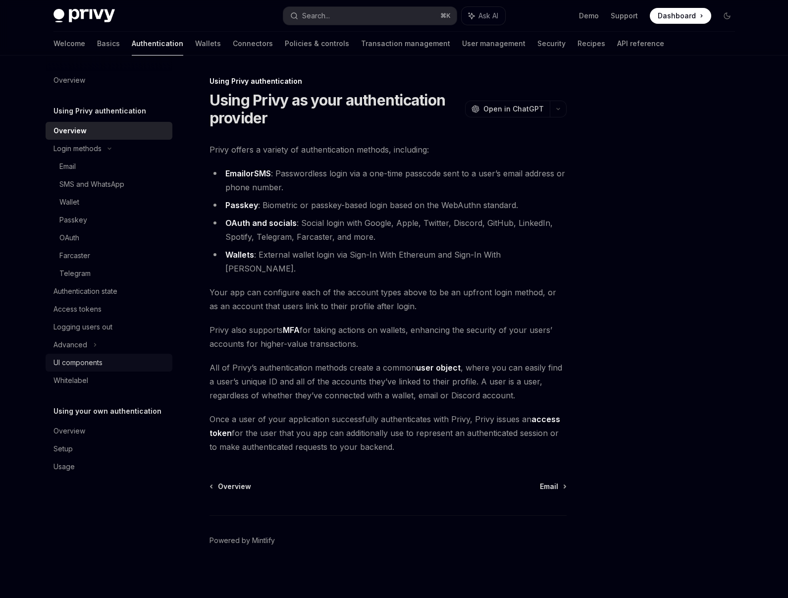
click at [89, 366] on div "UI components" at bounding box center [78, 363] width 49 height 12
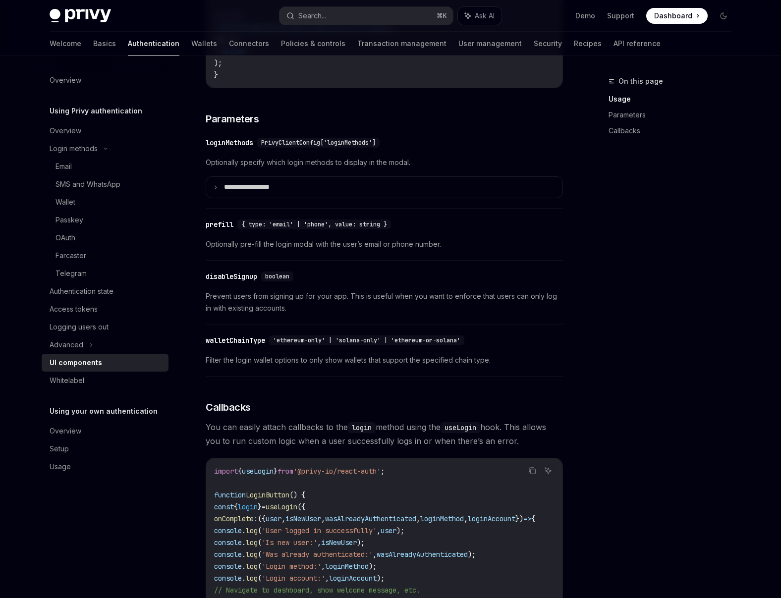
scroll to position [845, 0]
click at [191, 47] on link "Wallets" at bounding box center [204, 44] width 26 height 24
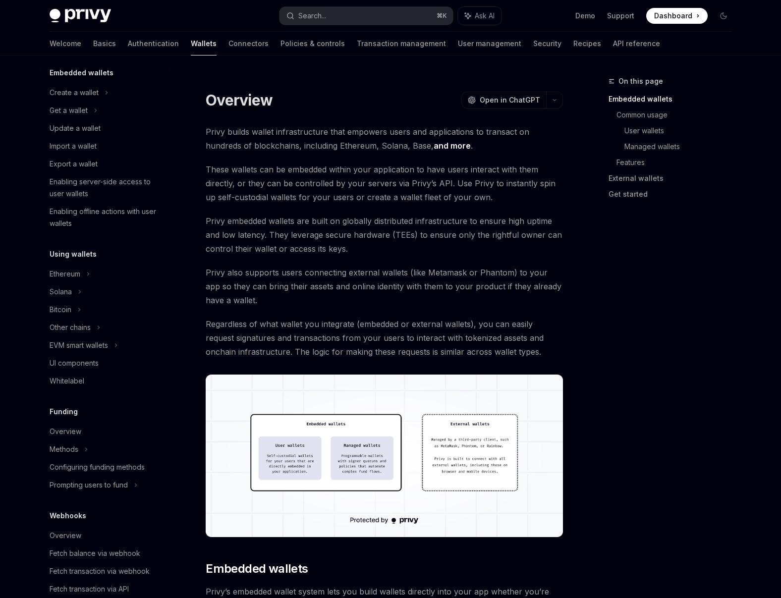
scroll to position [78, 0]
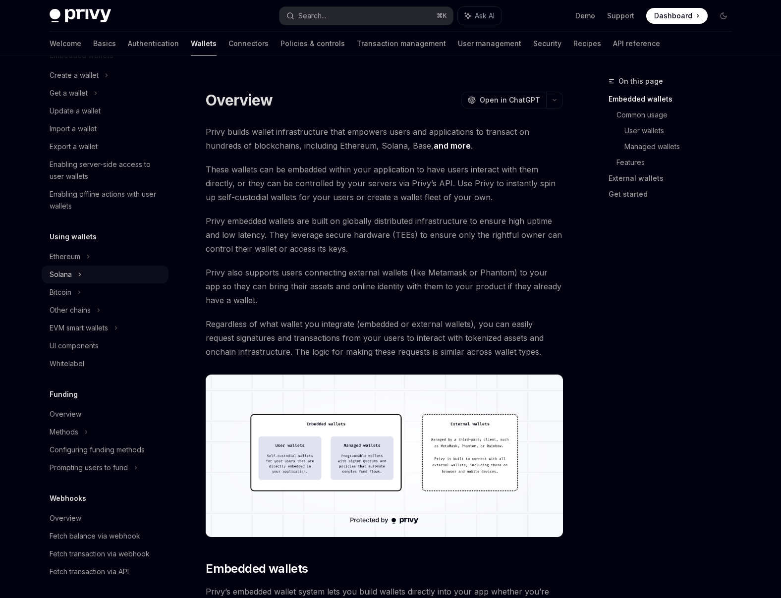
click at [85, 102] on div "Solana" at bounding box center [105, 93] width 127 height 18
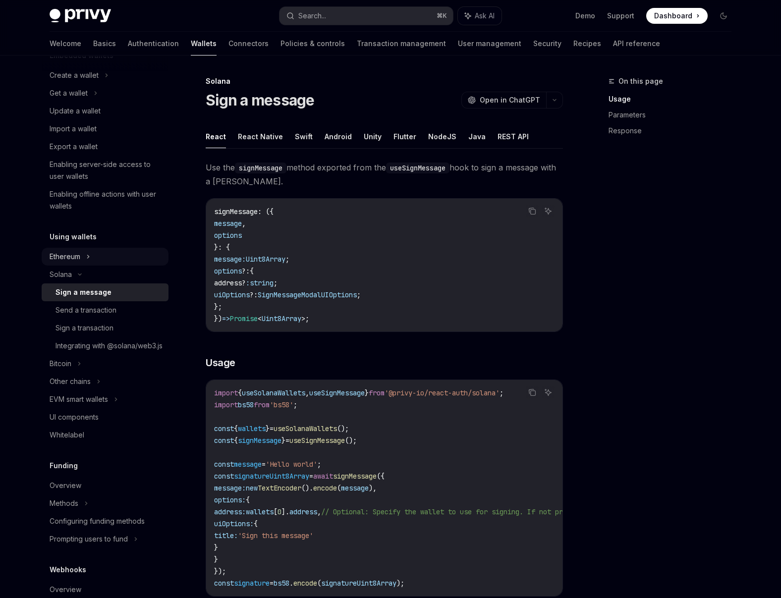
click at [82, 84] on div "Ethereum" at bounding box center [105, 75] width 127 height 18
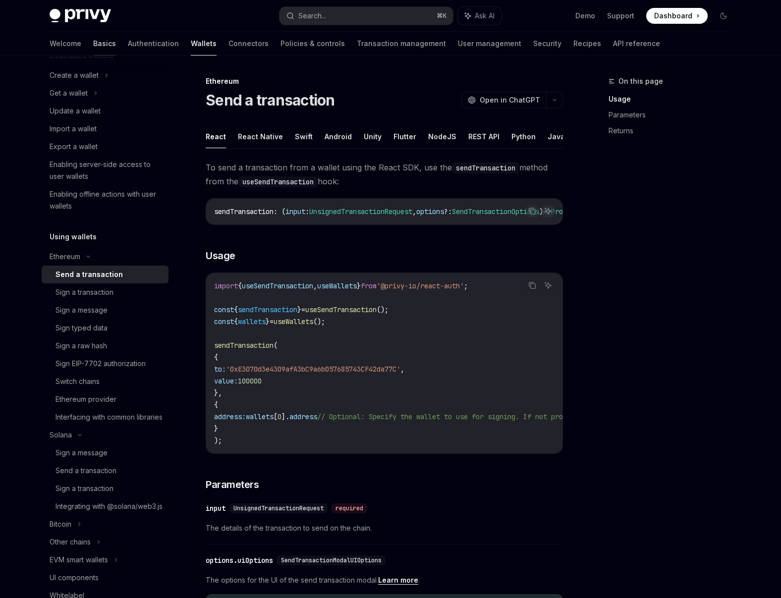
click at [93, 46] on link "Basics" at bounding box center [104, 44] width 23 height 24
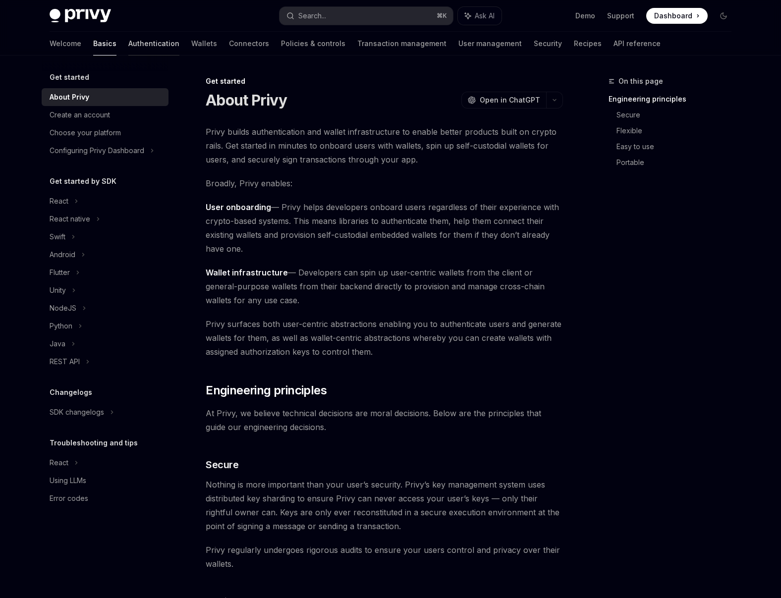
click at [128, 46] on link "Authentication" at bounding box center [153, 44] width 51 height 24
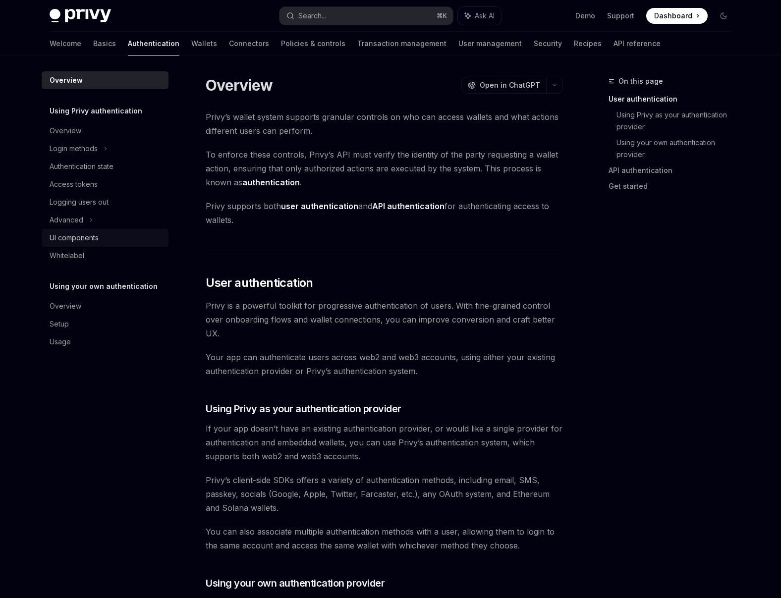
click at [84, 233] on div "UI components" at bounding box center [74, 238] width 49 height 12
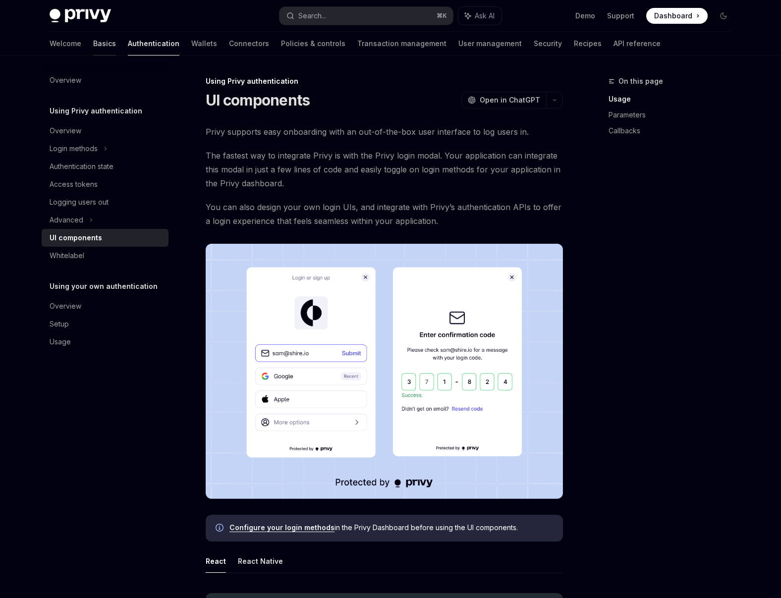
click at [93, 47] on link "Basics" at bounding box center [104, 44] width 23 height 24
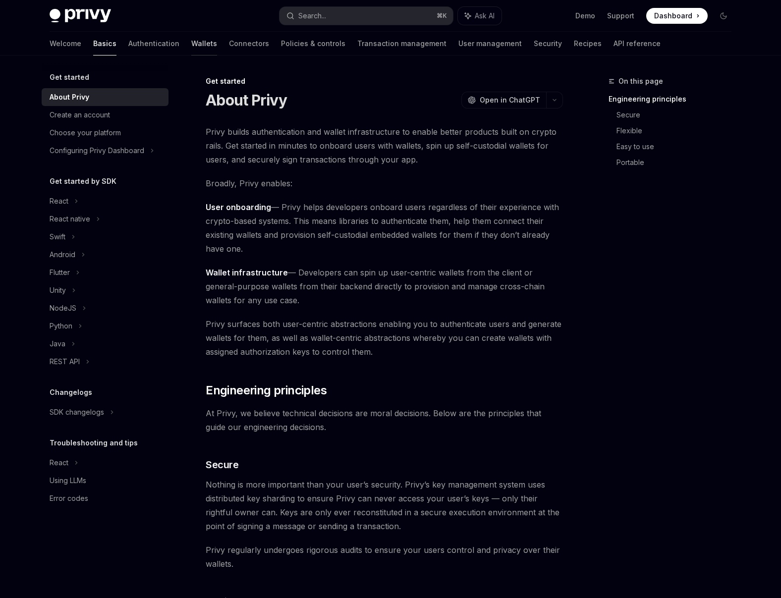
click at [191, 46] on link "Wallets" at bounding box center [204, 44] width 26 height 24
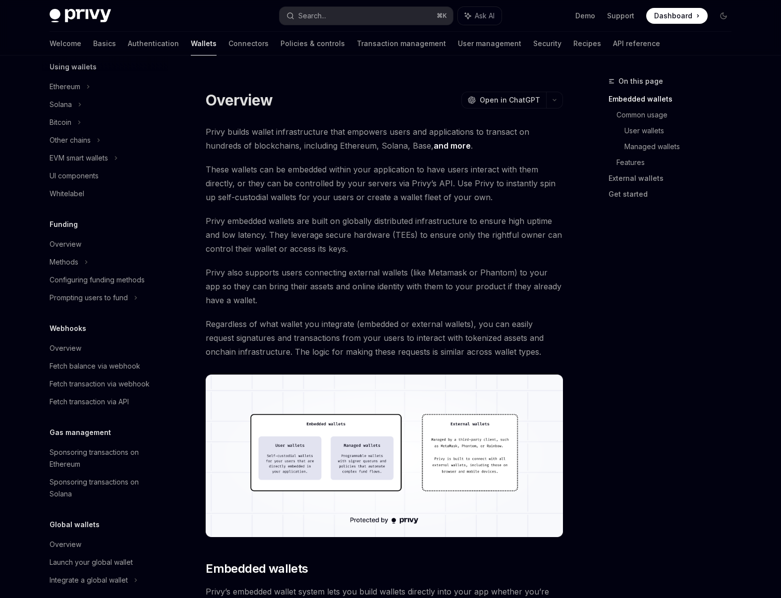
scroll to position [259, 0]
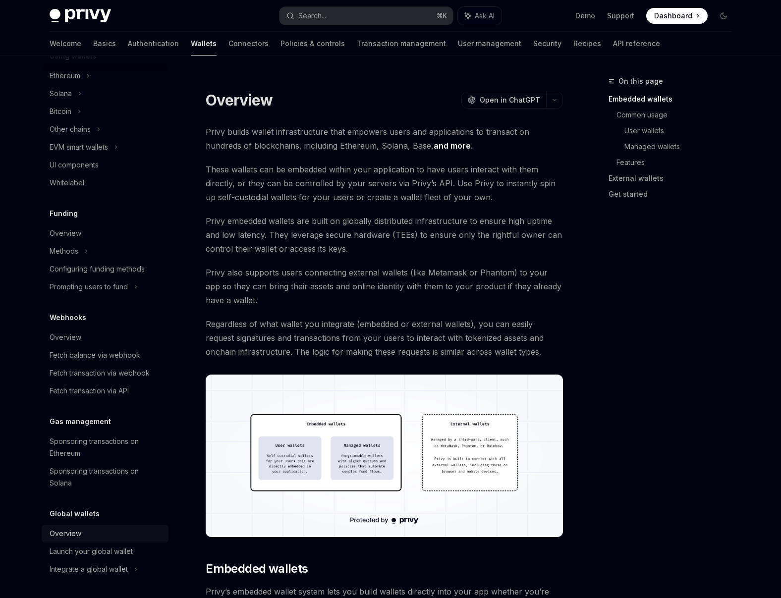
click at [88, 533] on div "Overview" at bounding box center [106, 534] width 113 height 12
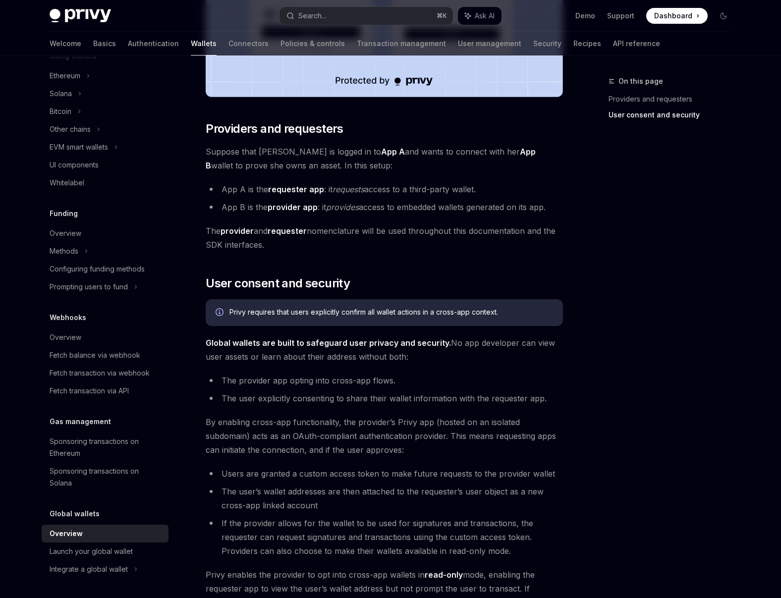
scroll to position [402, 0]
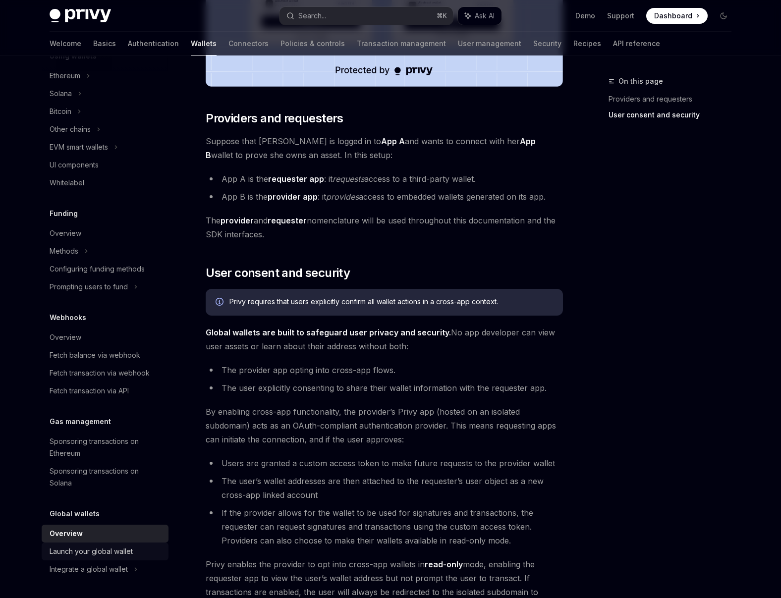
click at [66, 552] on div "Launch your global wallet" at bounding box center [91, 551] width 83 height 12
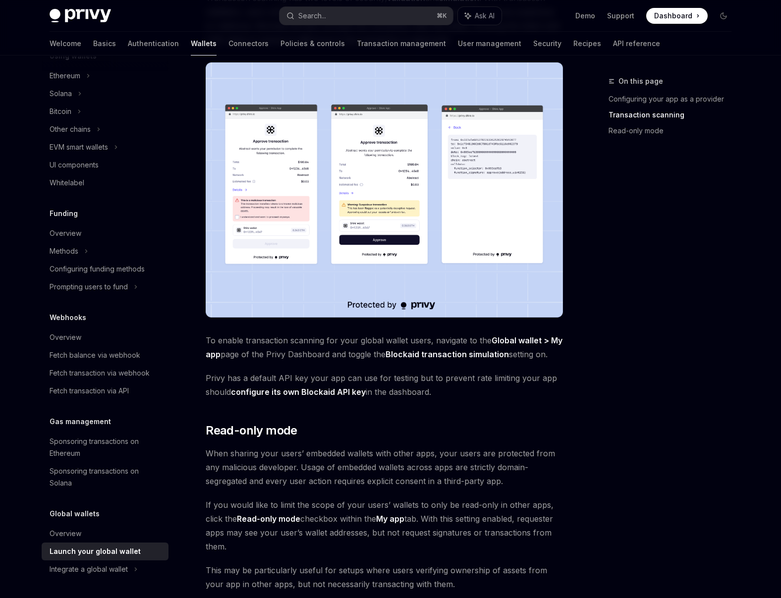
scroll to position [667, 0]
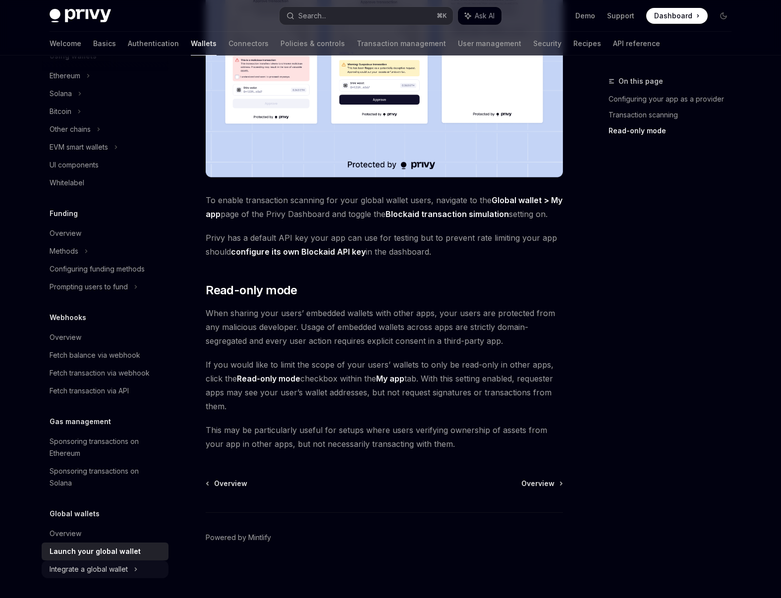
click at [71, 117] on div "Integrate a global wallet" at bounding box center [61, 112] width 22 height 12
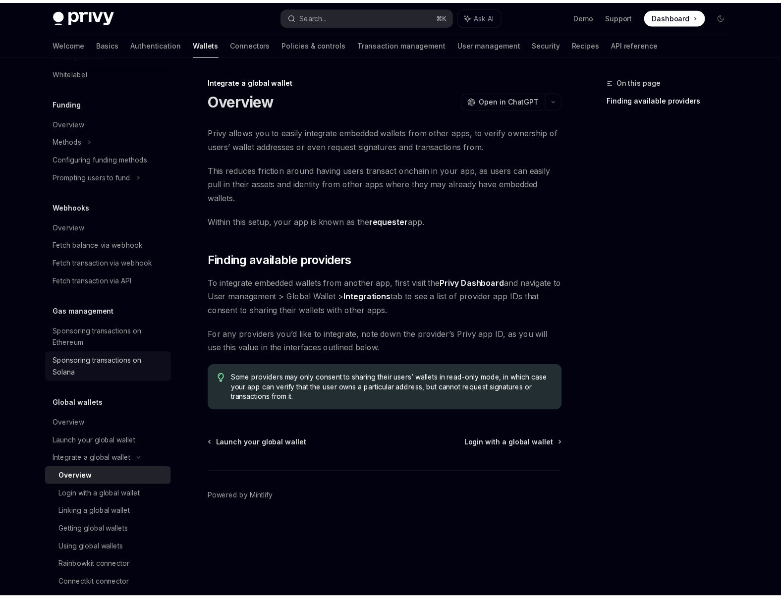
scroll to position [384, 0]
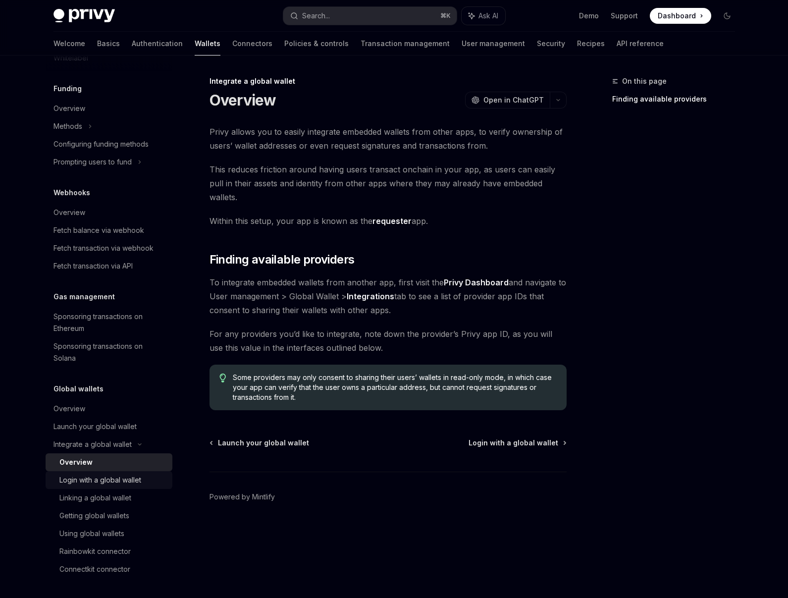
click at [121, 486] on div "Login with a global wallet" at bounding box center [100, 480] width 82 height 12
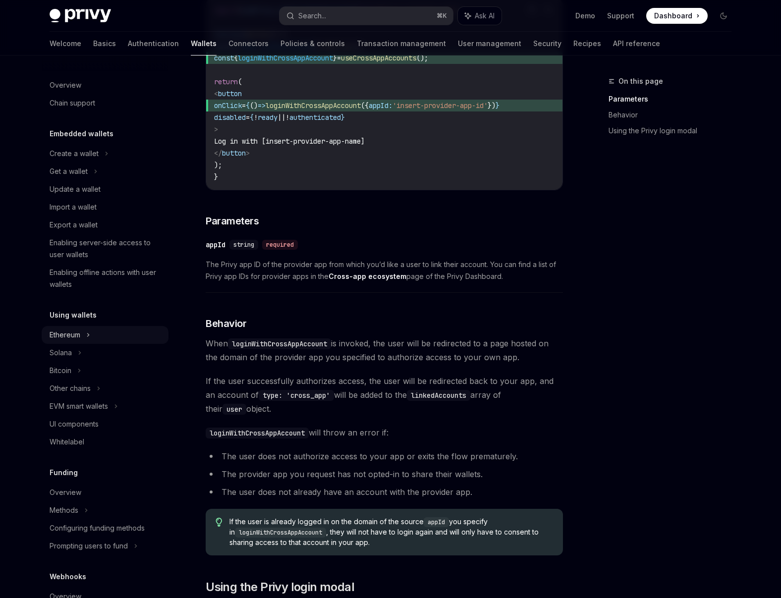
click at [77, 160] on div "Ethereum" at bounding box center [74, 154] width 49 height 12
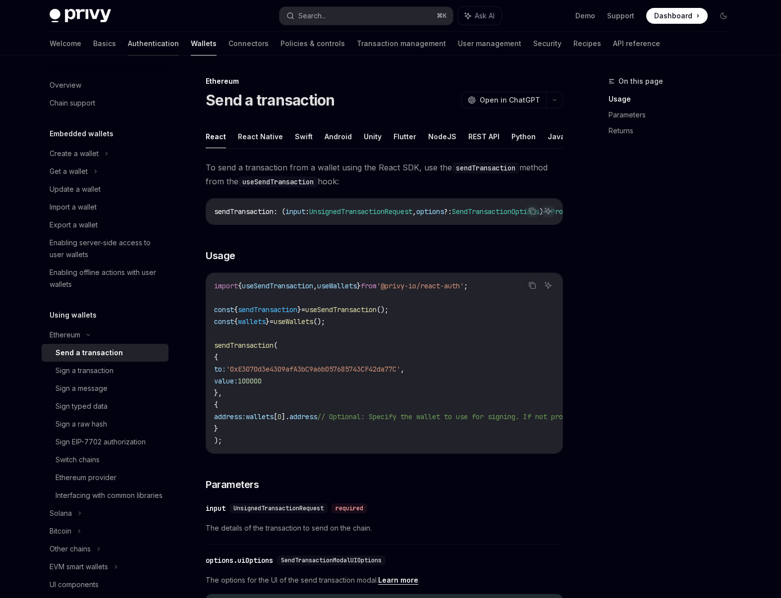
click at [128, 46] on link "Authentication" at bounding box center [153, 44] width 51 height 24
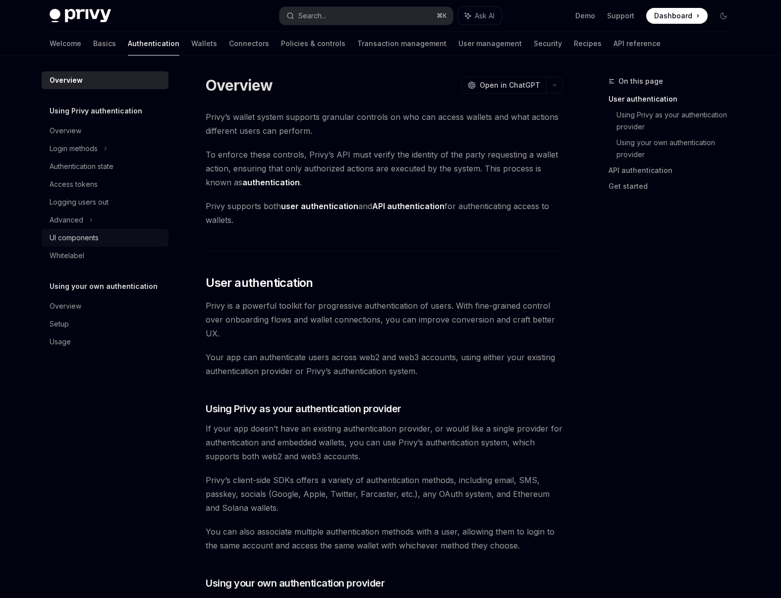
click at [89, 240] on div "UI components" at bounding box center [74, 238] width 49 height 12
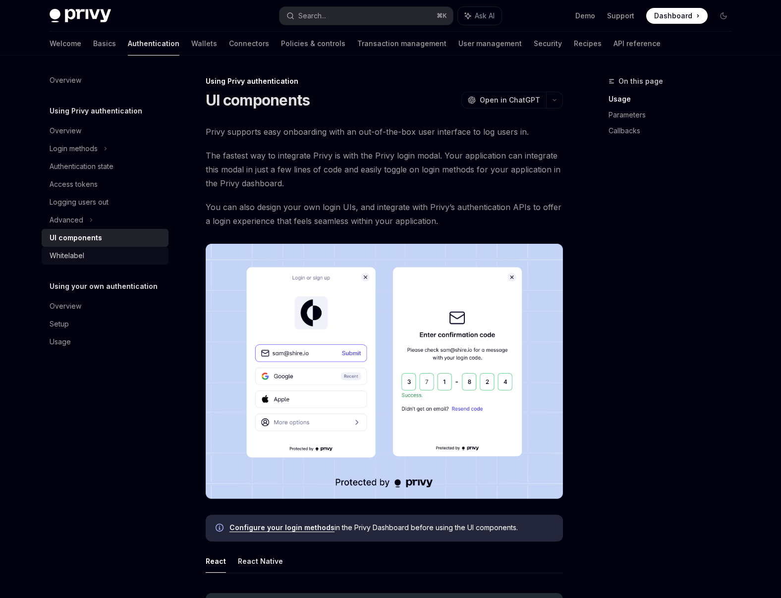
click at [94, 264] on link "Whitelabel" at bounding box center [105, 256] width 127 height 18
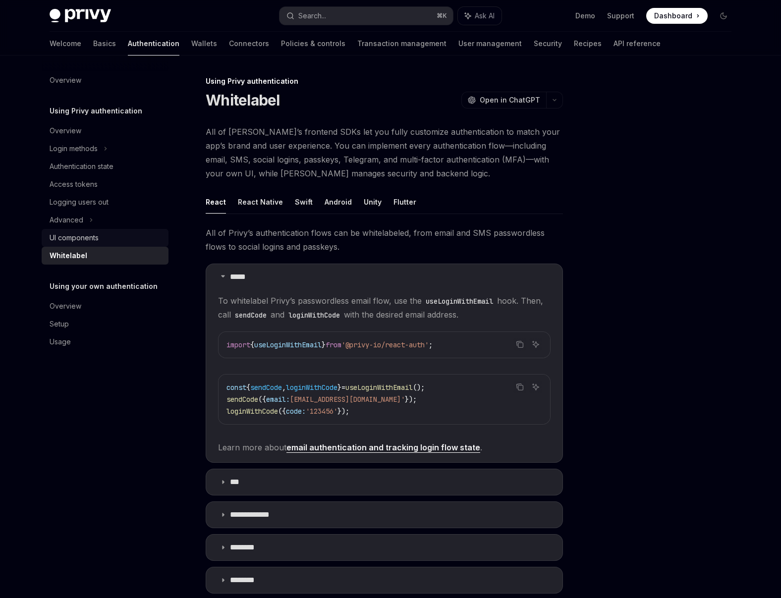
click at [102, 245] on link "UI components" at bounding box center [105, 238] width 127 height 18
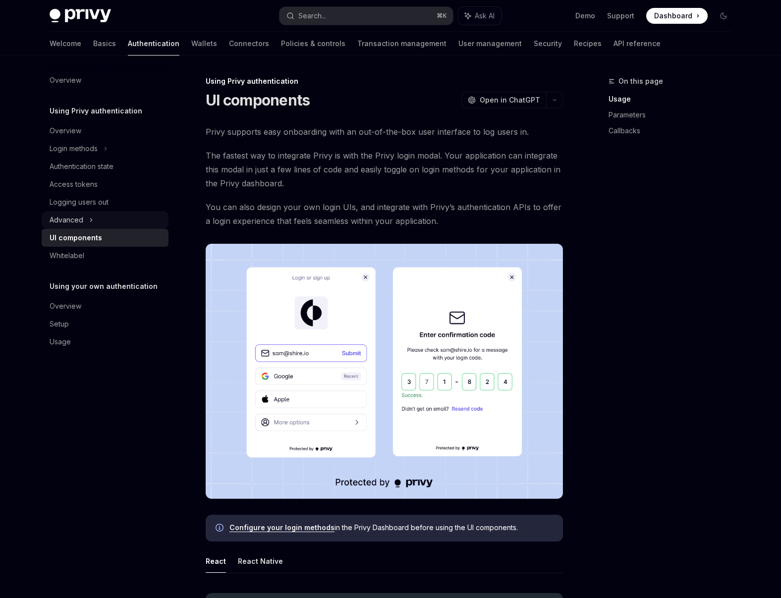
click at [103, 219] on div "Advanced" at bounding box center [105, 220] width 127 height 18
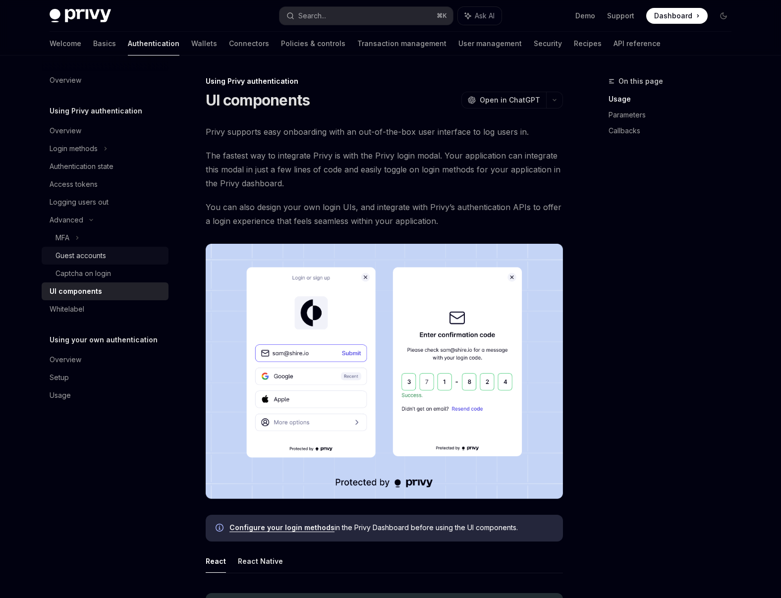
click at [93, 248] on link "Guest accounts" at bounding box center [105, 256] width 127 height 18
type textarea "*"
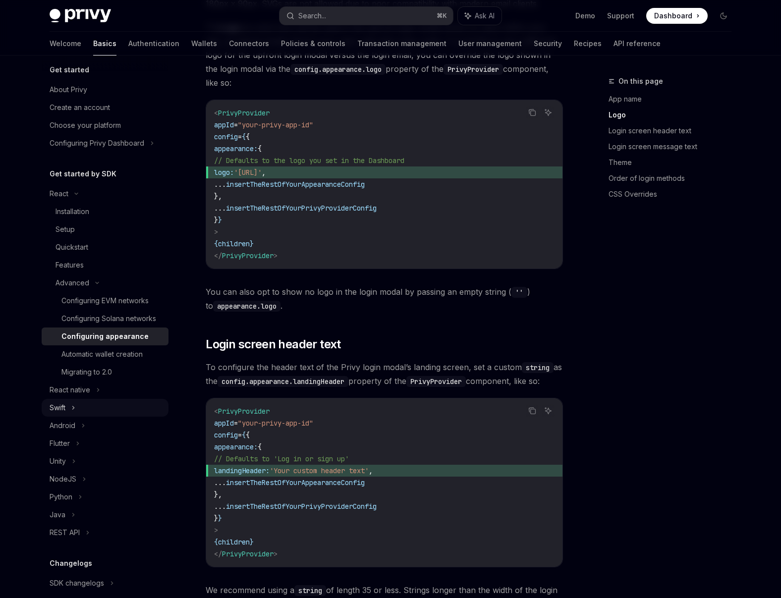
scroll to position [21, 0]
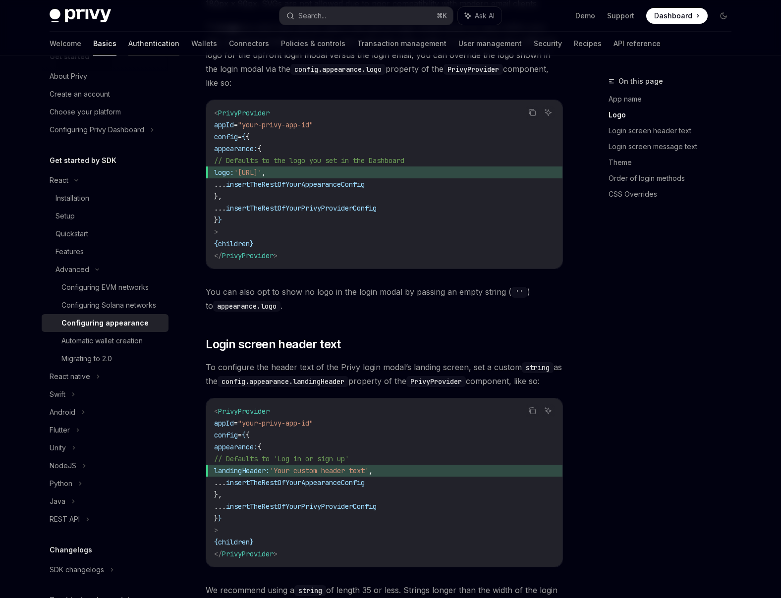
click at [128, 45] on link "Authentication" at bounding box center [153, 44] width 51 height 24
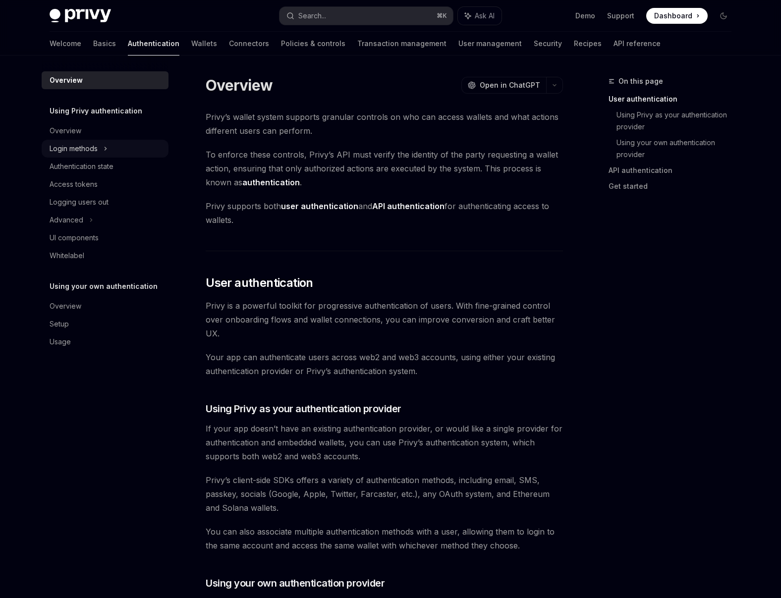
click at [103, 156] on div "Login methods" at bounding box center [105, 149] width 127 height 18
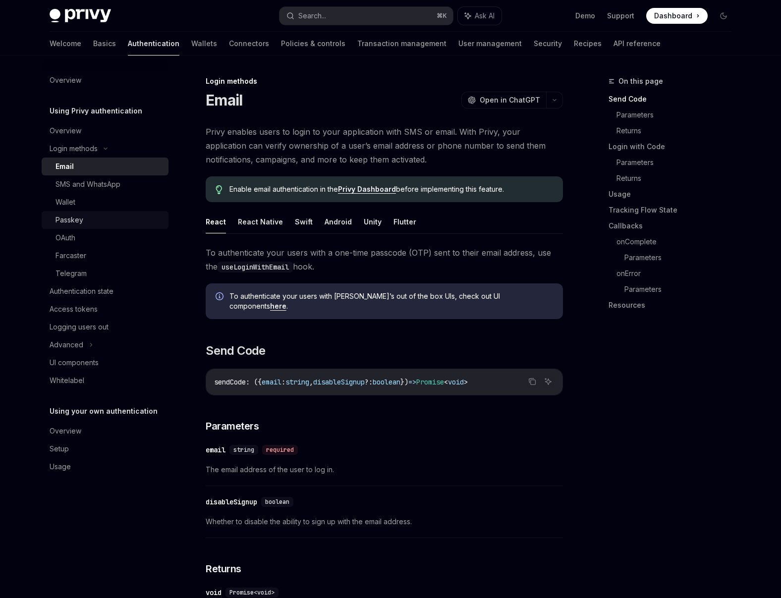
click at [98, 228] on link "Passkey" at bounding box center [105, 220] width 127 height 18
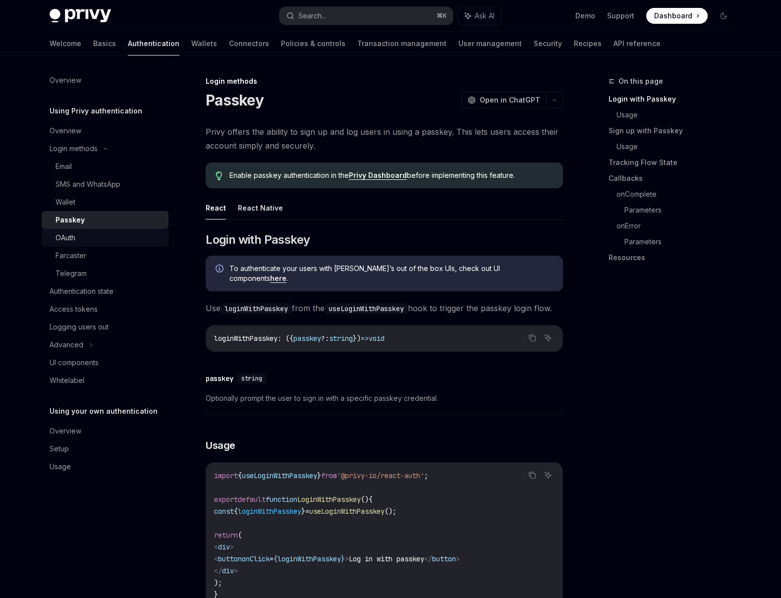
click at [96, 239] on div "OAuth" at bounding box center [108, 238] width 107 height 12
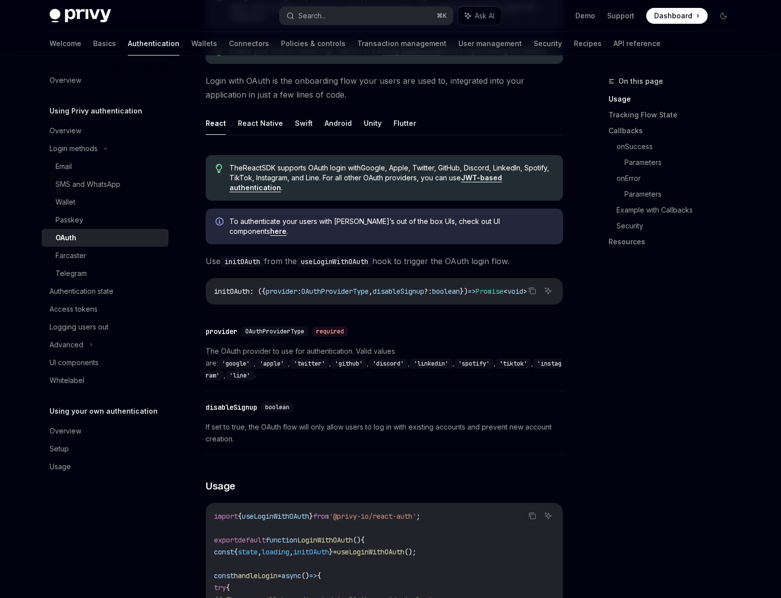
scroll to position [205, 0]
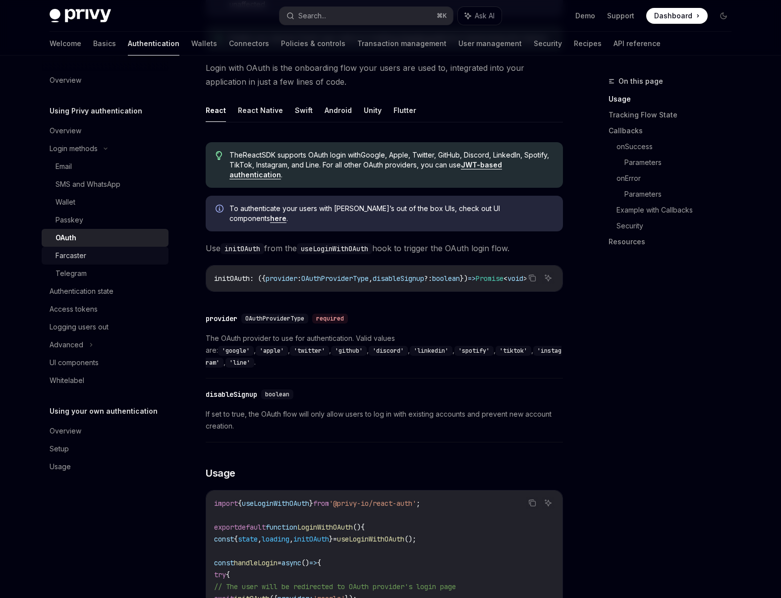
click at [102, 255] on div "Farcaster" at bounding box center [108, 256] width 107 height 12
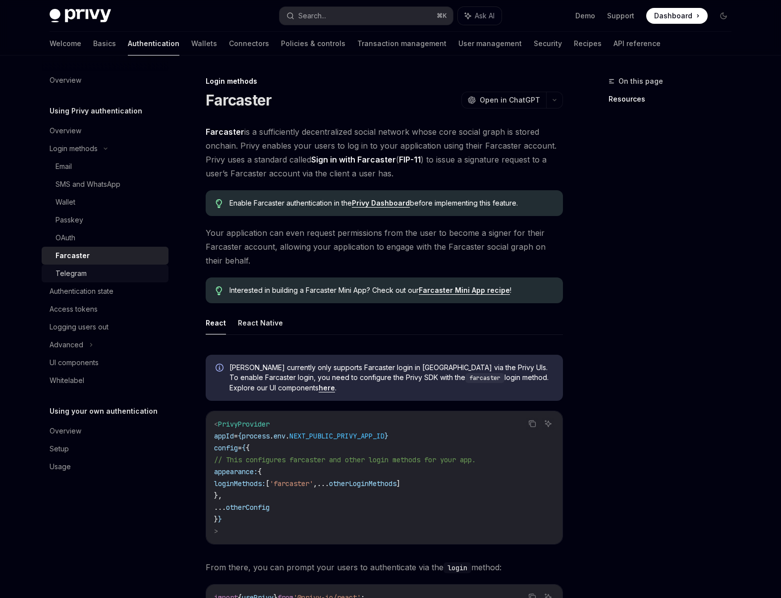
click at [101, 272] on div "Telegram" at bounding box center [108, 274] width 107 height 12
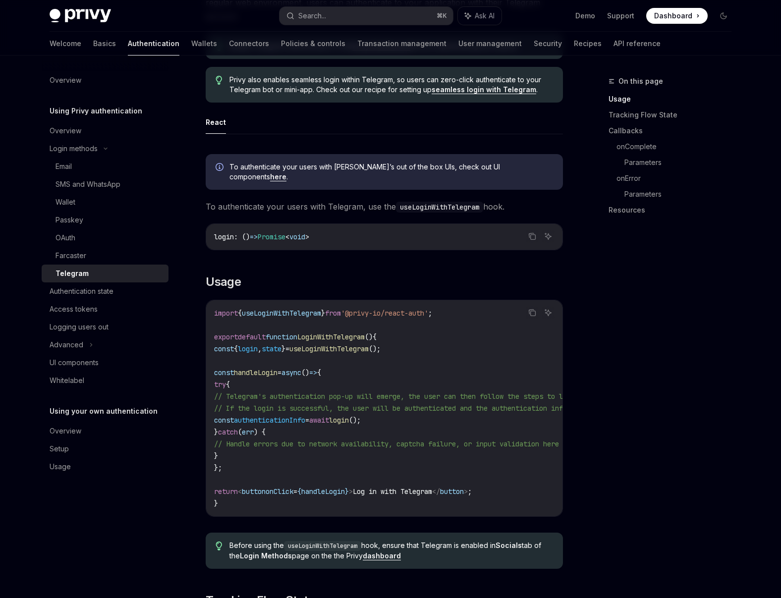
scroll to position [170, 0]
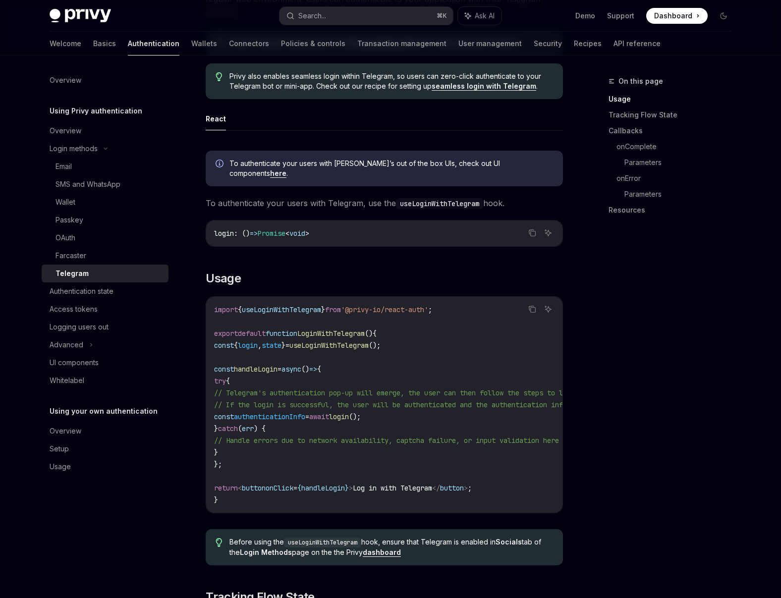
click at [377, 508] on div "Copy Ask AI import { useLoginWithTelegram } from '@privy-io/react-auth' ; expor…" at bounding box center [384, 404] width 357 height 217
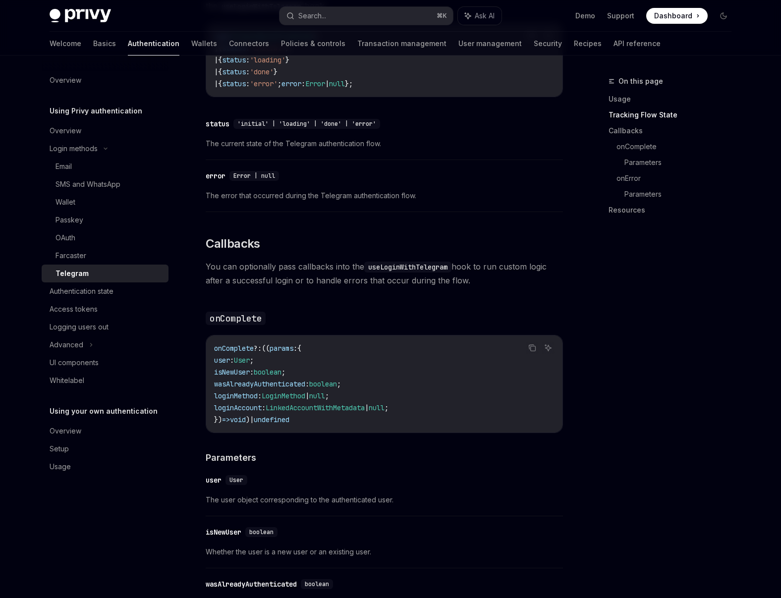
scroll to position [799, 0]
click at [76, 261] on div "Farcaster" at bounding box center [70, 256] width 31 height 12
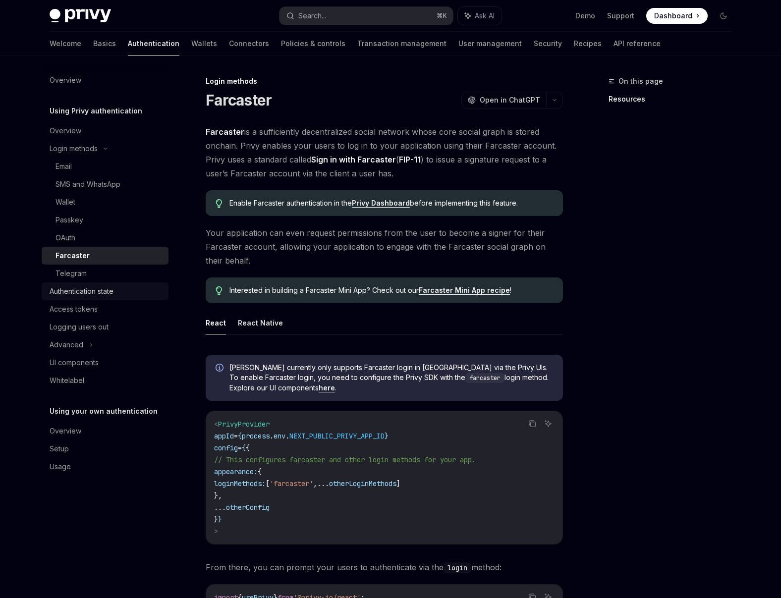
click at [79, 294] on div "Authentication state" at bounding box center [82, 291] width 64 height 12
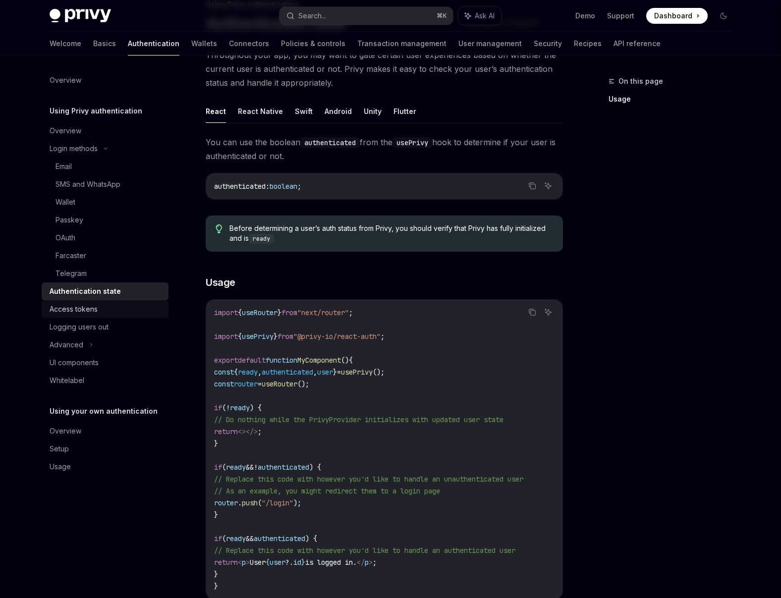
scroll to position [82, 0]
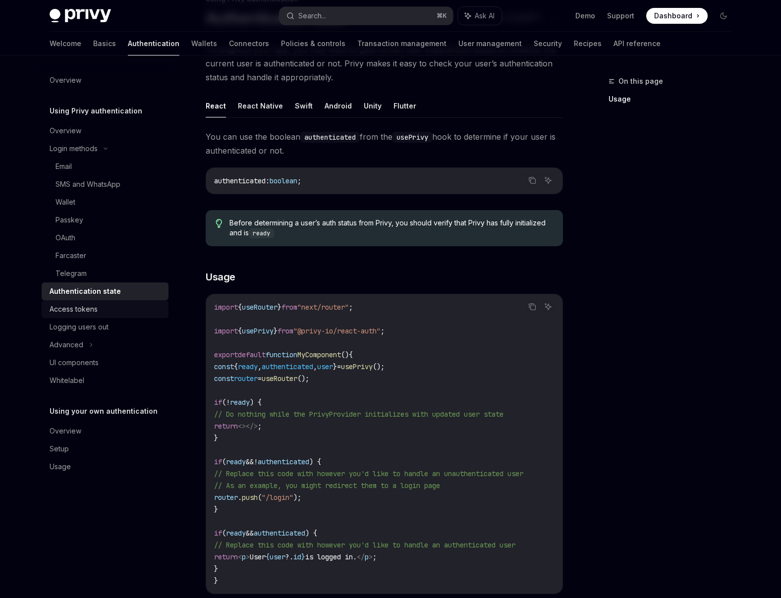
click at [63, 305] on div "Access tokens" at bounding box center [74, 309] width 48 height 12
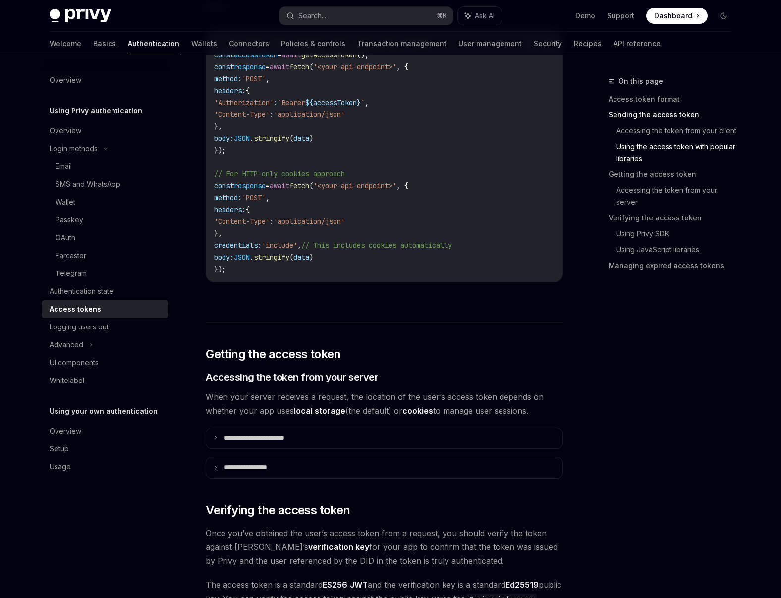
scroll to position [1005, 0]
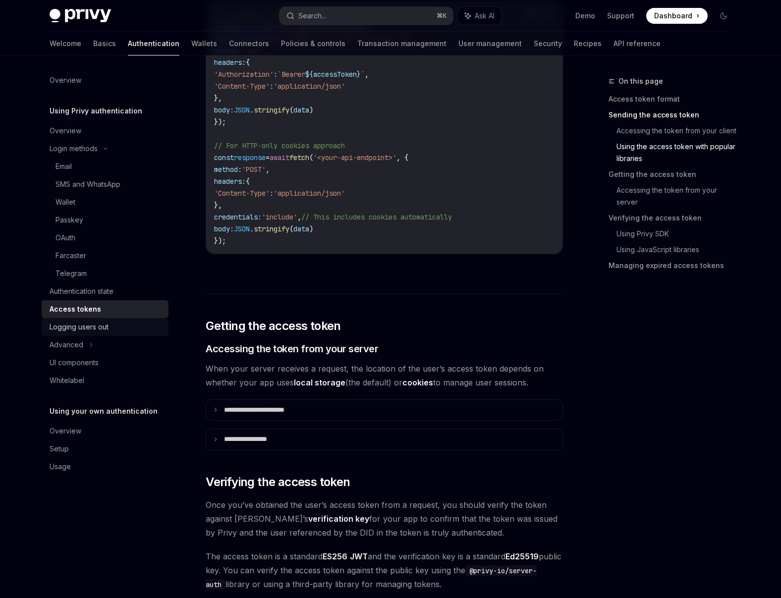
click at [71, 332] on div "Logging users out" at bounding box center [79, 327] width 59 height 12
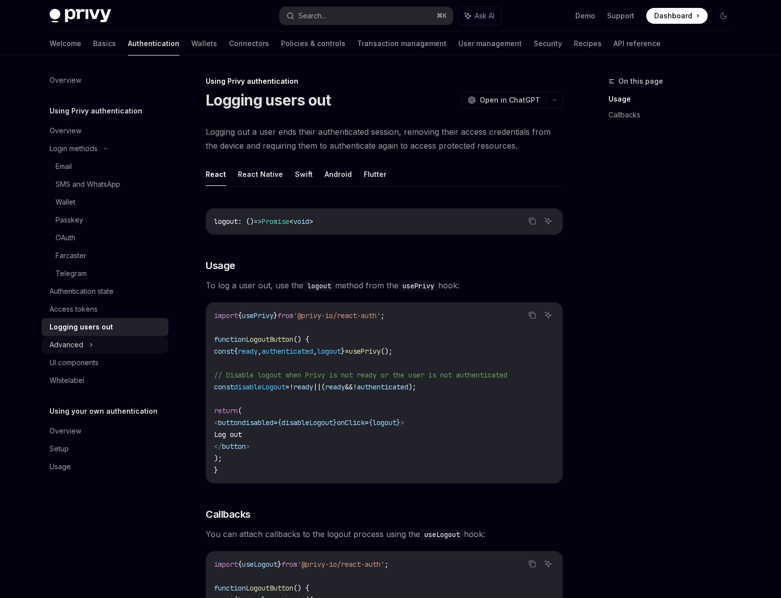
click at [87, 350] on div "Advanced" at bounding box center [105, 345] width 127 height 18
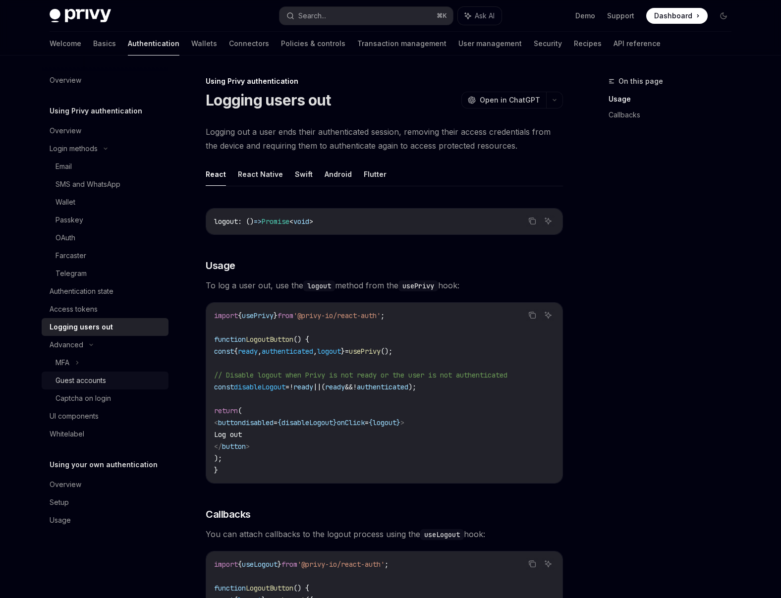
click at [89, 384] on div "Guest accounts" at bounding box center [80, 381] width 51 height 12
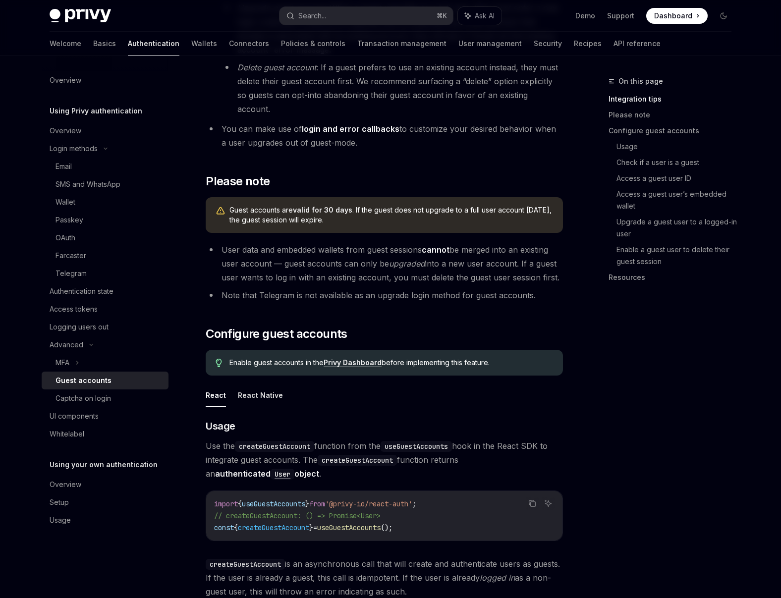
scroll to position [843, 0]
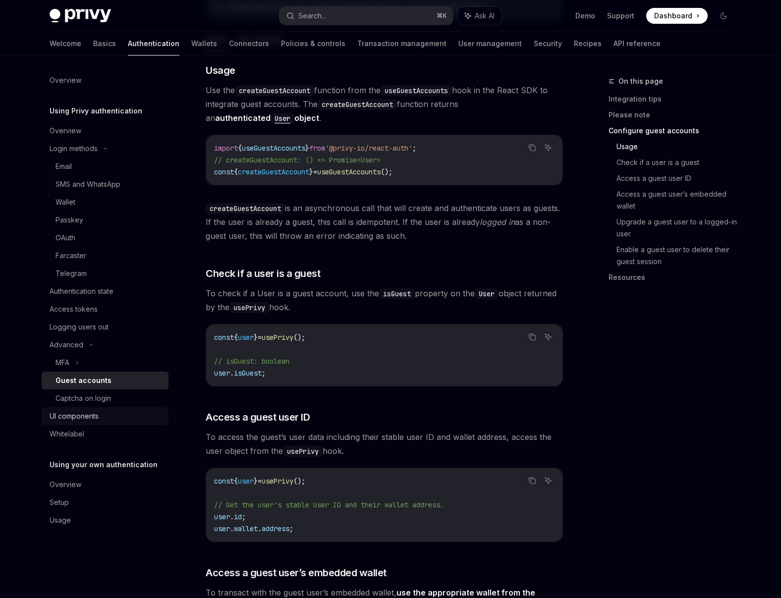
click at [99, 421] on div "UI components" at bounding box center [74, 416] width 49 height 12
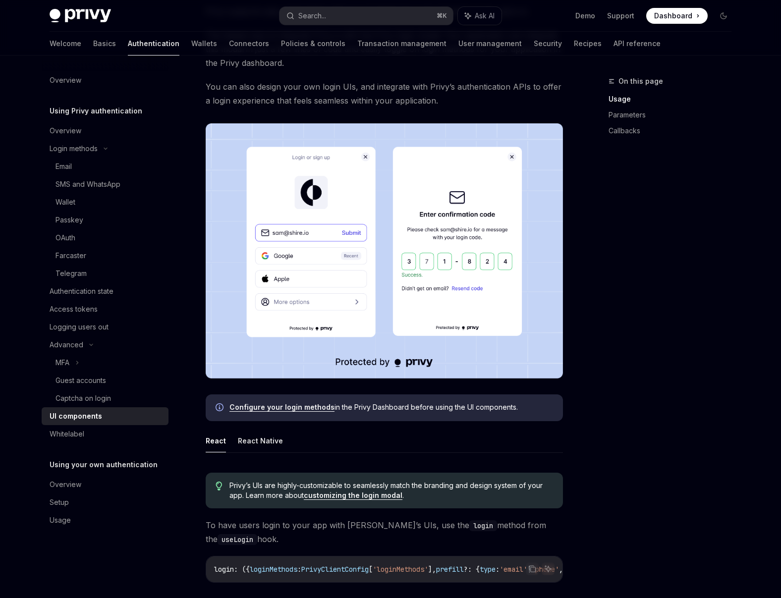
scroll to position [168, 0]
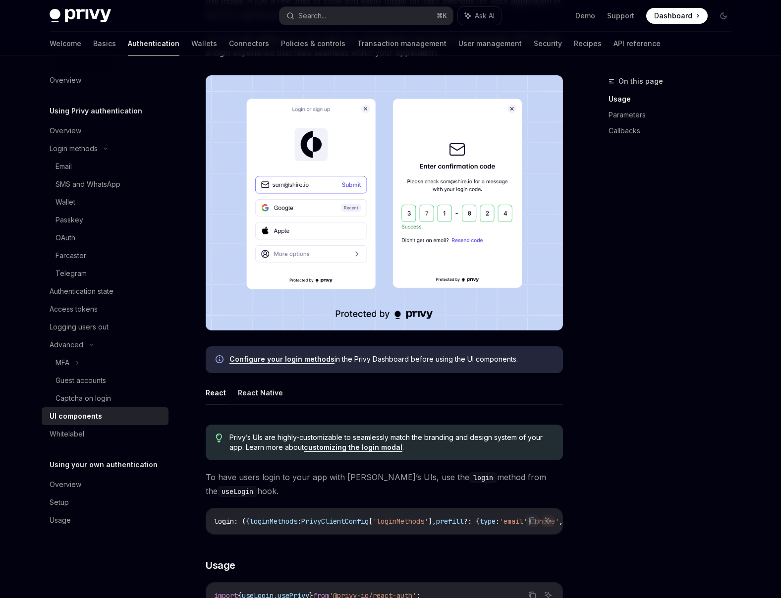
click at [324, 447] on link "customizing the login modal" at bounding box center [353, 447] width 99 height 9
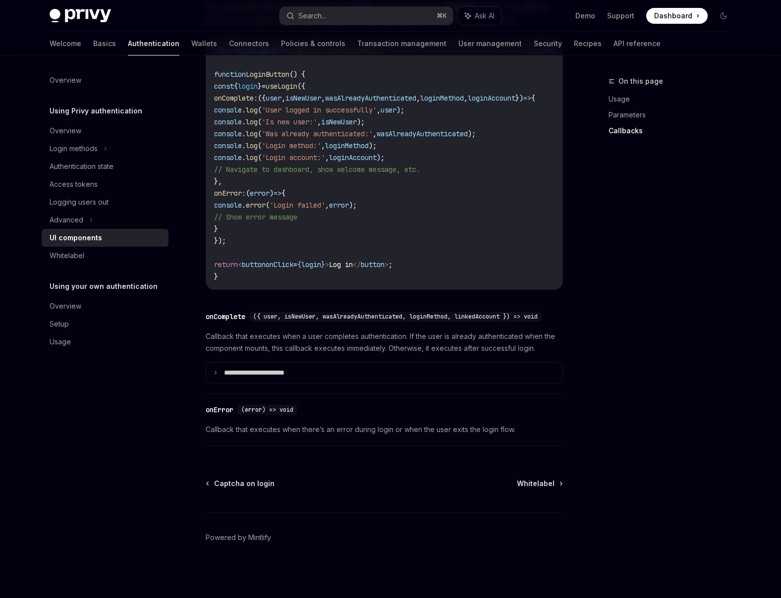
scroll to position [1290, 0]
click at [191, 47] on link "Wallets" at bounding box center [204, 44] width 26 height 24
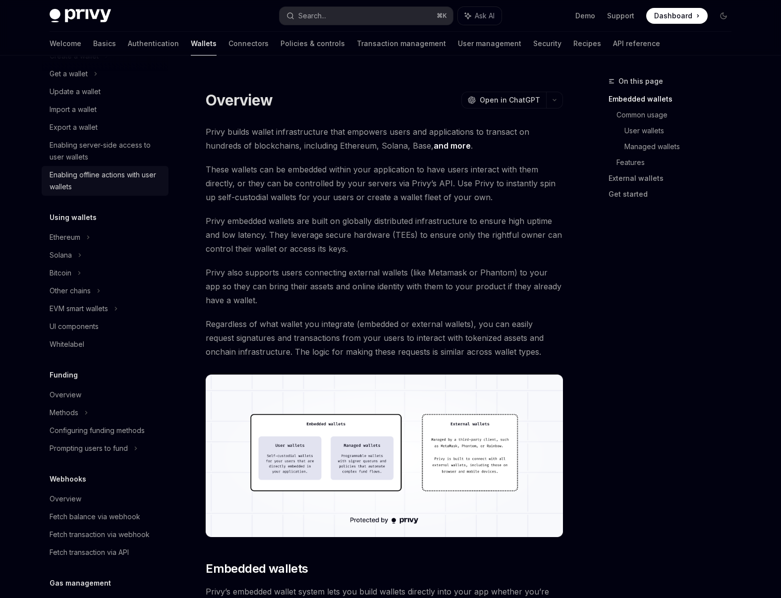
scroll to position [259, 0]
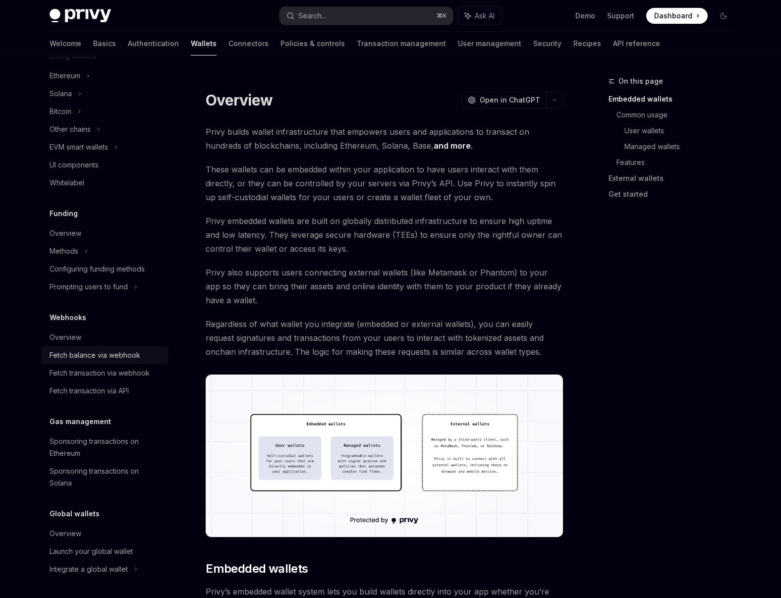
click at [87, 359] on div "Fetch balance via webhook" at bounding box center [95, 355] width 91 height 12
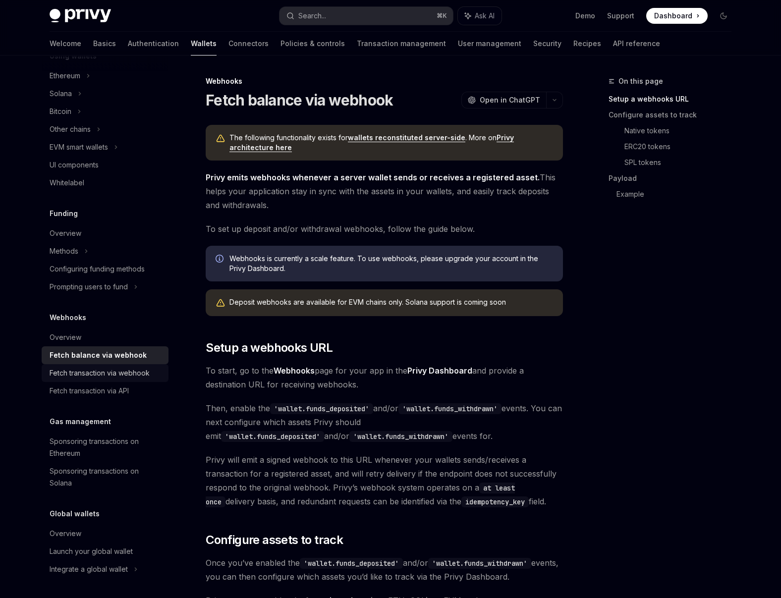
click at [86, 366] on link "Fetch transaction via webhook" at bounding box center [105, 373] width 127 height 18
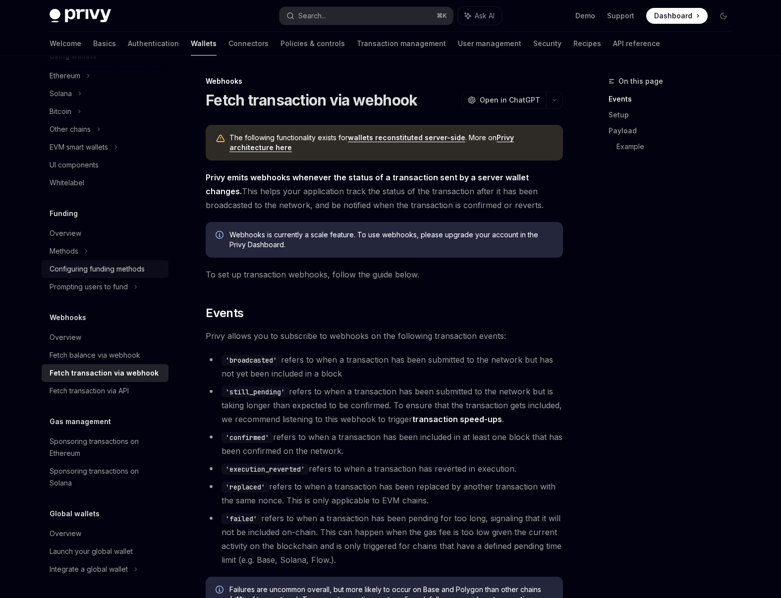
click at [63, 271] on div "Configuring funding methods" at bounding box center [97, 269] width 95 height 12
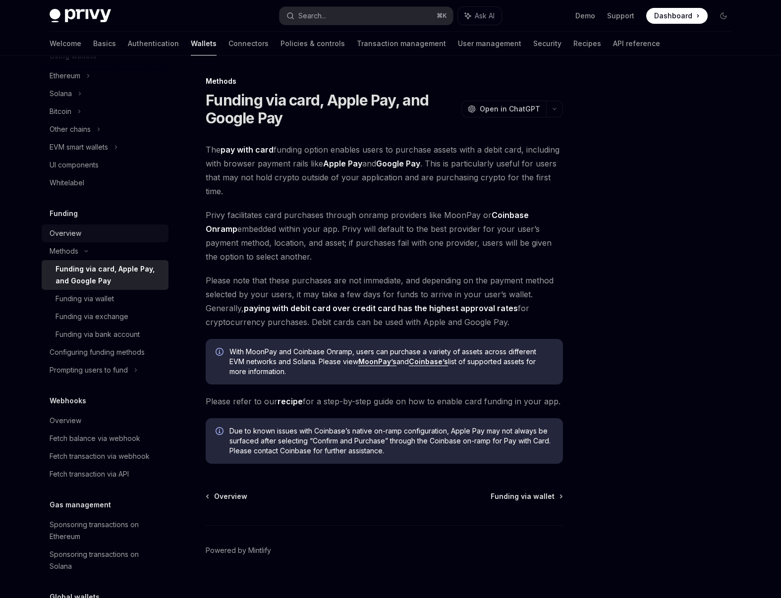
click at [55, 233] on div "Overview" at bounding box center [66, 233] width 32 height 12
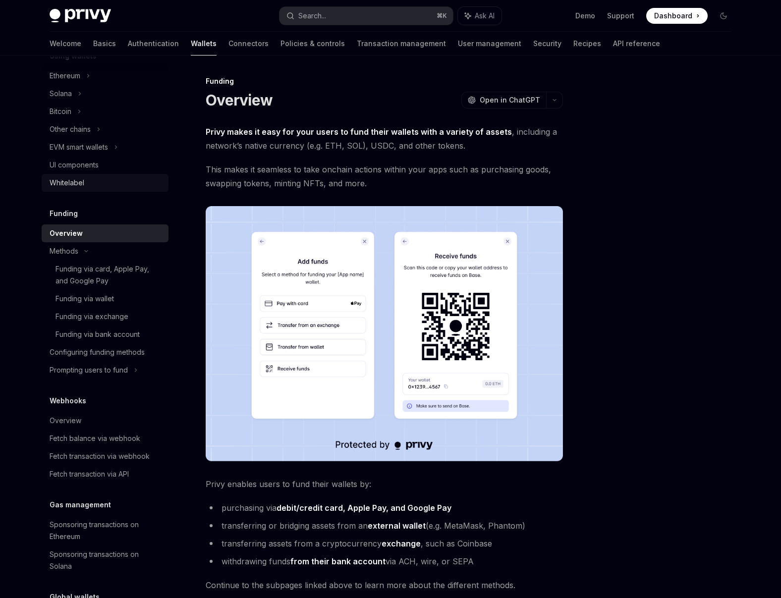
click at [64, 184] on div "Whitelabel" at bounding box center [67, 183] width 35 height 12
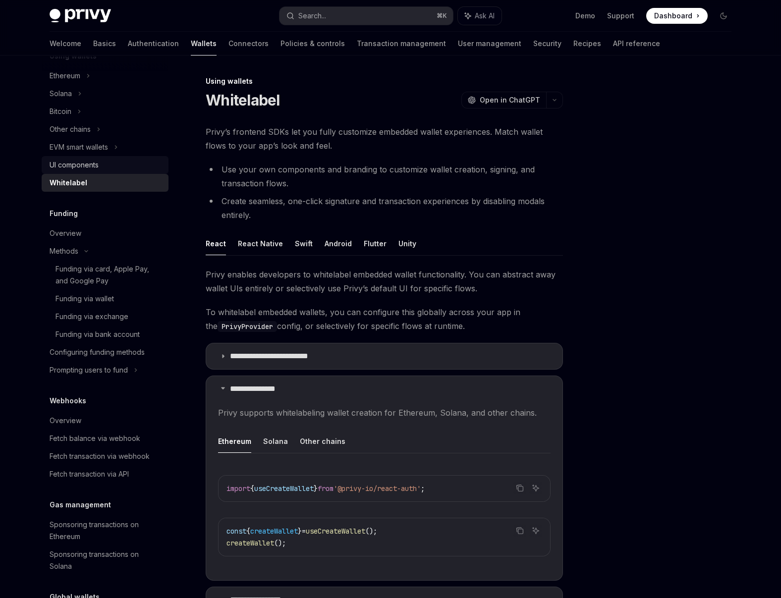
click at [80, 164] on div "UI components" at bounding box center [74, 165] width 49 height 12
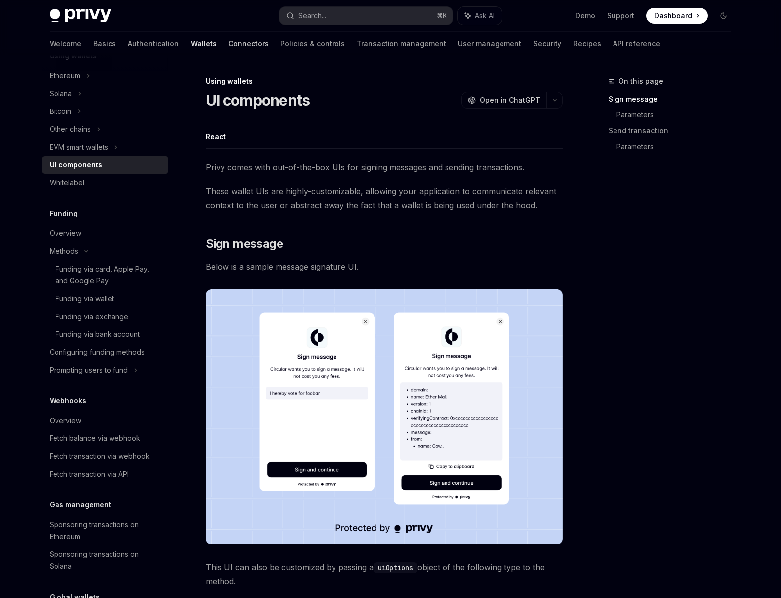
click at [228, 47] on link "Connectors" at bounding box center [248, 44] width 40 height 24
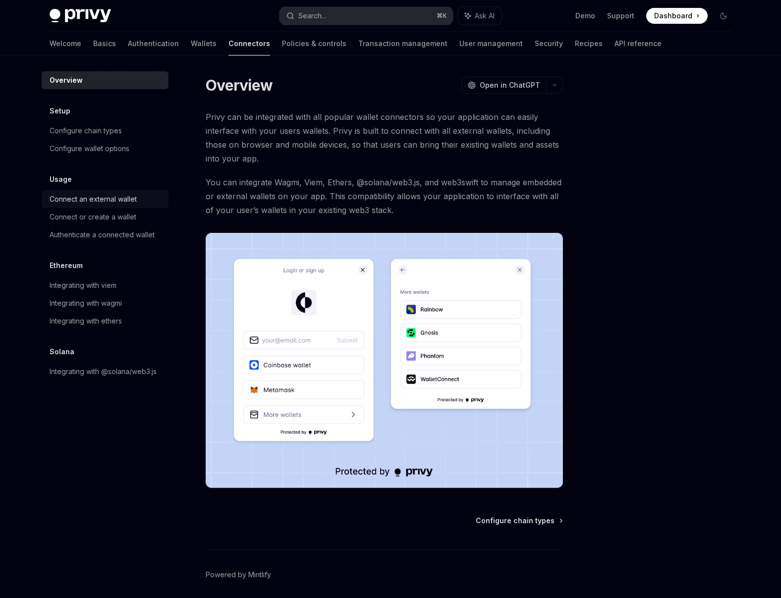
click at [140, 200] on div "Connect an external wallet" at bounding box center [106, 199] width 113 height 12
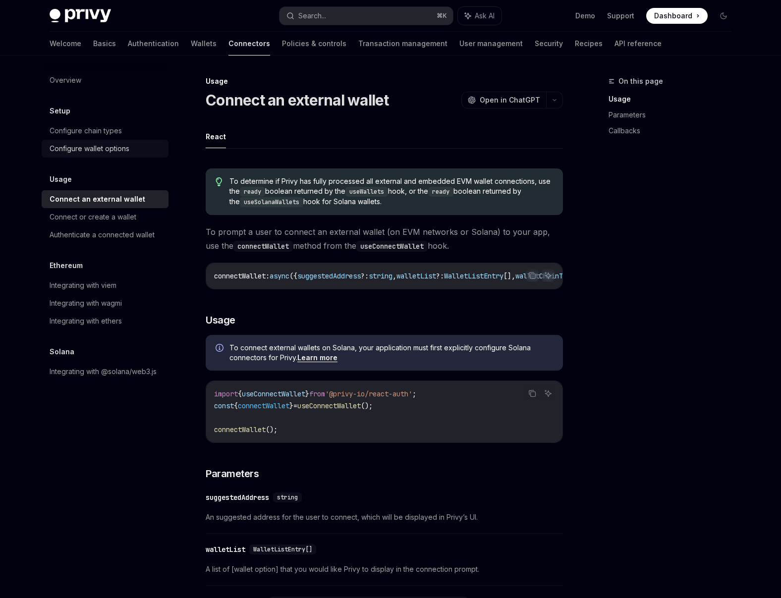
click at [115, 149] on div "Configure wallet options" at bounding box center [90, 149] width 80 height 12
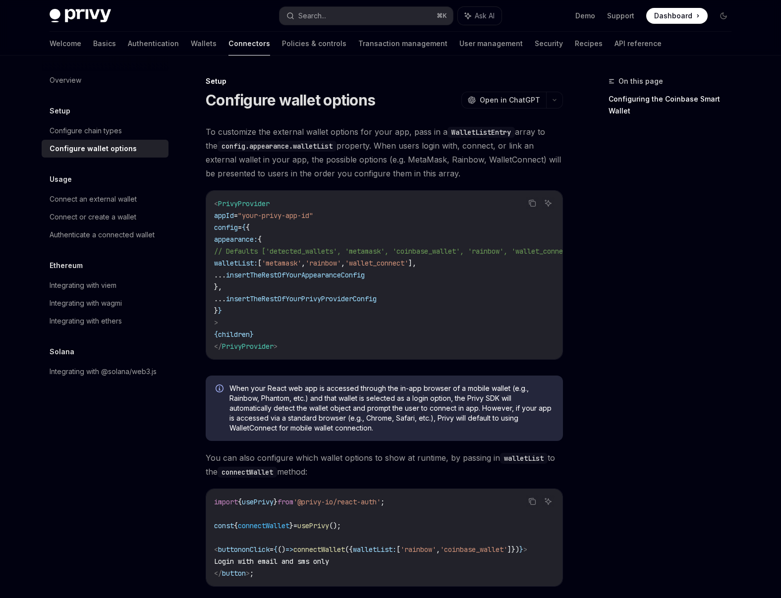
scroll to position [209, 0]
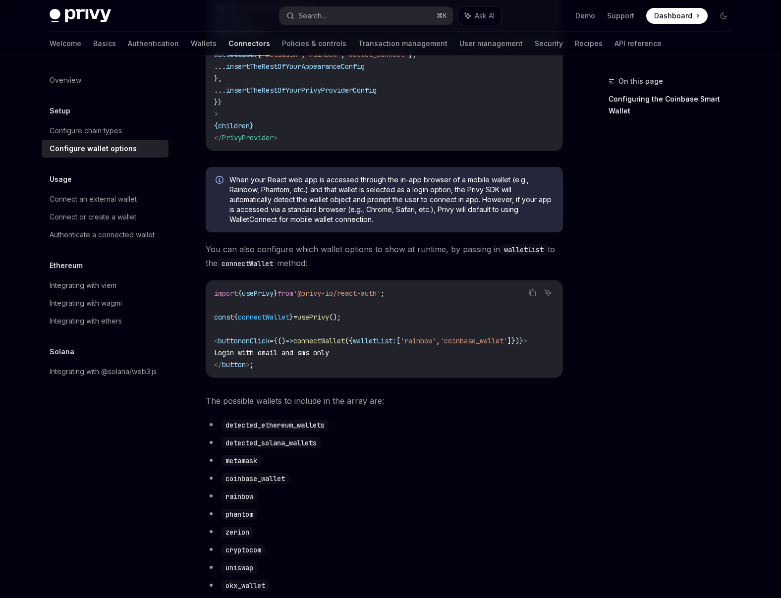
drag, startPoint x: 319, startPoint y: 385, endPoint x: 324, endPoint y: 384, distance: 5.1
click at [324, 378] on div "import { usePrivy } from '@privy-io/react-auth' ; const { connectWallet } = use…" at bounding box center [384, 328] width 356 height 97
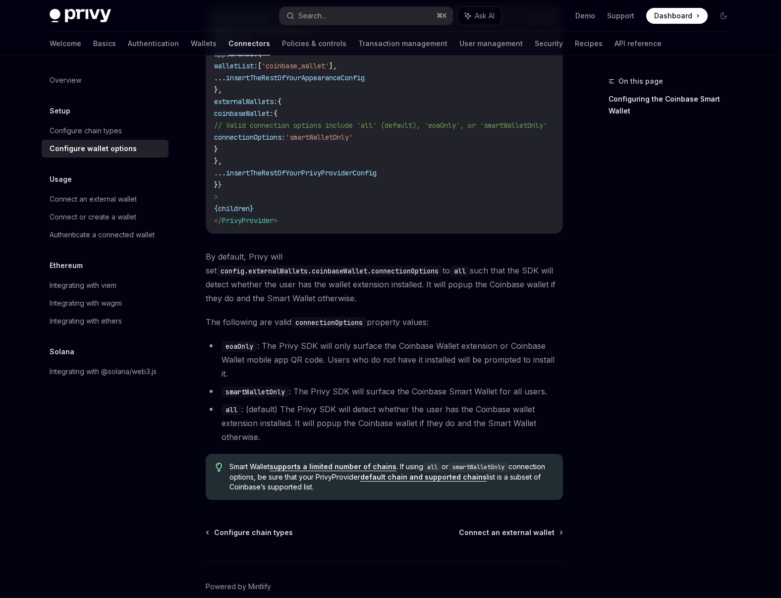
scroll to position [1228, 0]
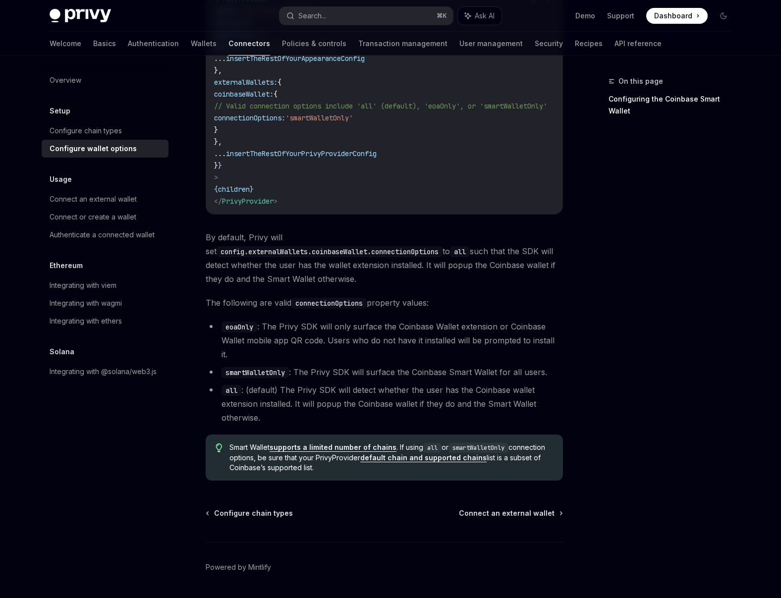
click at [310, 443] on link "supports a limited number of chains" at bounding box center [333, 447] width 127 height 9
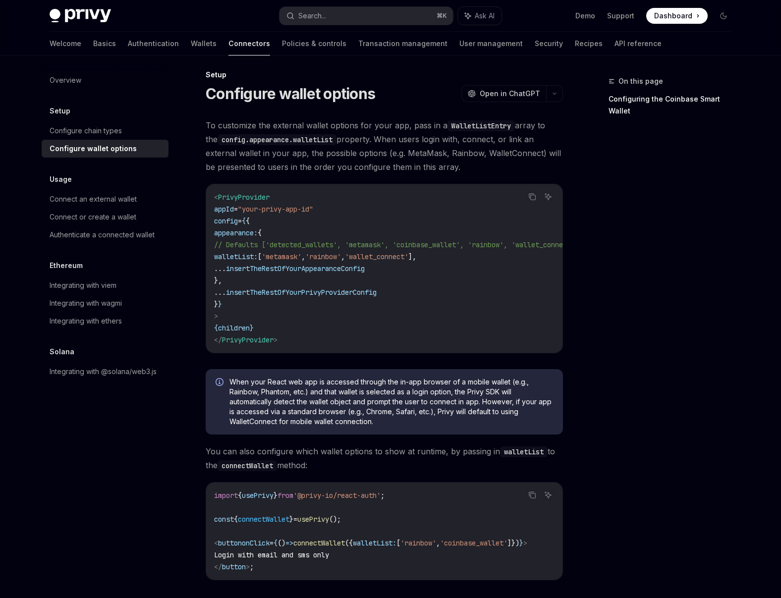
scroll to position [0, 0]
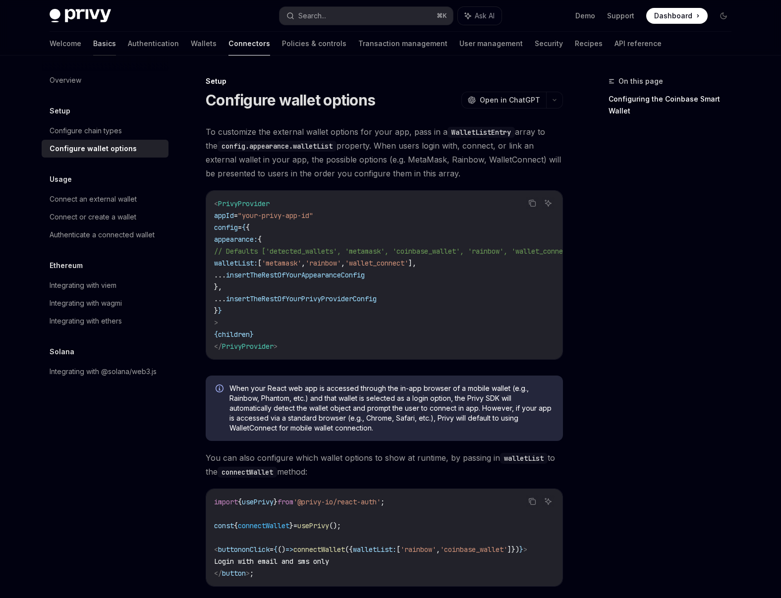
click at [93, 42] on link "Basics" at bounding box center [104, 44] width 23 height 24
type textarea "*"
